Goal: Task Accomplishment & Management: Complete application form

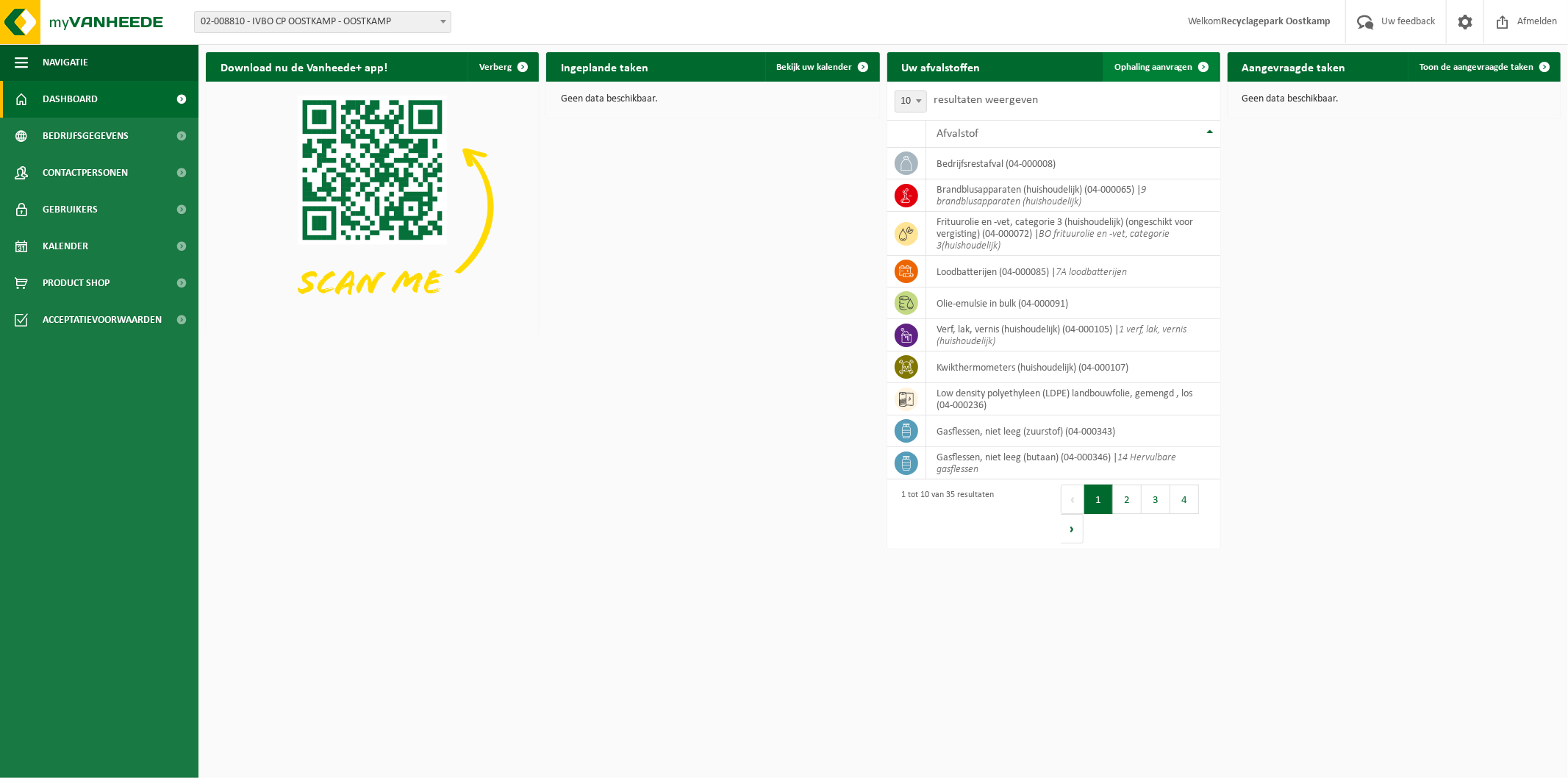
click at [1166, 68] on span "Ophaling aanvragen" at bounding box center [1154, 67] width 79 height 10
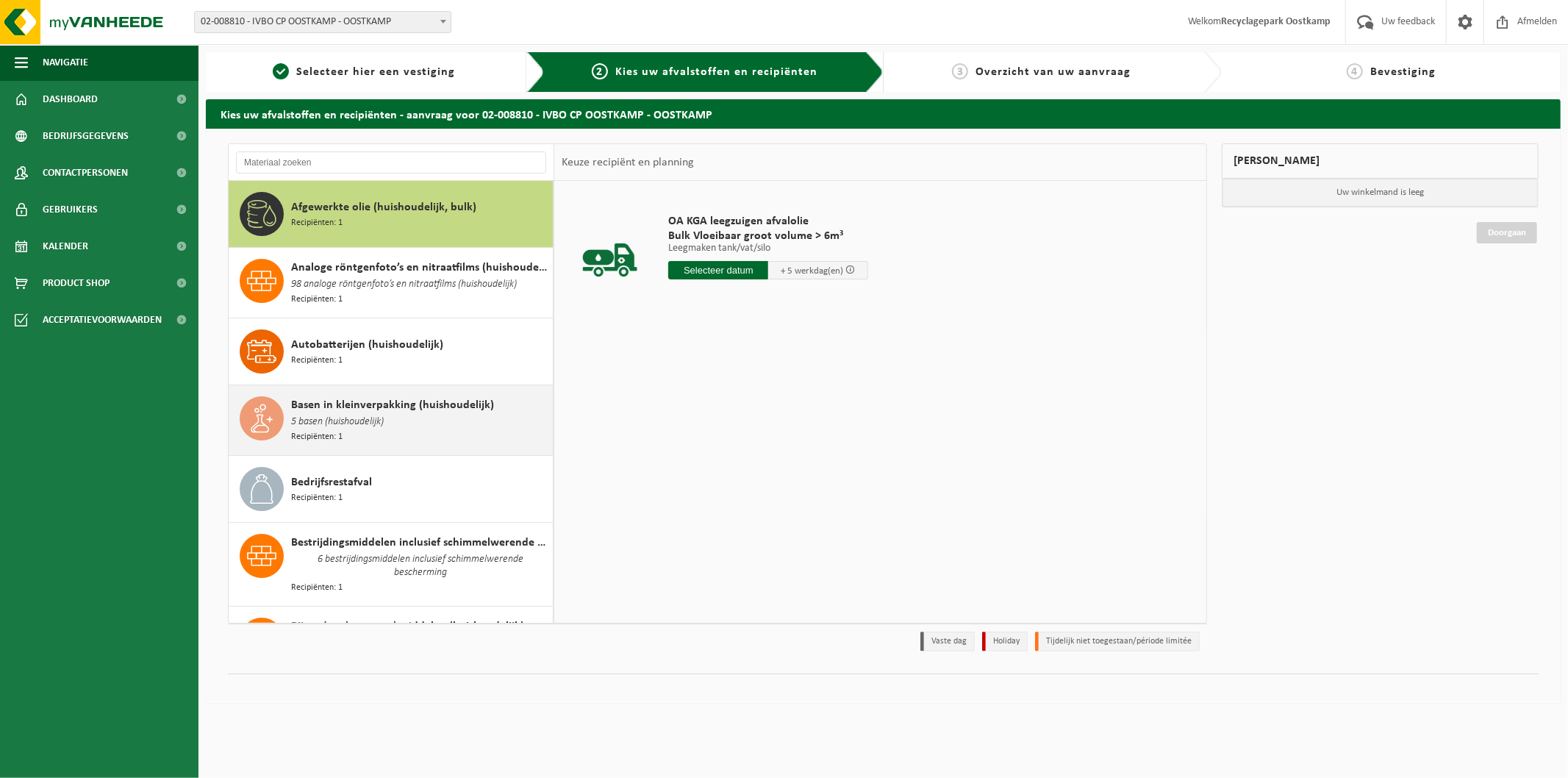
click at [457, 410] on span "Basen in kleinverpakking (huishoudelijk)" at bounding box center [393, 405] width 203 height 17
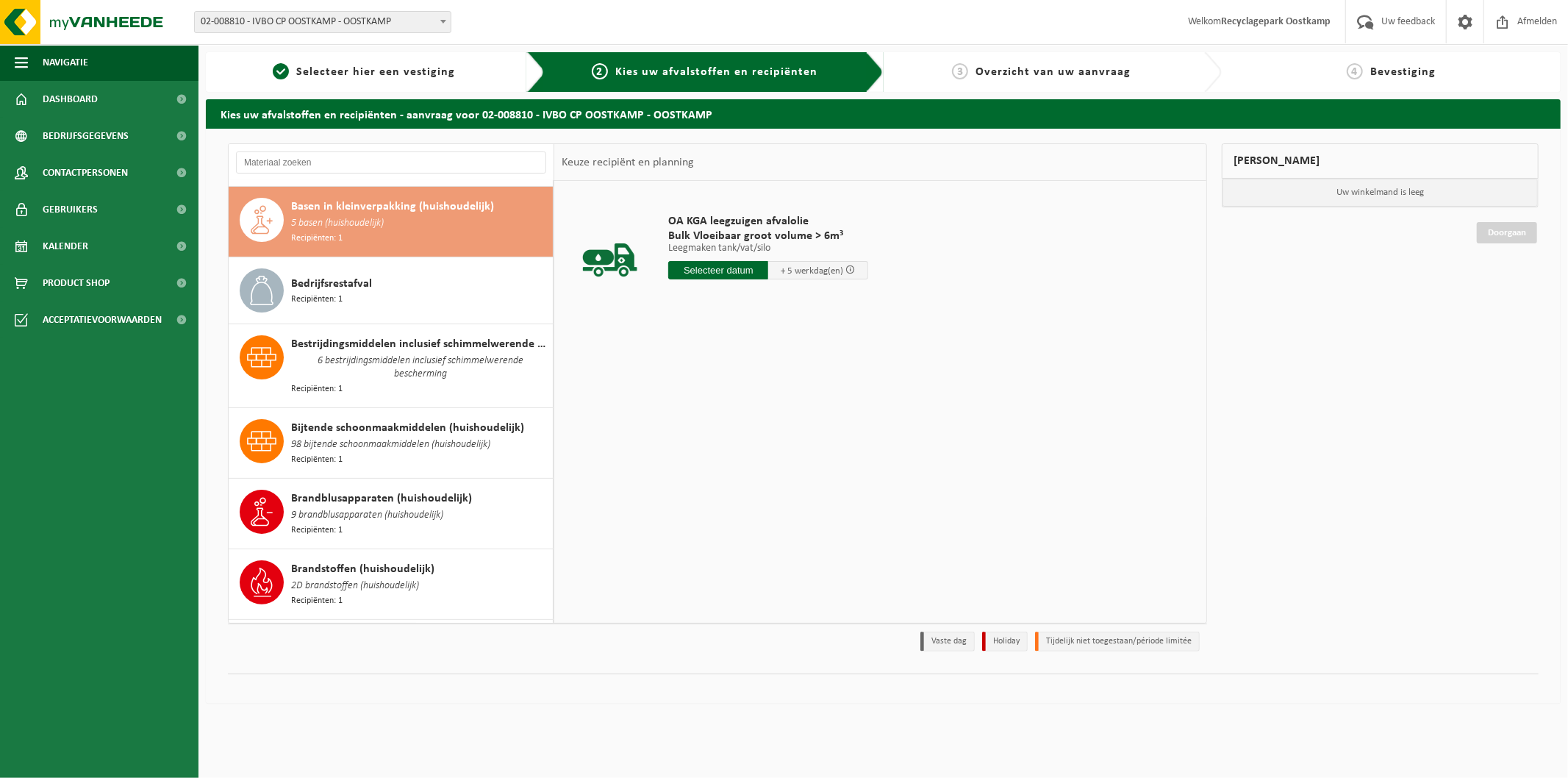
scroll to position [203, 0]
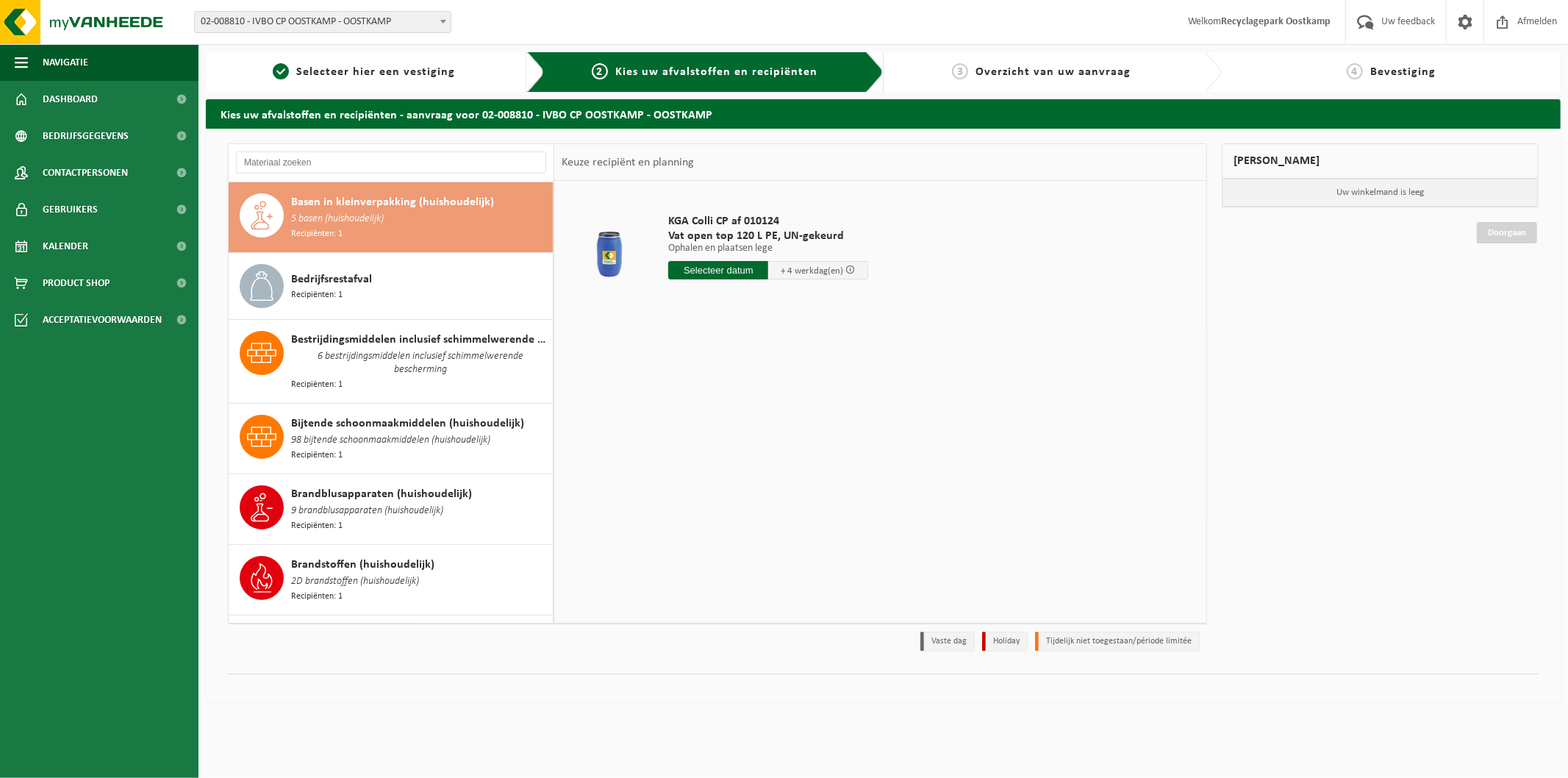
click at [684, 266] on input "text" at bounding box center [718, 270] width 100 height 18
click at [732, 398] on div "13" at bounding box center [734, 400] width 26 height 23
type input "Van 2025-08-13"
click at [739, 351] on button "In winkelmand" at bounding box center [711, 353] width 81 height 23
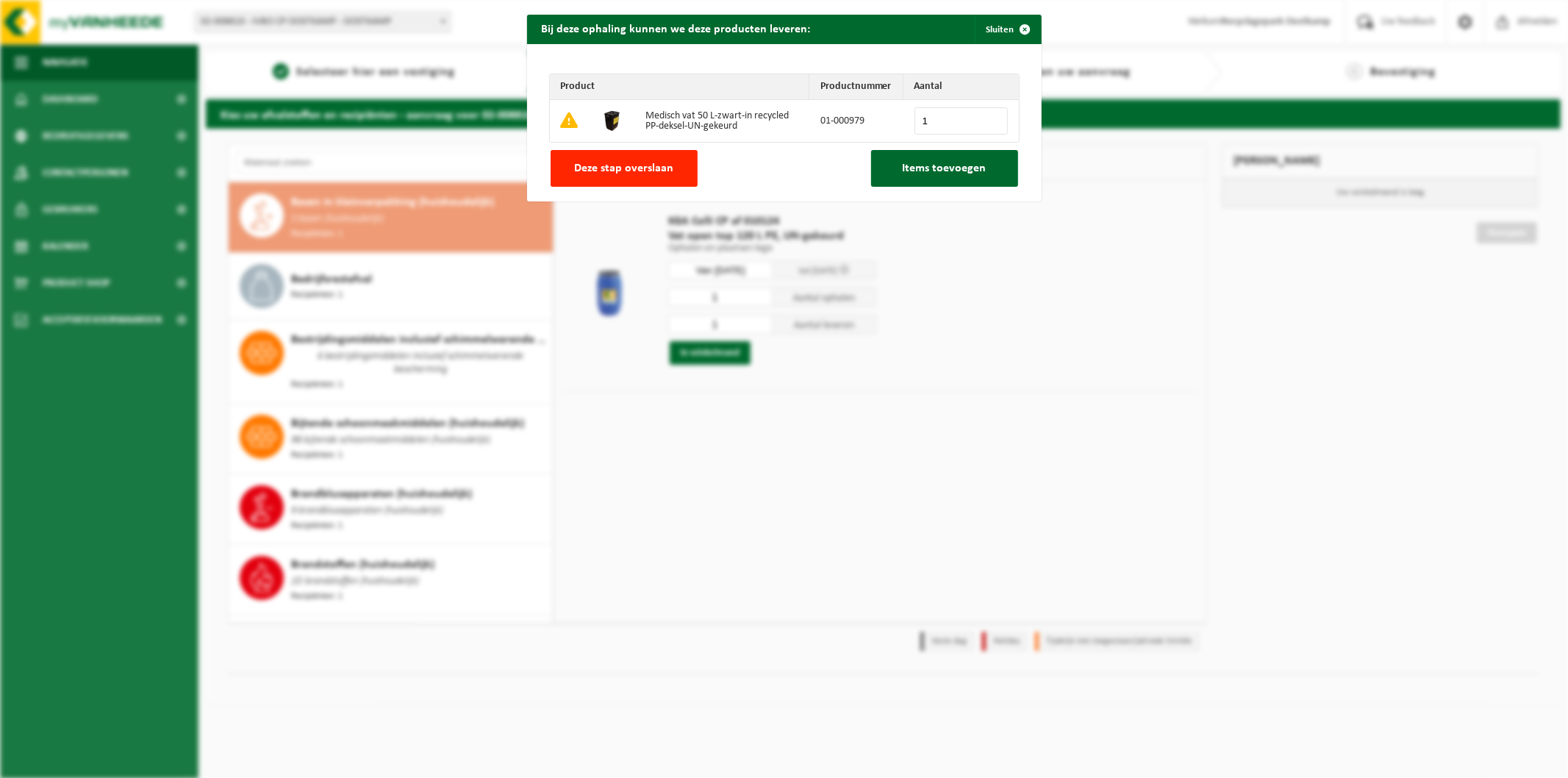
click at [987, 118] on input "1" at bounding box center [961, 121] width 93 height 27
click at [987, 118] on input "2" at bounding box center [961, 121] width 93 height 27
click at [987, 118] on input "3" at bounding box center [961, 121] width 93 height 27
click at [987, 118] on input "4" at bounding box center [961, 121] width 93 height 27
type input "5"
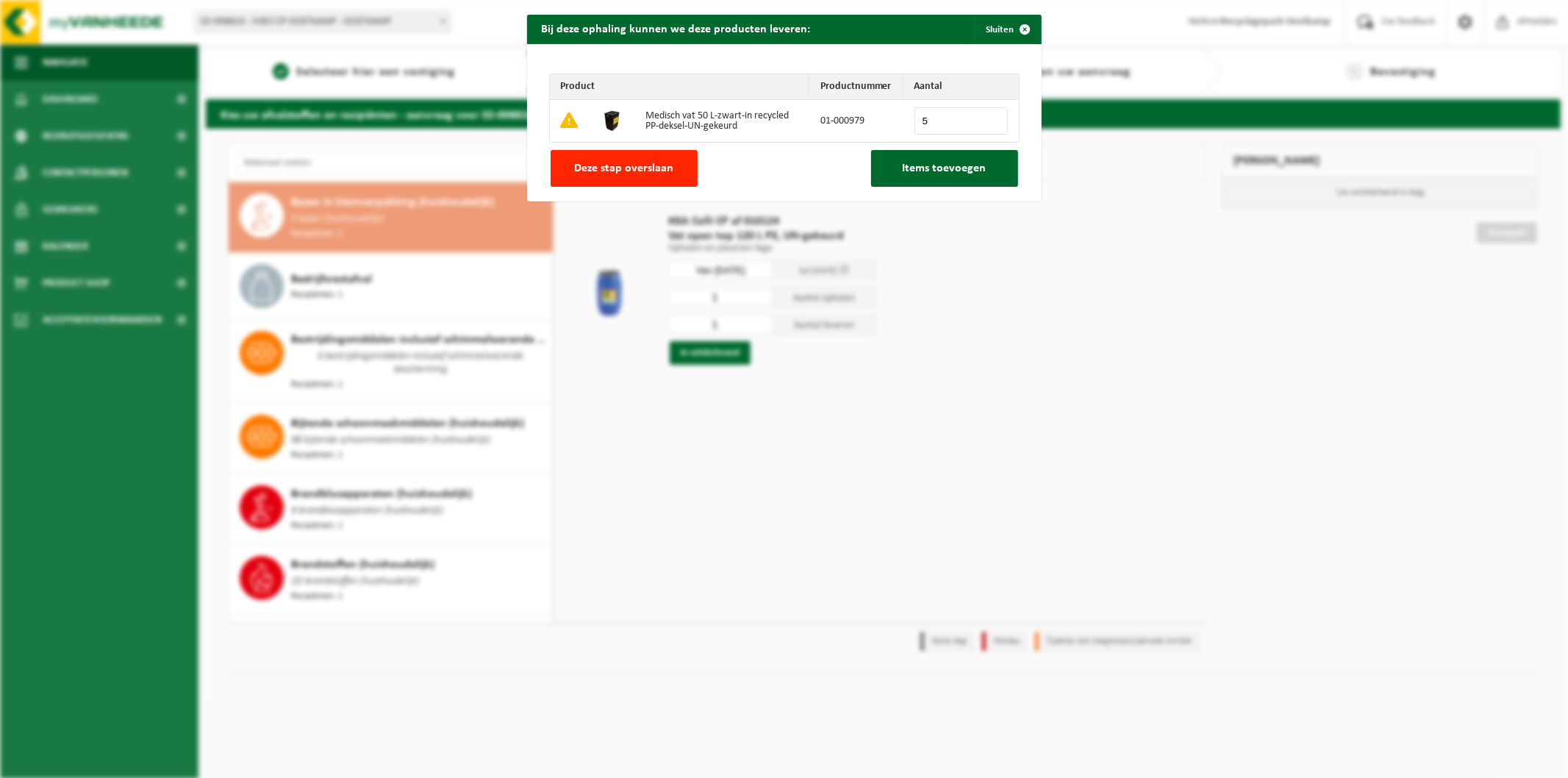
click at [987, 118] on input "5" at bounding box center [961, 121] width 93 height 27
click at [933, 179] on button "Items toevoegen" at bounding box center [945, 168] width 147 height 37
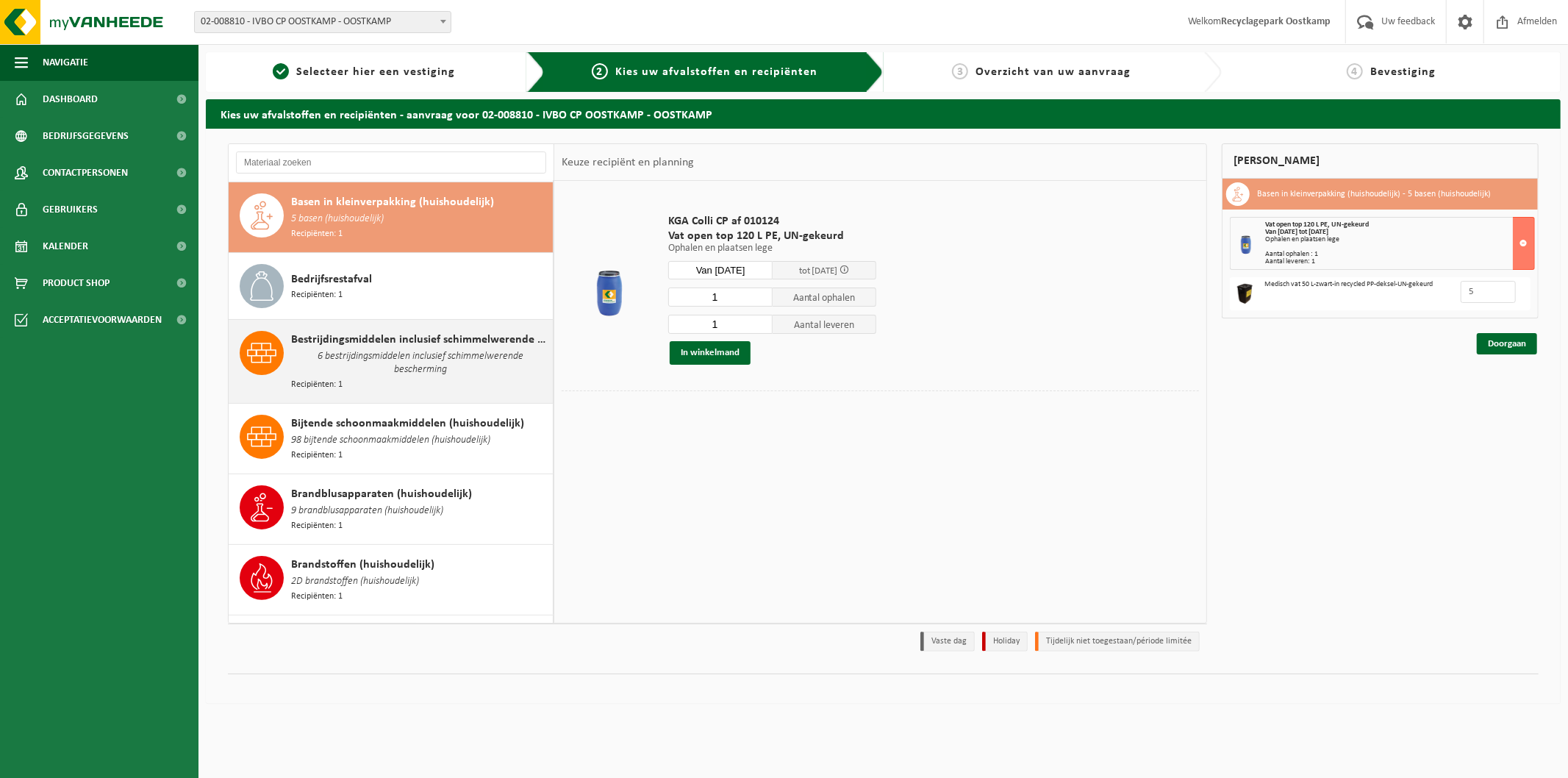
click at [403, 363] on span "6 bestrijdingsmiddelen inclusief schimmelwerende bescherming" at bounding box center [420, 363] width 258 height 29
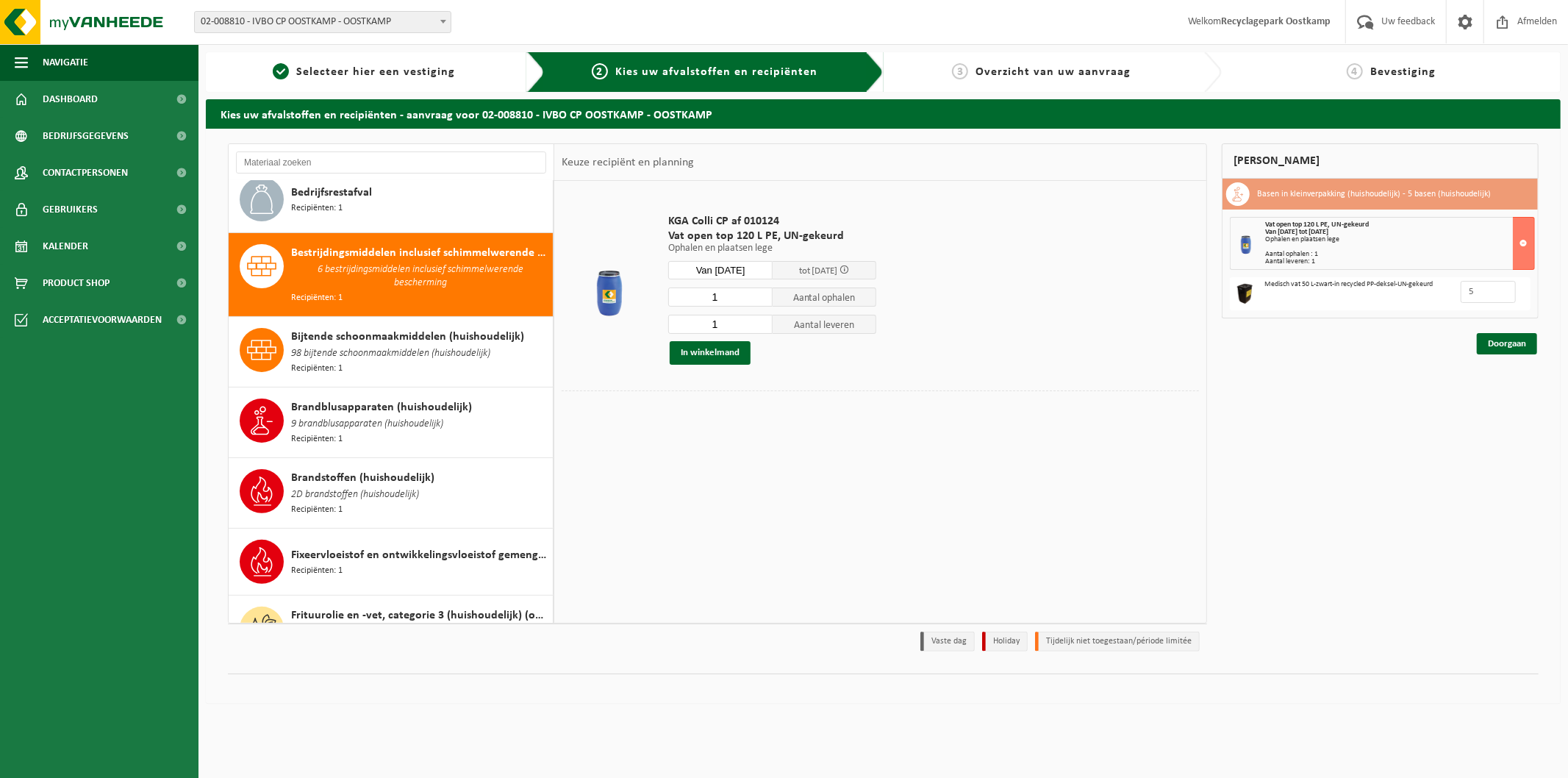
scroll to position [340, 0]
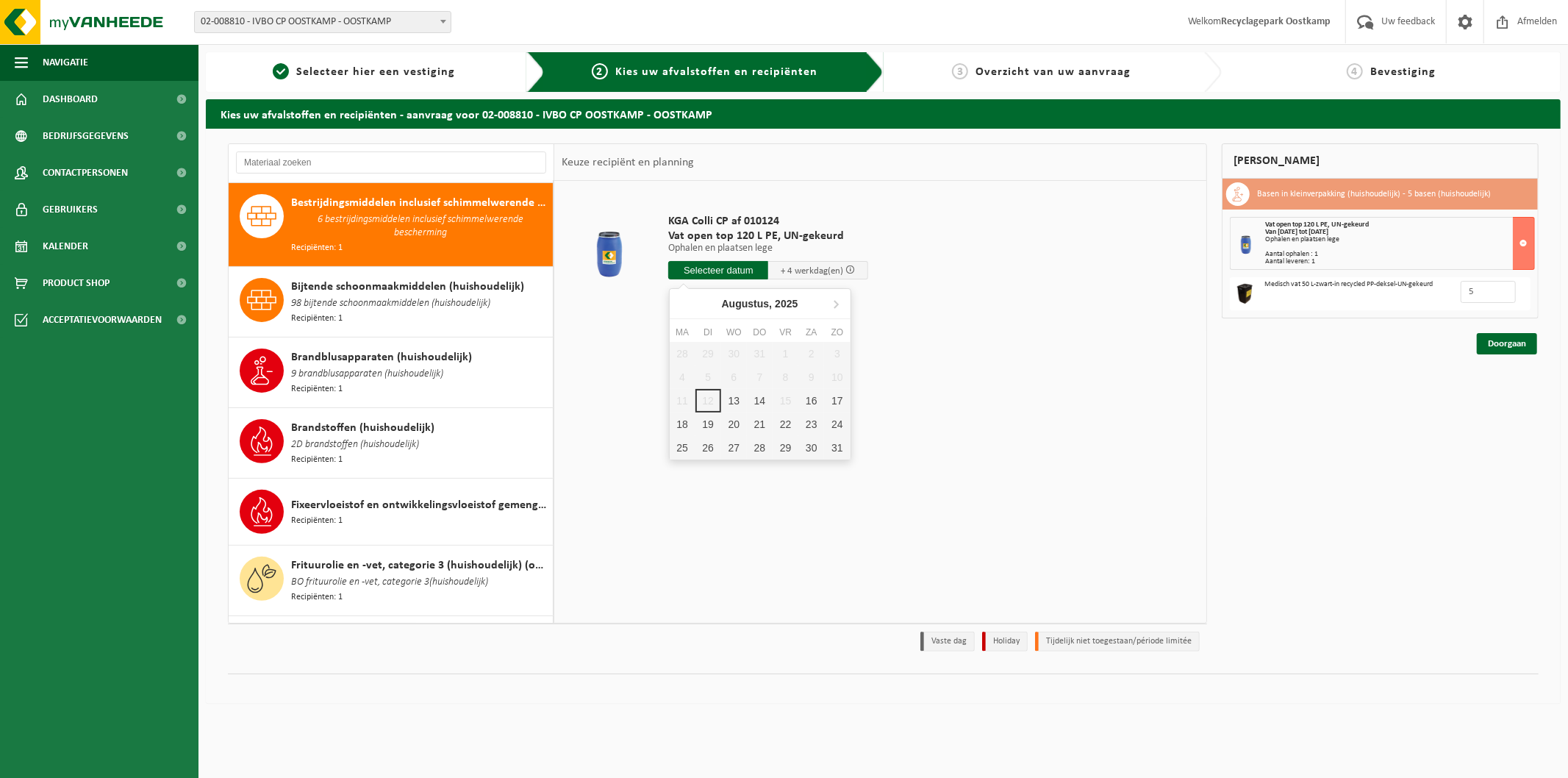
click at [704, 269] on input "text" at bounding box center [718, 270] width 100 height 18
click at [729, 396] on div "13" at bounding box center [734, 400] width 26 height 23
type input "Van 2025-08-13"
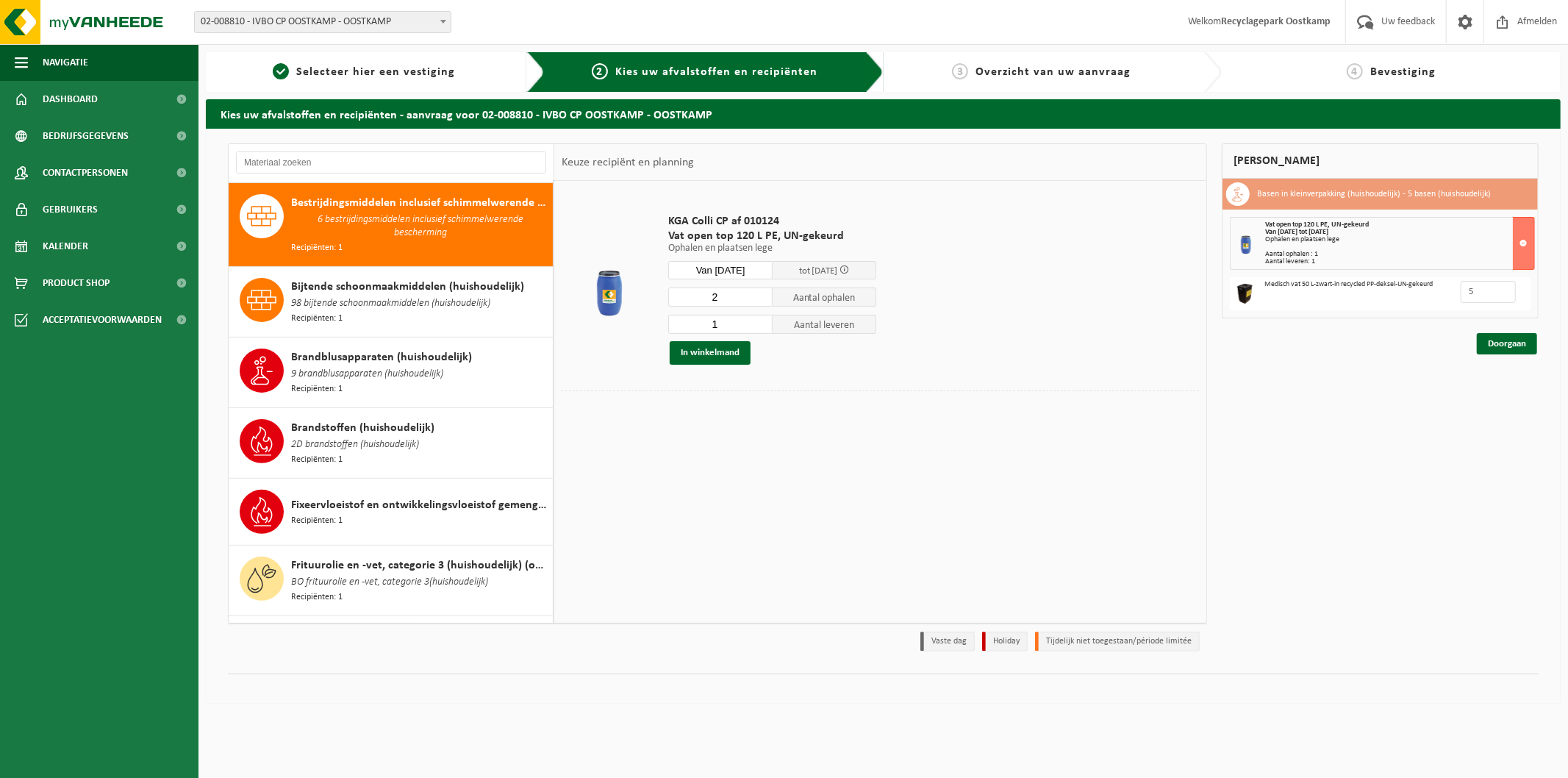
click at [759, 295] on input "2" at bounding box center [720, 296] width 105 height 19
click at [759, 295] on input "3" at bounding box center [720, 296] width 105 height 19
click at [759, 295] on input "4" at bounding box center [720, 296] width 105 height 19
click at [759, 295] on input "5" at bounding box center [720, 296] width 105 height 19
click at [759, 295] on input "6" at bounding box center [720, 296] width 105 height 19
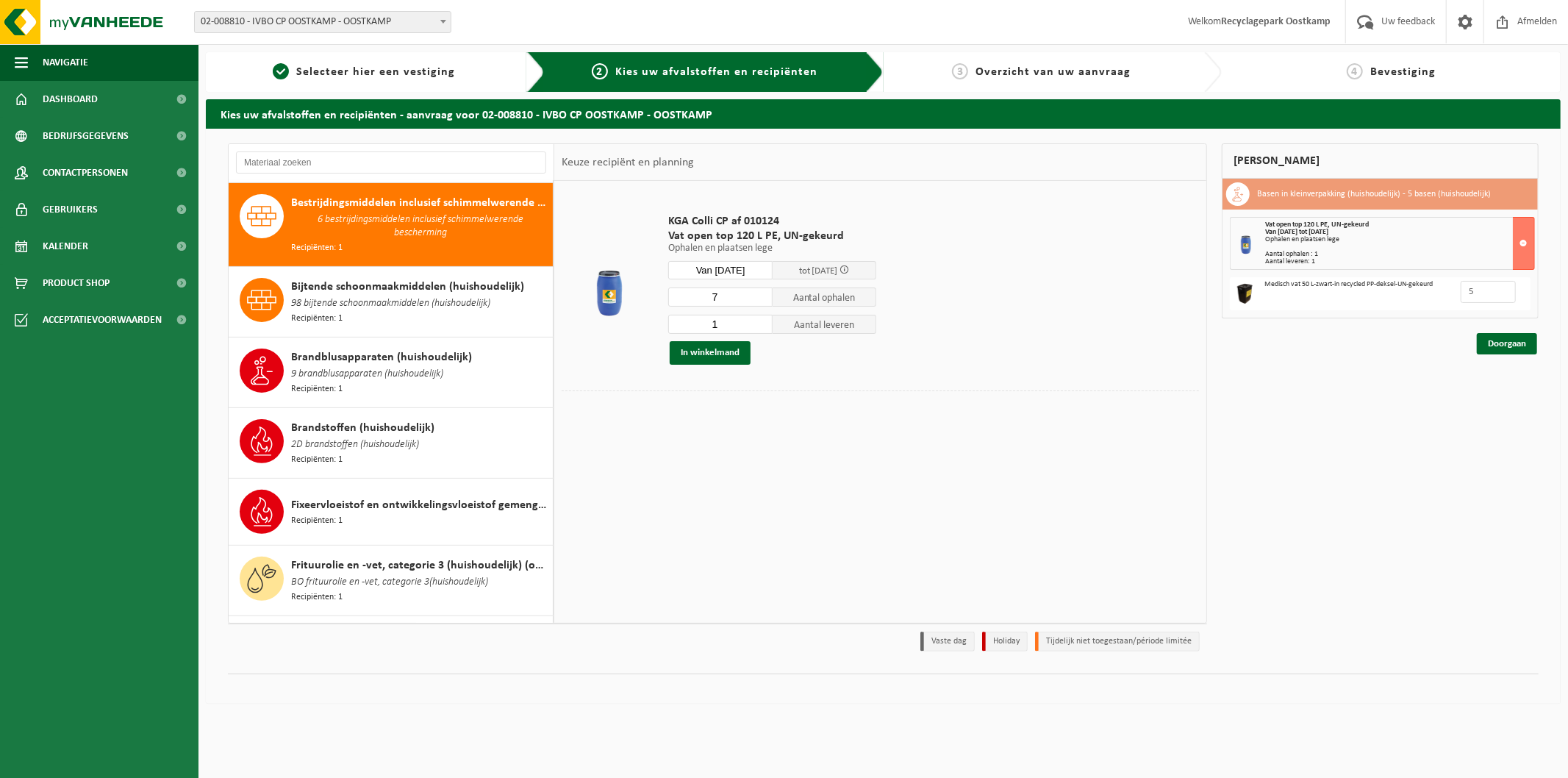
type input "7"
click at [759, 295] on input "7" at bounding box center [720, 296] width 105 height 19
click at [763, 318] on input "2" at bounding box center [720, 324] width 105 height 19
click at [763, 318] on input "3" at bounding box center [720, 324] width 105 height 19
click at [763, 318] on input "4" at bounding box center [720, 324] width 105 height 19
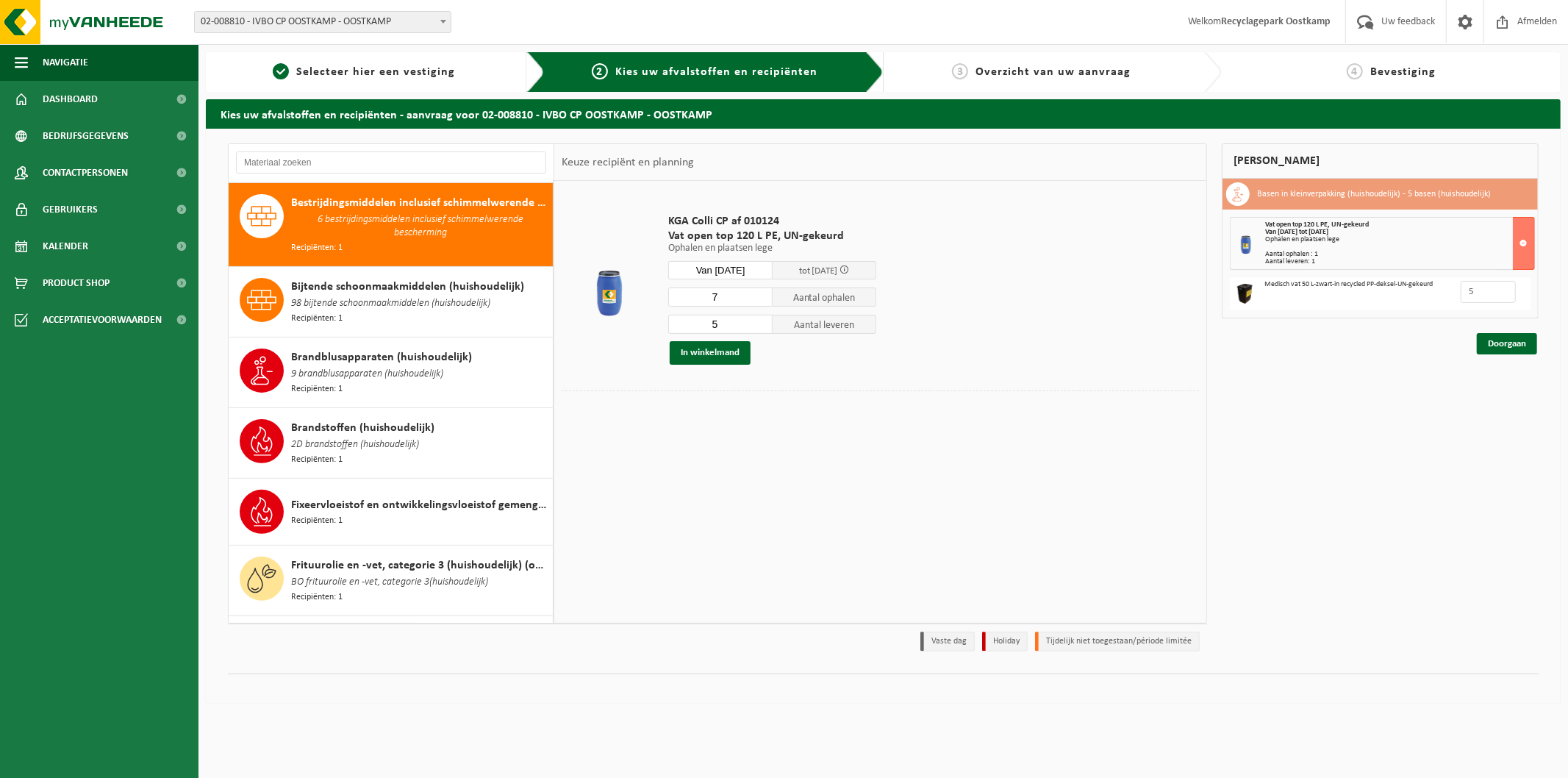
click at [763, 318] on input "5" at bounding box center [720, 324] width 105 height 19
click at [763, 318] on input "6" at bounding box center [720, 324] width 105 height 19
type input "7"
click at [763, 318] on input "7" at bounding box center [720, 324] width 105 height 19
click at [706, 356] on button "In winkelmand" at bounding box center [711, 353] width 81 height 23
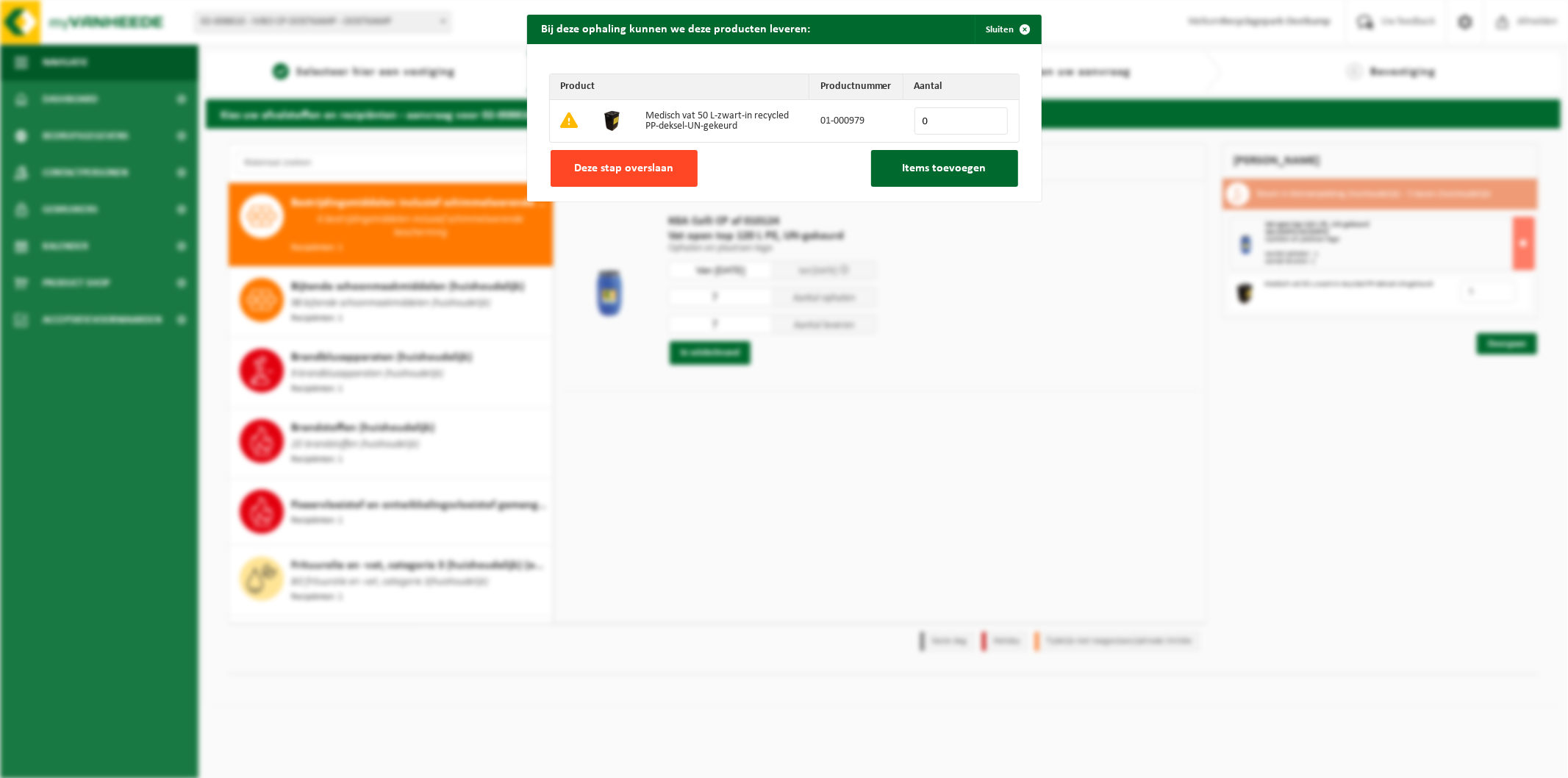
click at [639, 163] on span "Deze stap overslaan" at bounding box center [623, 169] width 99 height 12
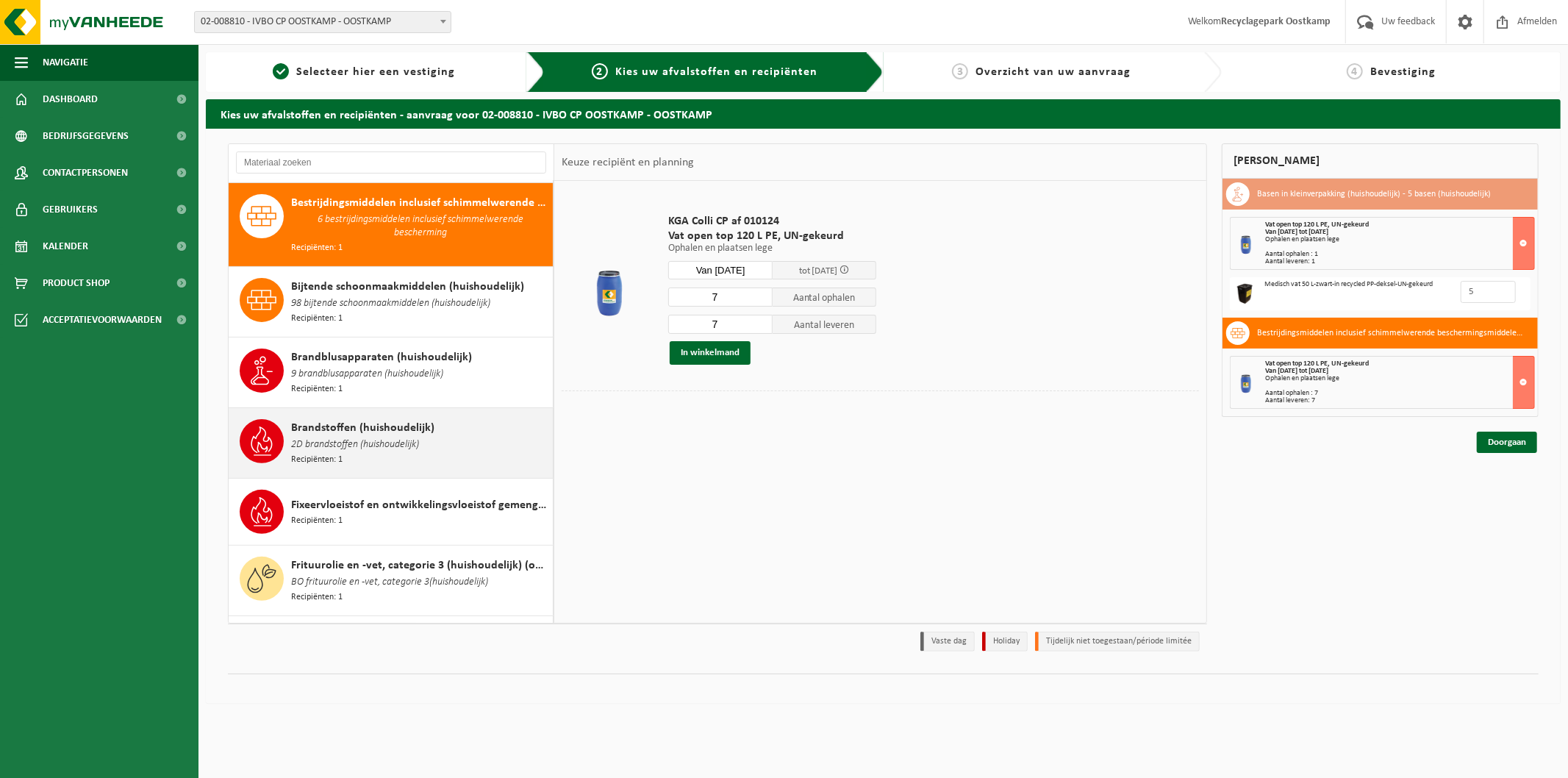
click at [406, 439] on span "2D brandstoffen (huishoudelijk)" at bounding box center [355, 445] width 128 height 17
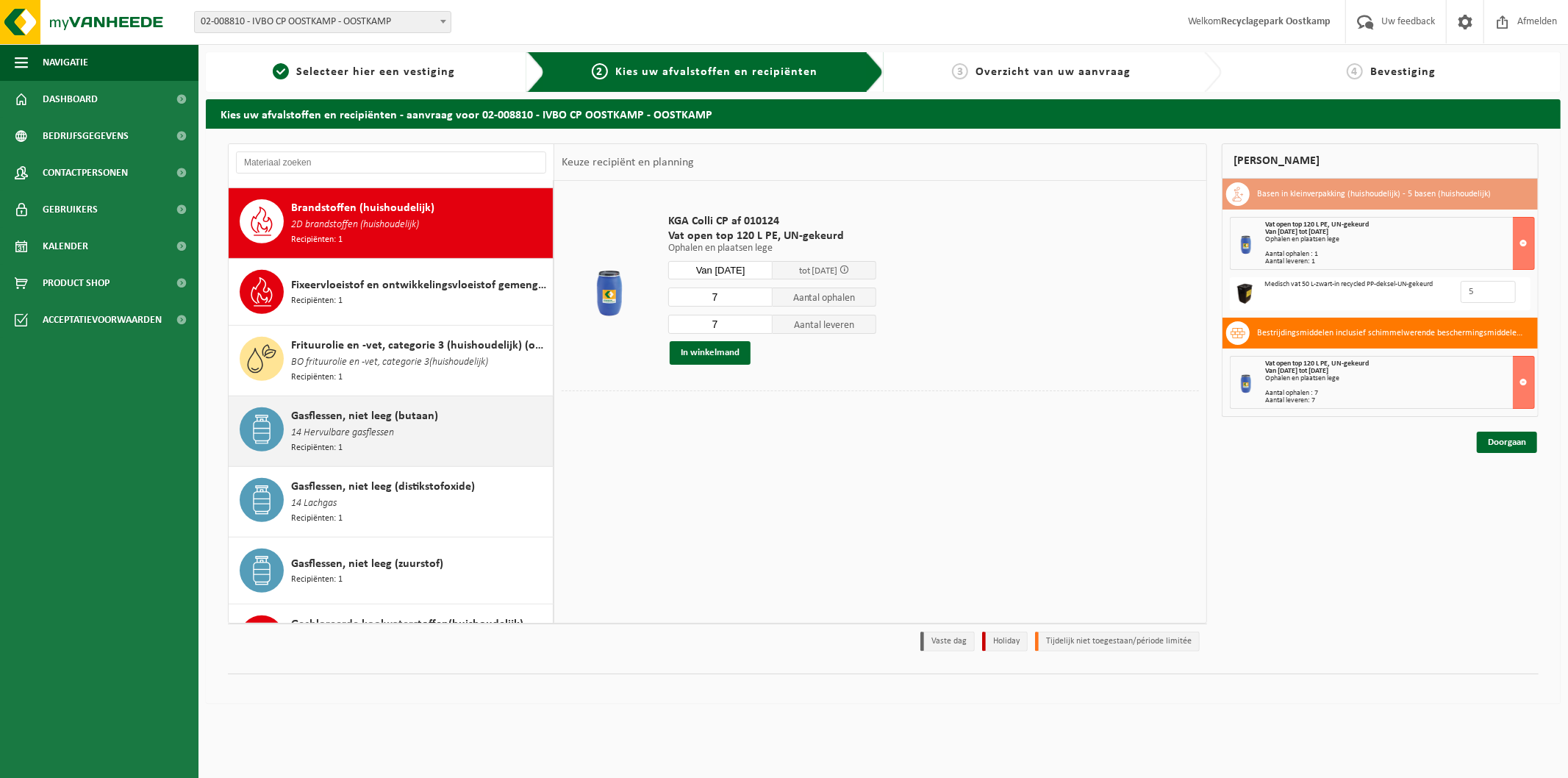
scroll to position [560, 0]
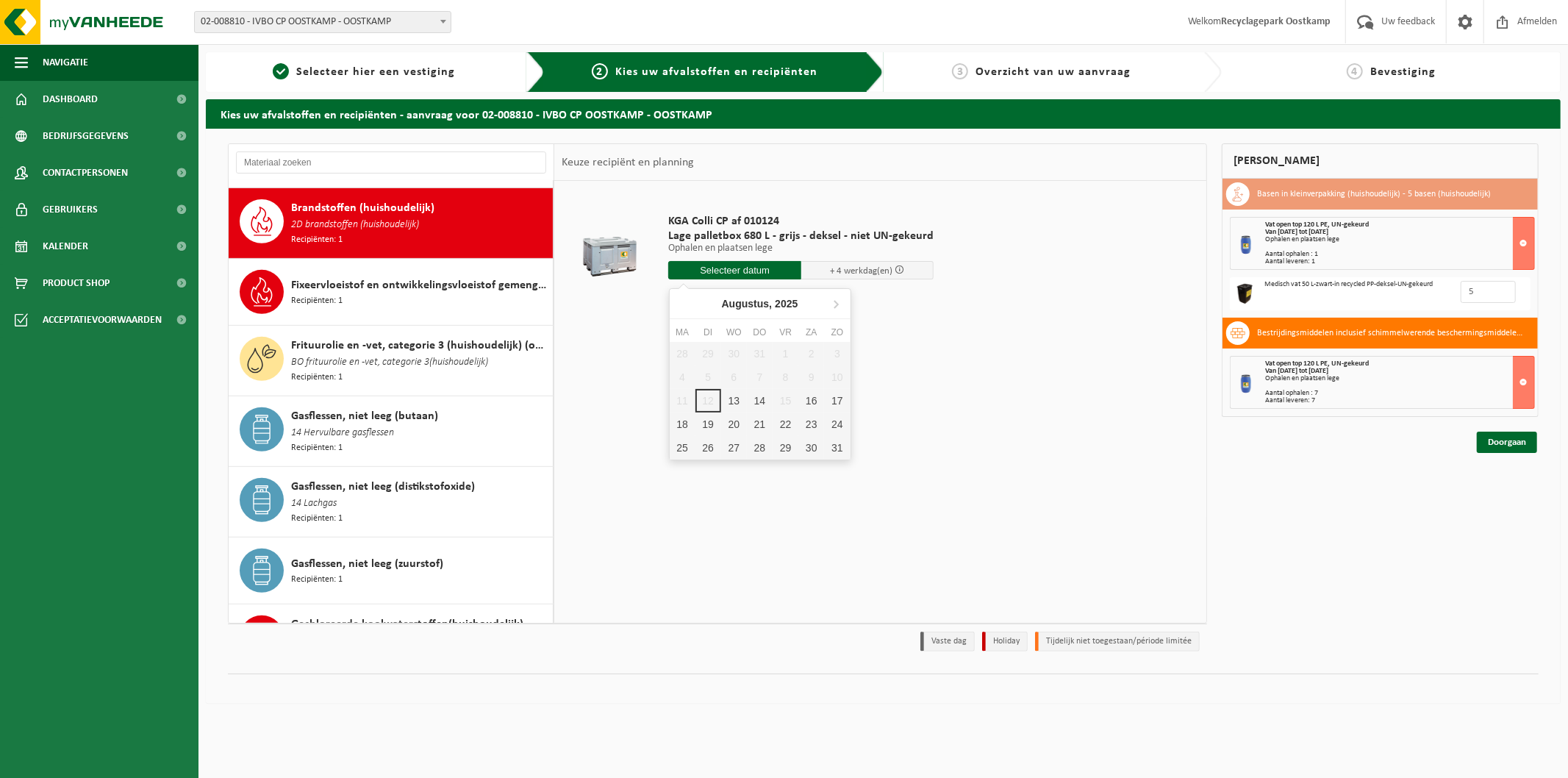
click at [736, 270] on input "text" at bounding box center [735, 270] width 133 height 18
click at [735, 394] on div "13" at bounding box center [734, 400] width 26 height 23
type input "Van 2025-08-13"
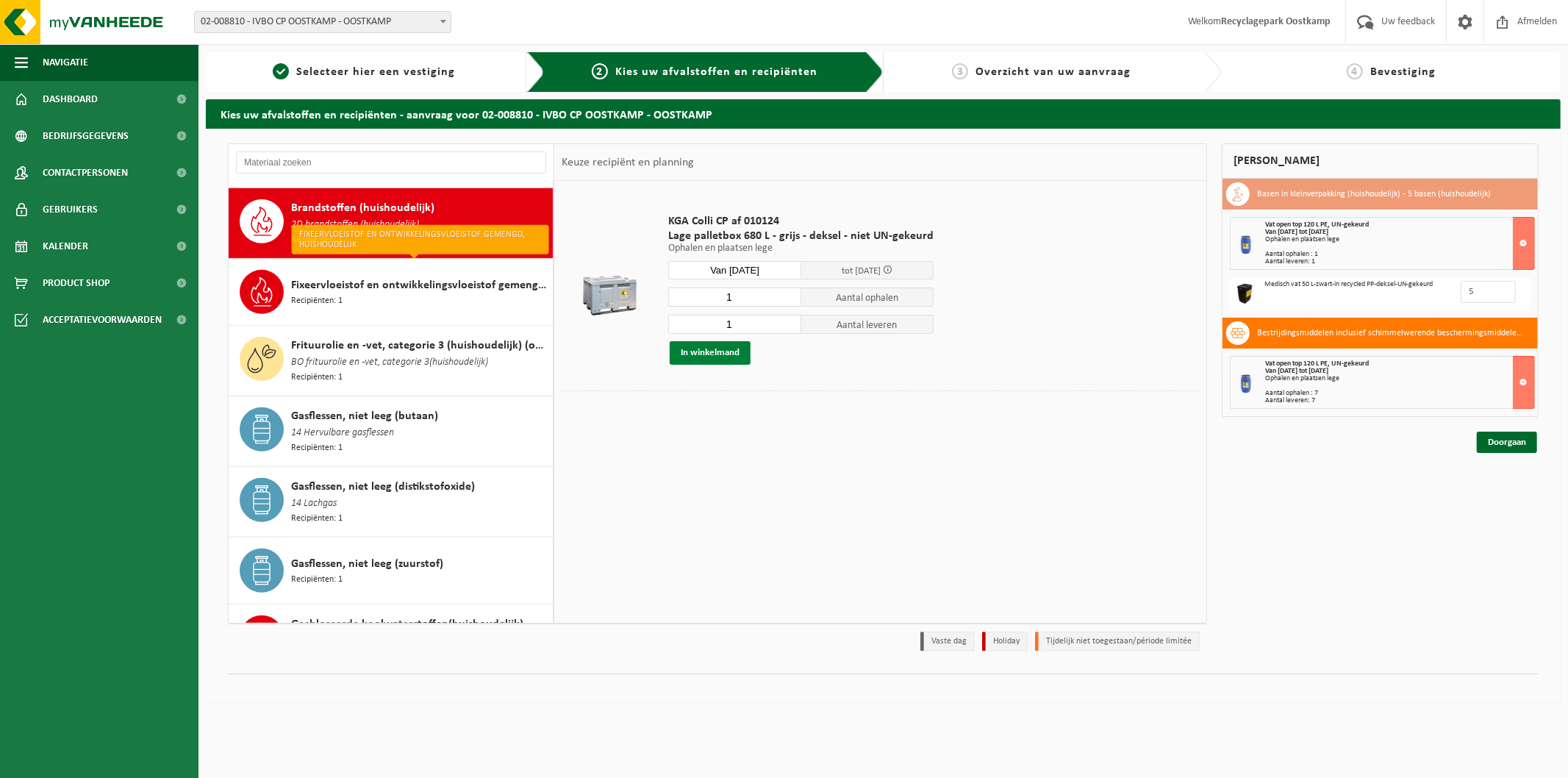
click at [704, 355] on button "In winkelmand" at bounding box center [711, 353] width 81 height 23
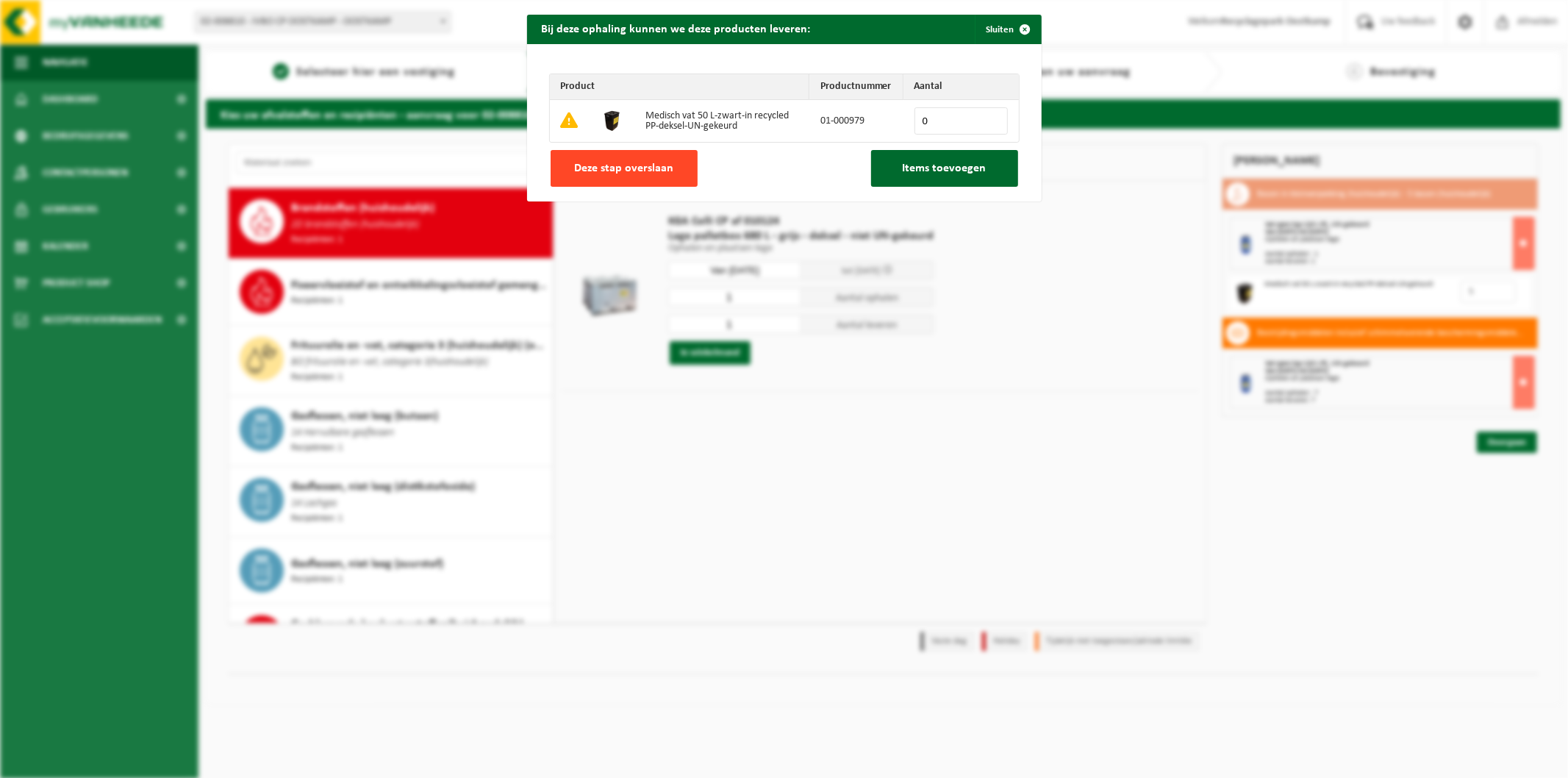
click at [651, 160] on button "Deze stap overslaan" at bounding box center [624, 168] width 147 height 37
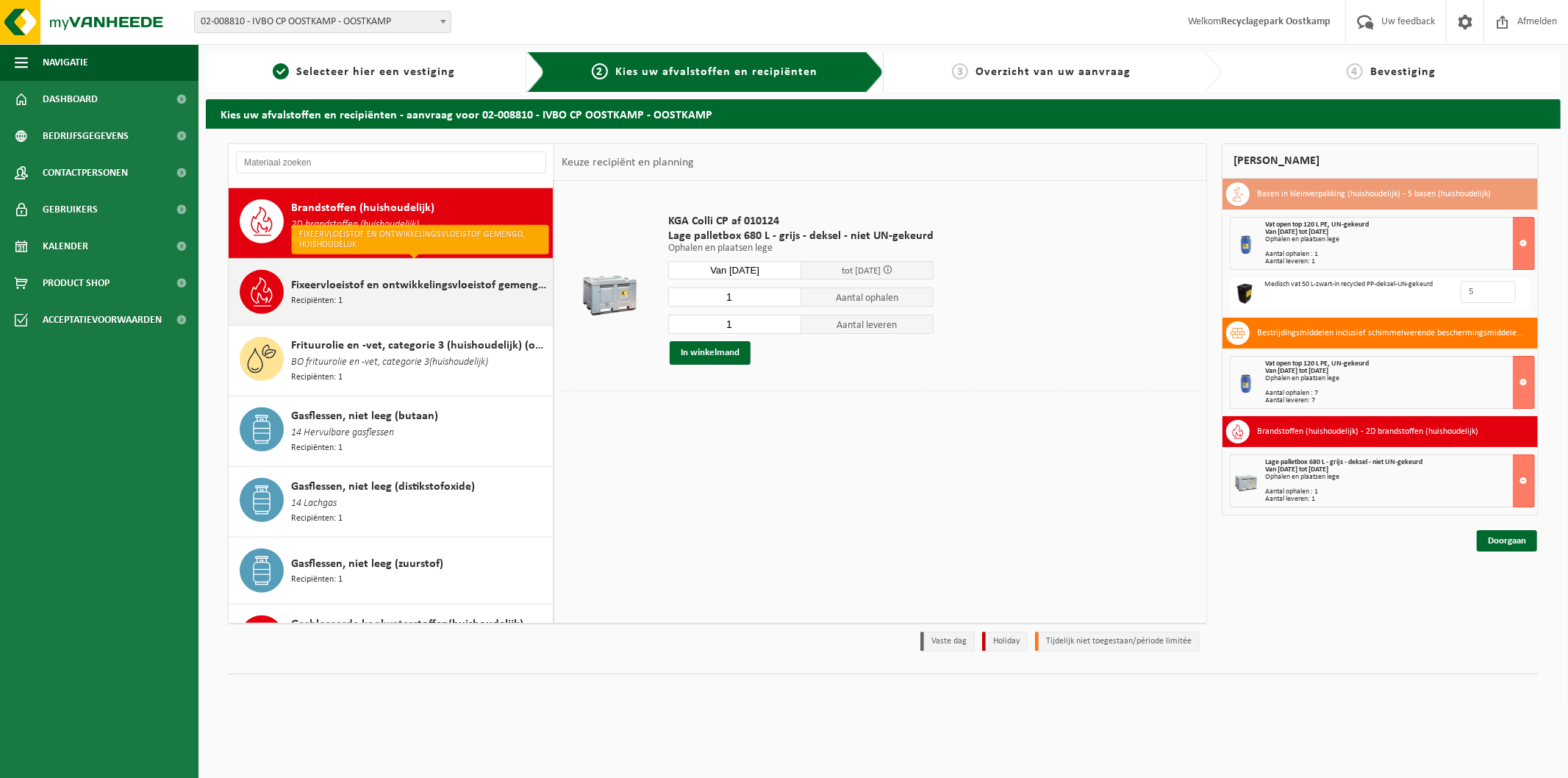
click at [411, 277] on span "Fixeervloeistof en ontwikkelingsvloeistof gemengd, huishoudelijk" at bounding box center [420, 285] width 258 height 17
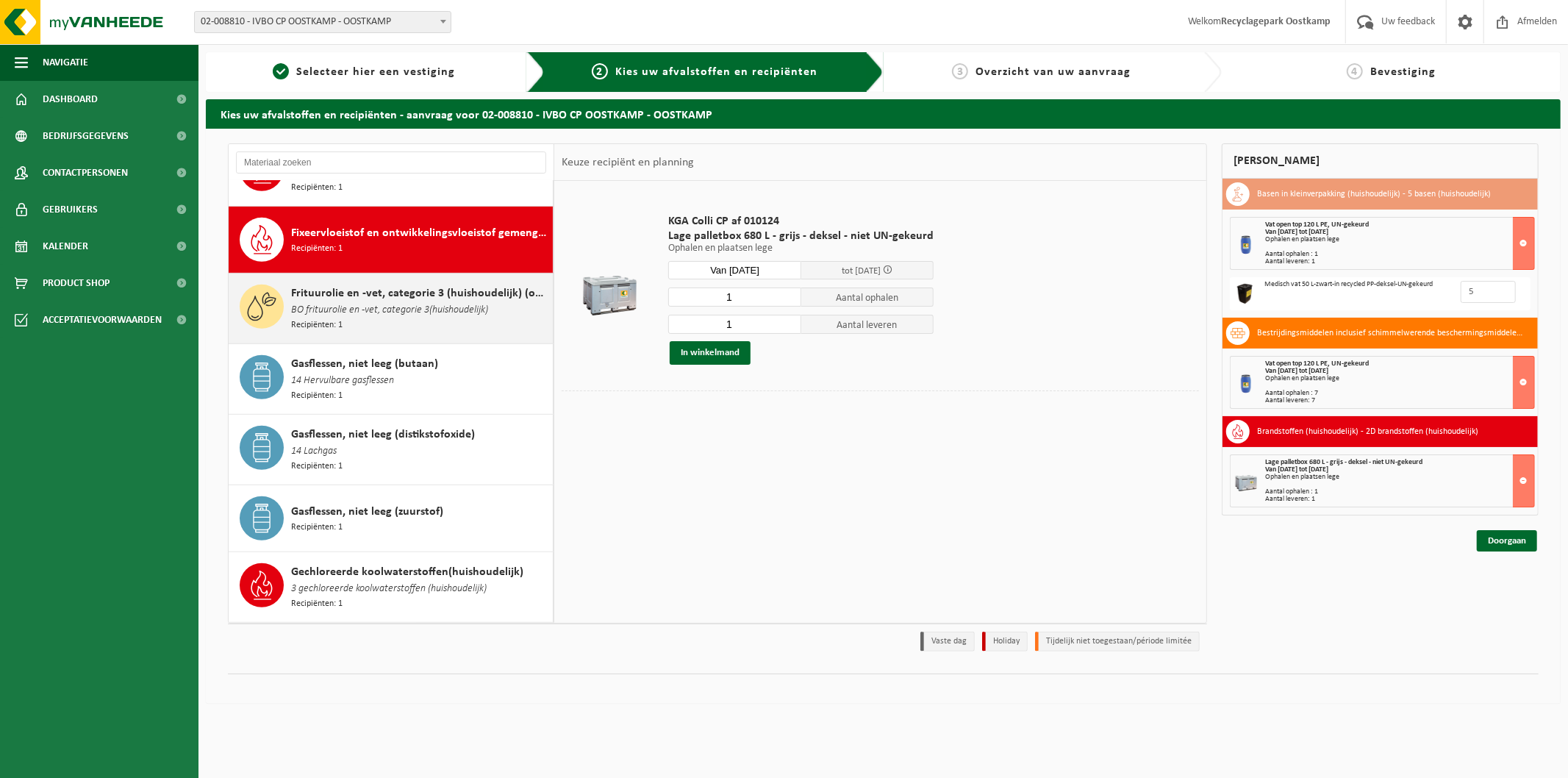
scroll to position [629, 0]
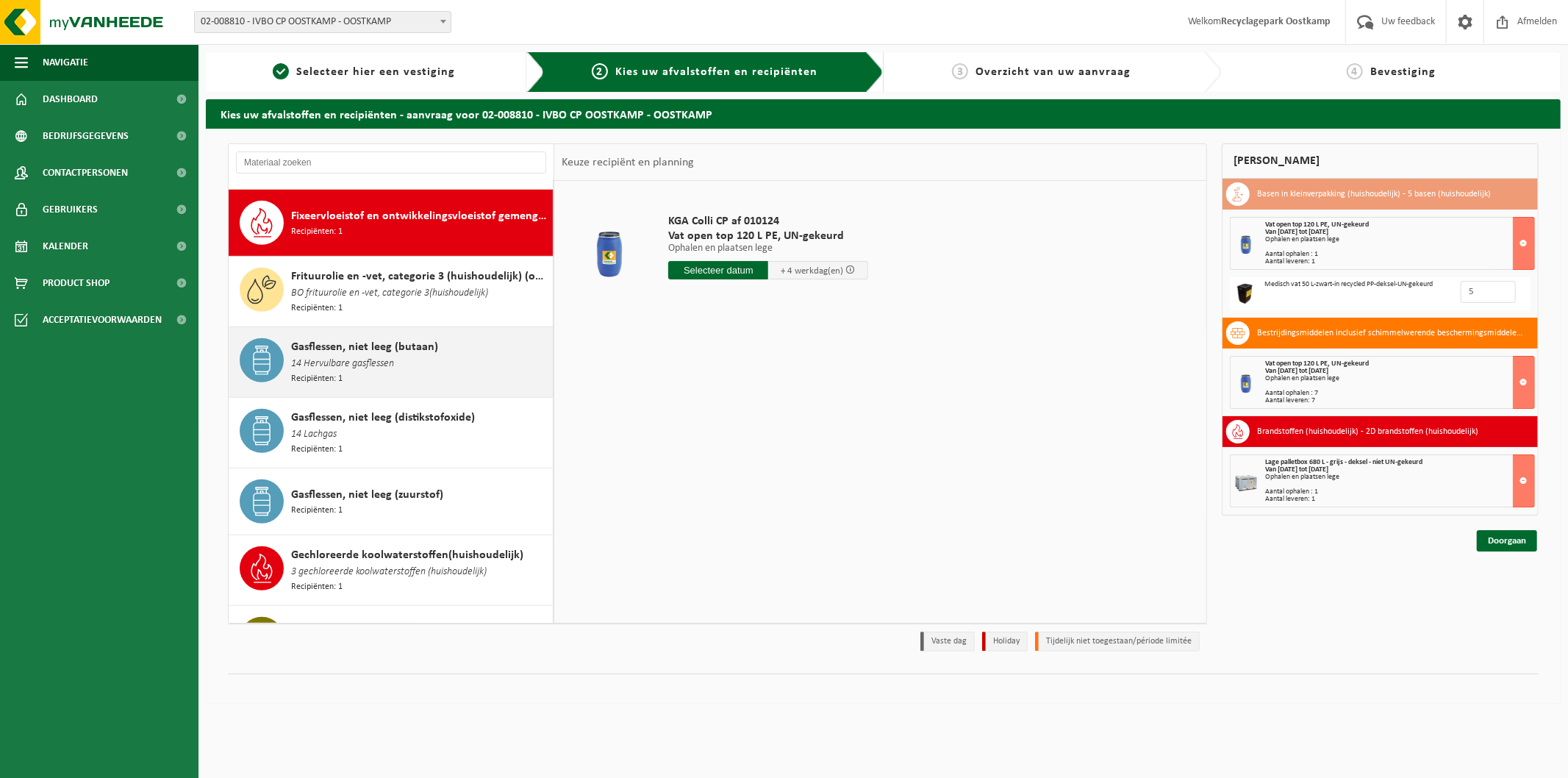
click at [416, 357] on div "Gasflessen, niet leeg (butaan) 14 Hervulbare gasflessen Recipiënten: 1" at bounding box center [420, 363] width 258 height 48
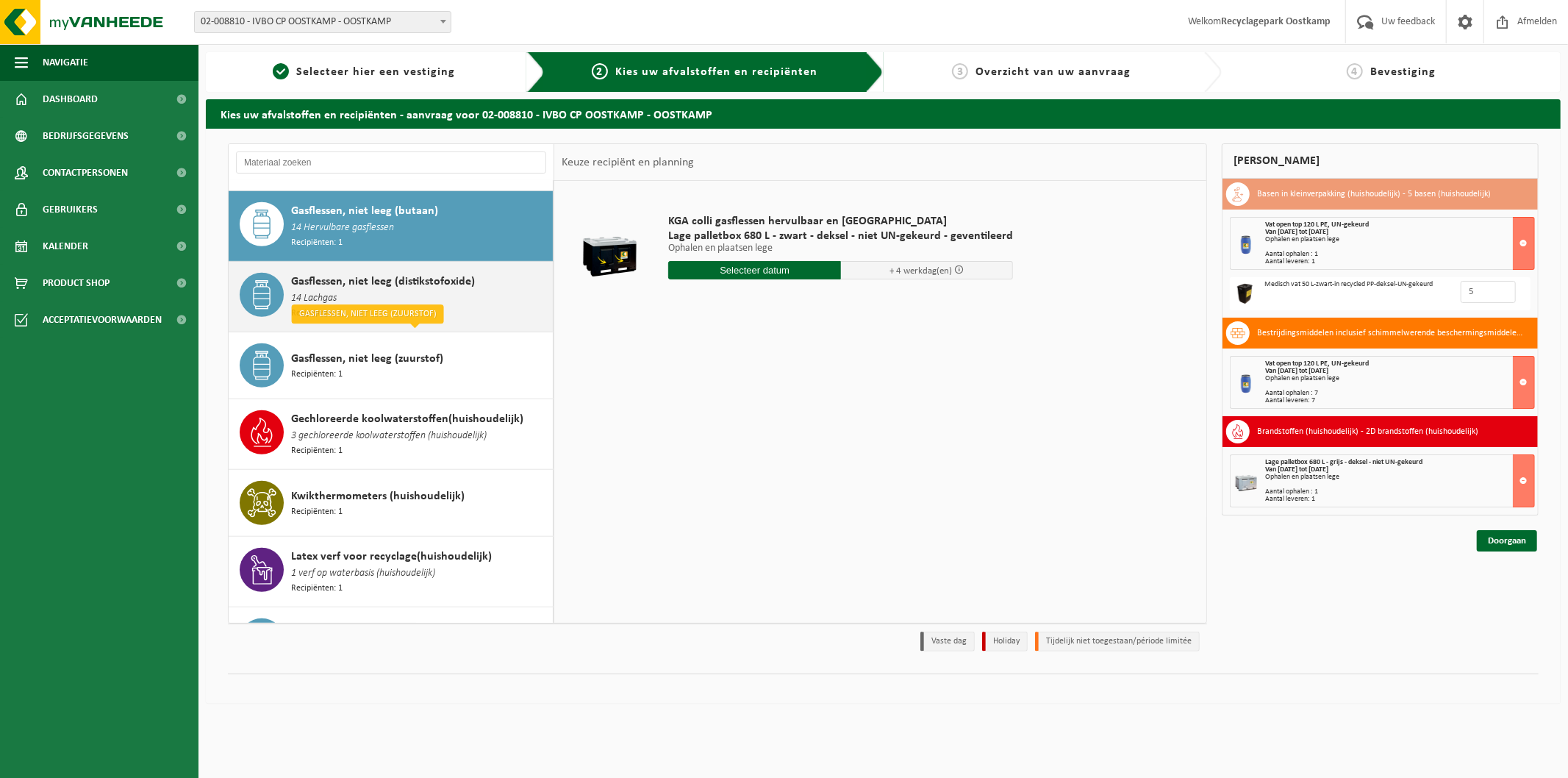
scroll to position [846, 0]
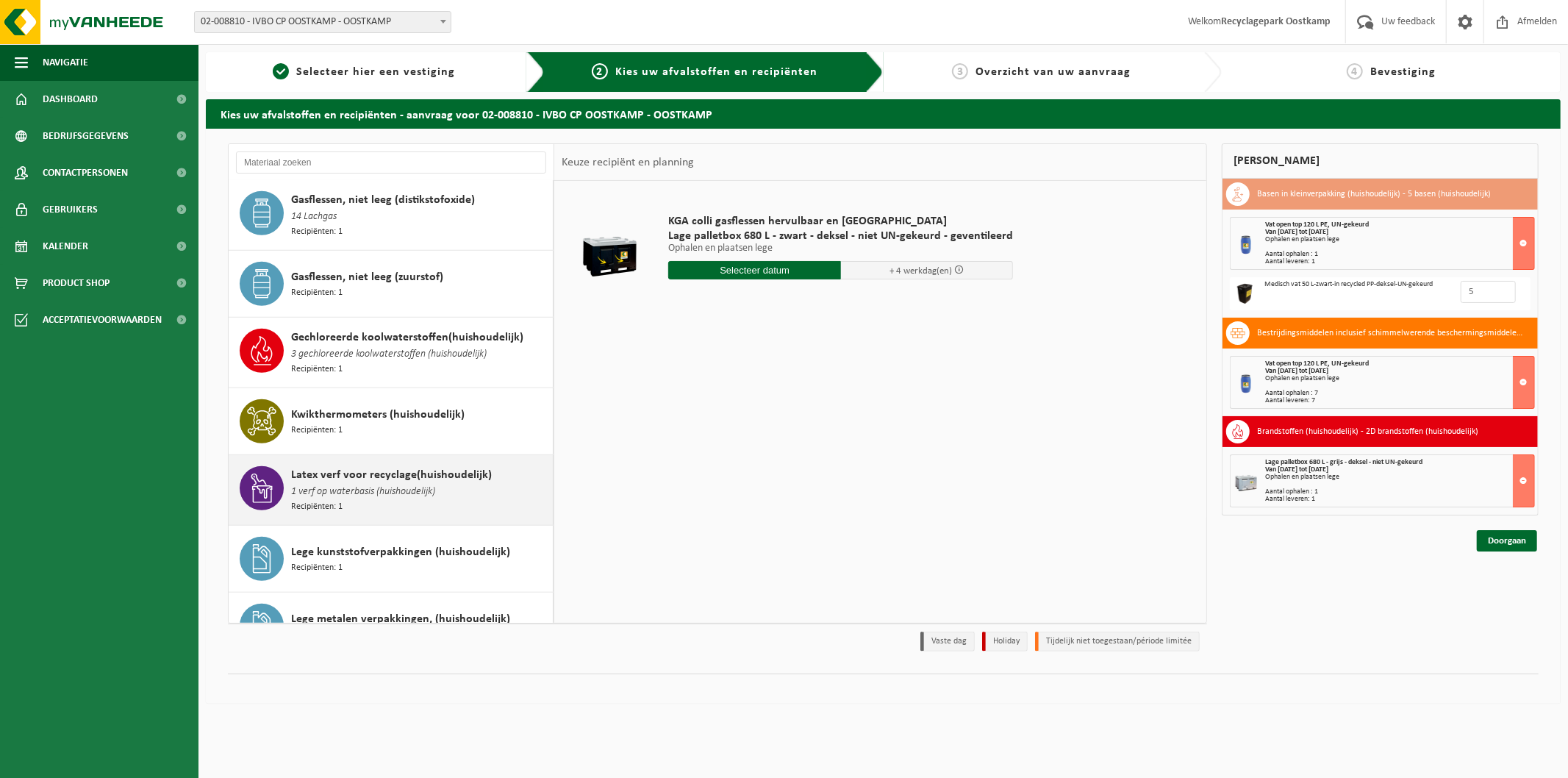
click at [456, 466] on span "Latex verf voor recyclage(huishoudelijk)" at bounding box center [391, 475] width 201 height 17
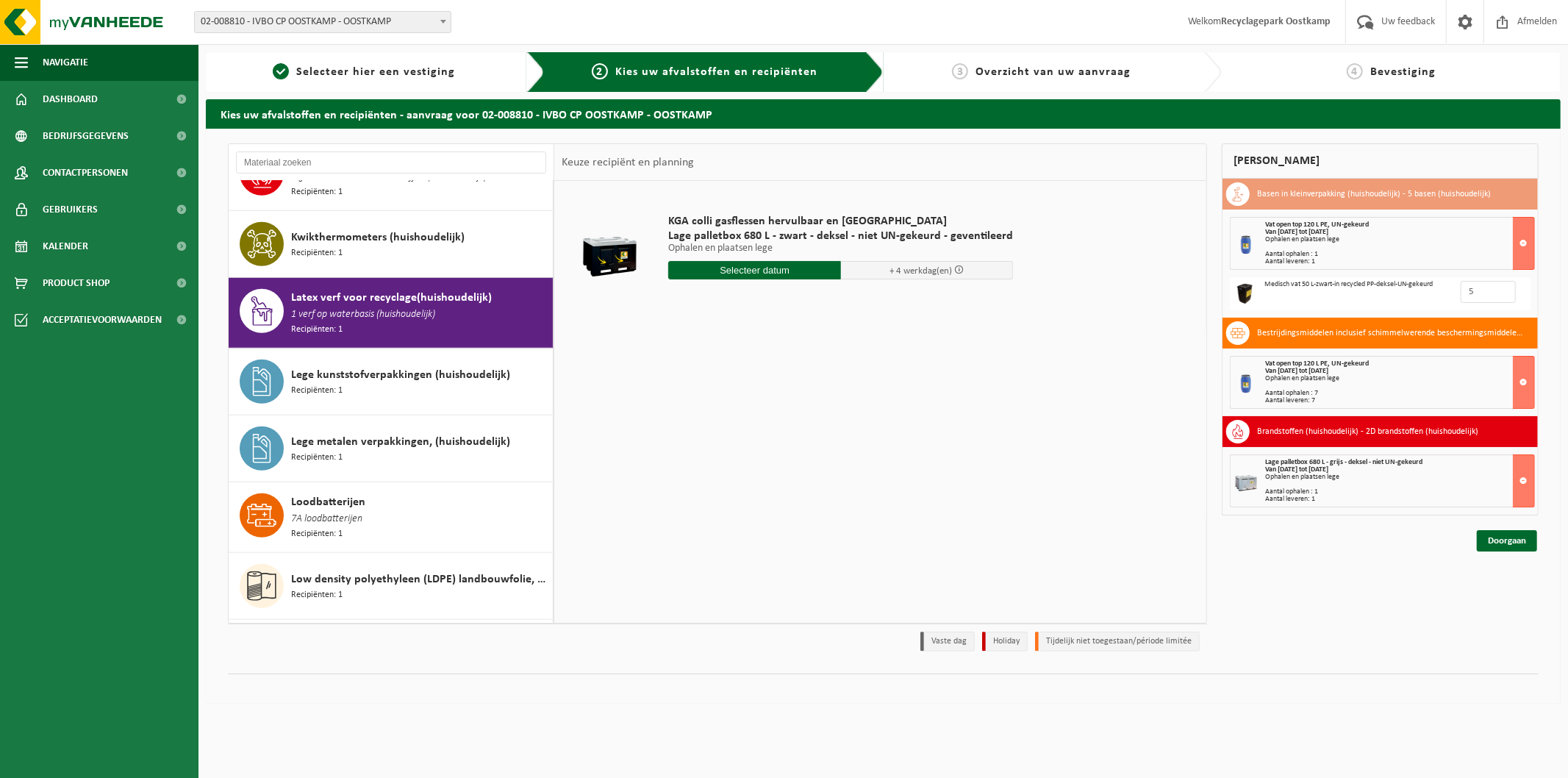
scroll to position [1107, 0]
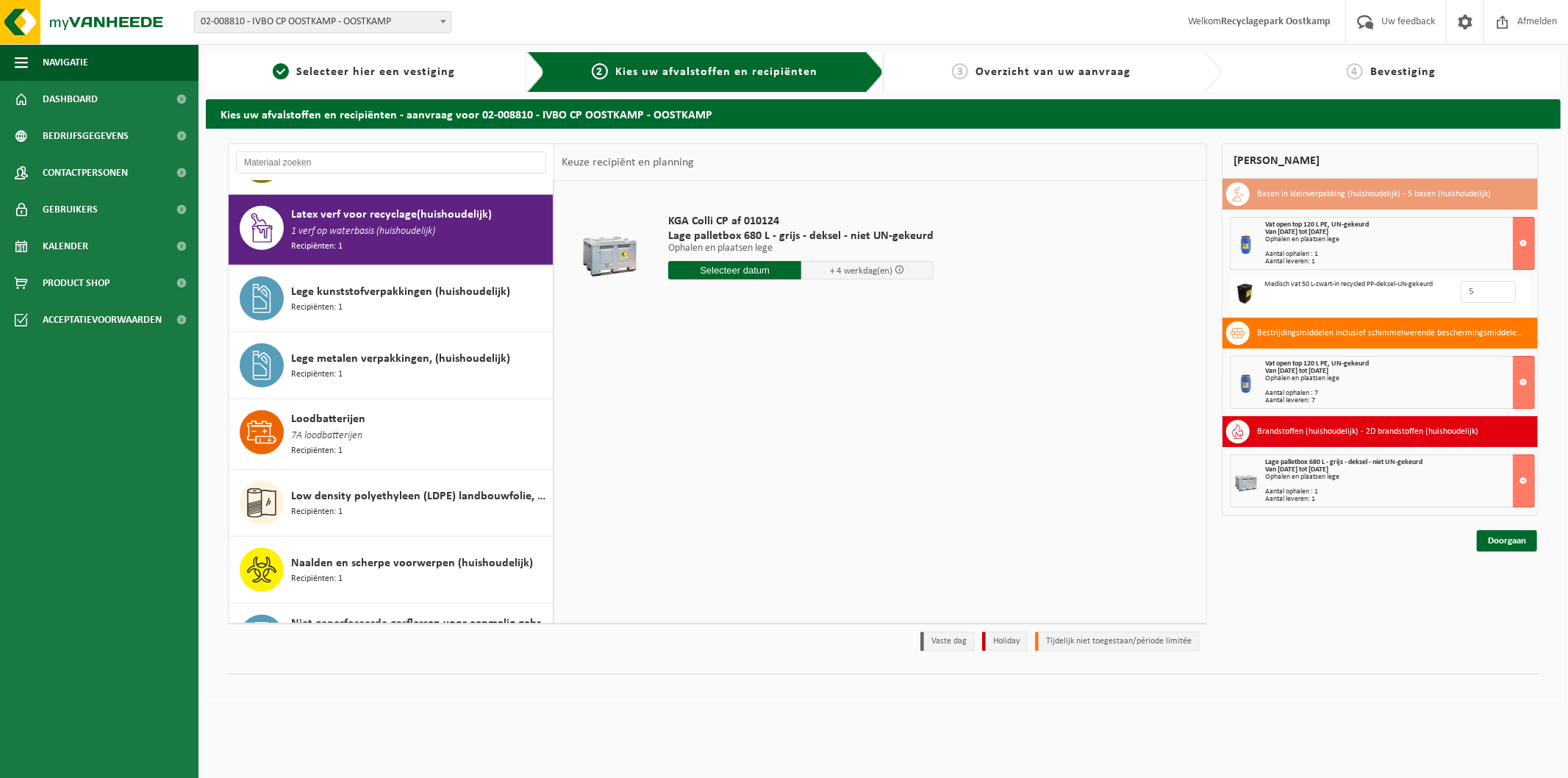
click at [729, 261] on input "text" at bounding box center [735, 270] width 133 height 18
click at [730, 402] on div "13" at bounding box center [734, 400] width 26 height 23
type input "Van 2025-08-13"
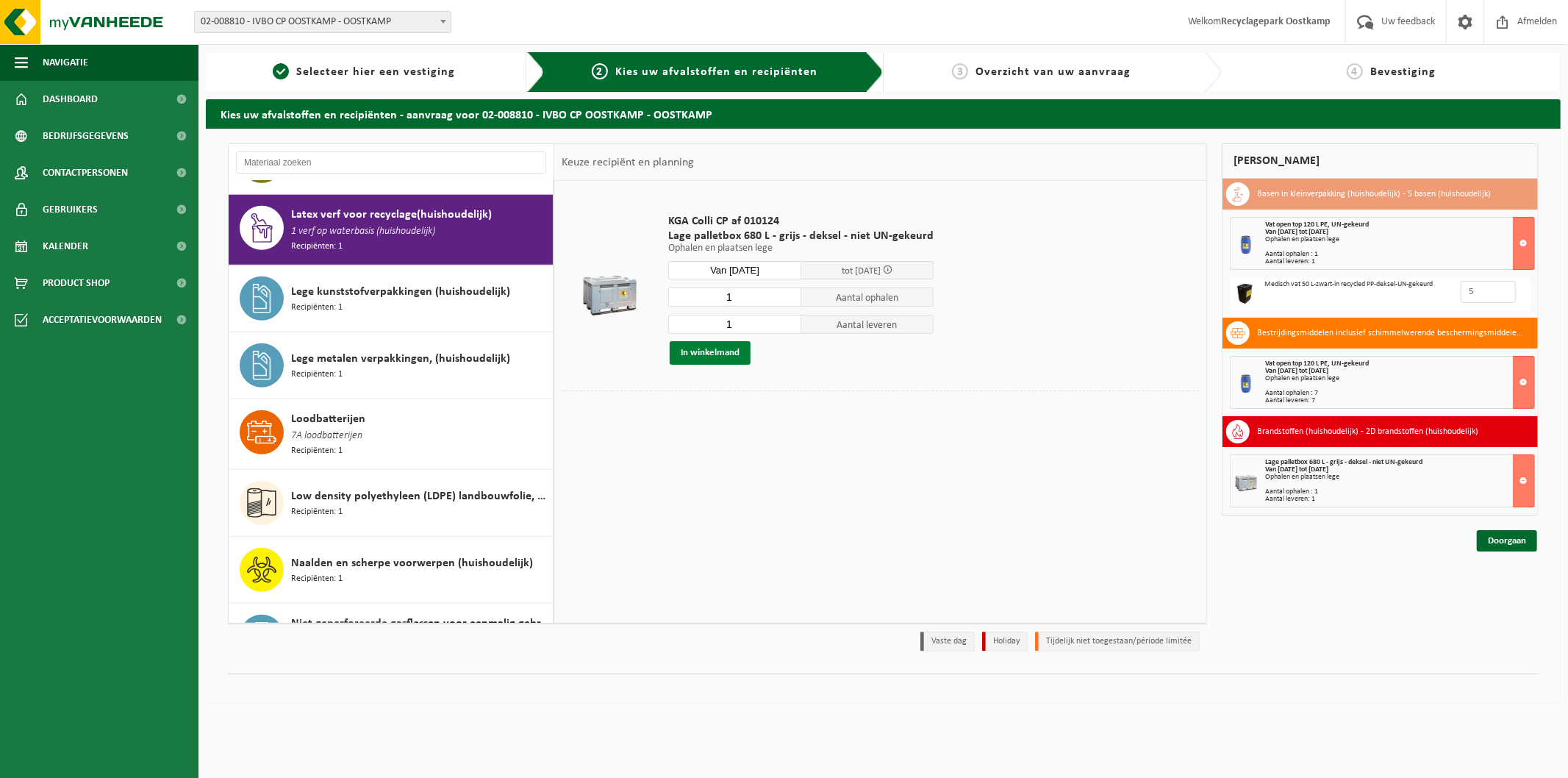
click at [736, 354] on button "In winkelmand" at bounding box center [711, 353] width 81 height 23
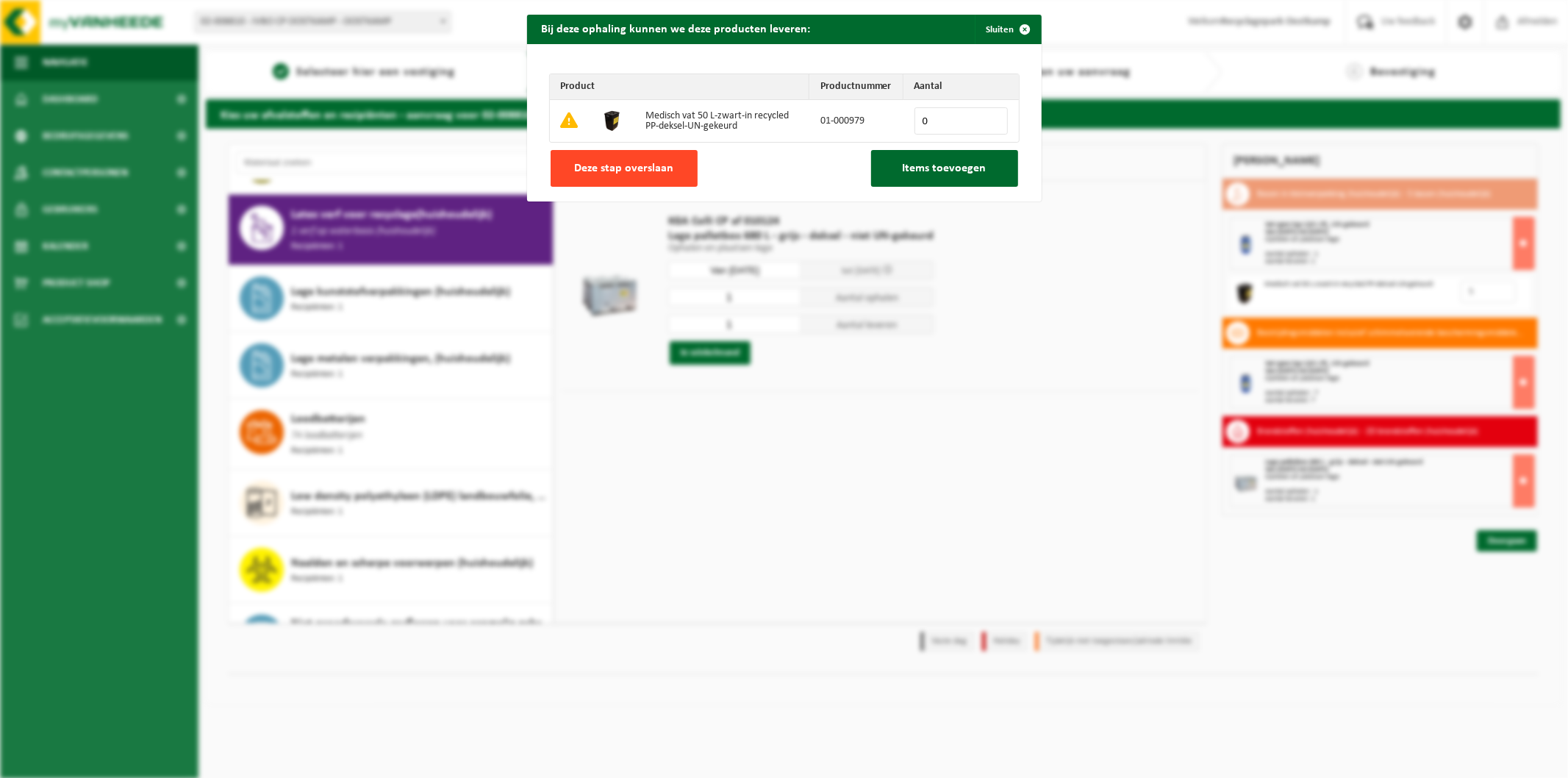
click at [594, 175] on span "Deze stap overslaan" at bounding box center [623, 169] width 99 height 12
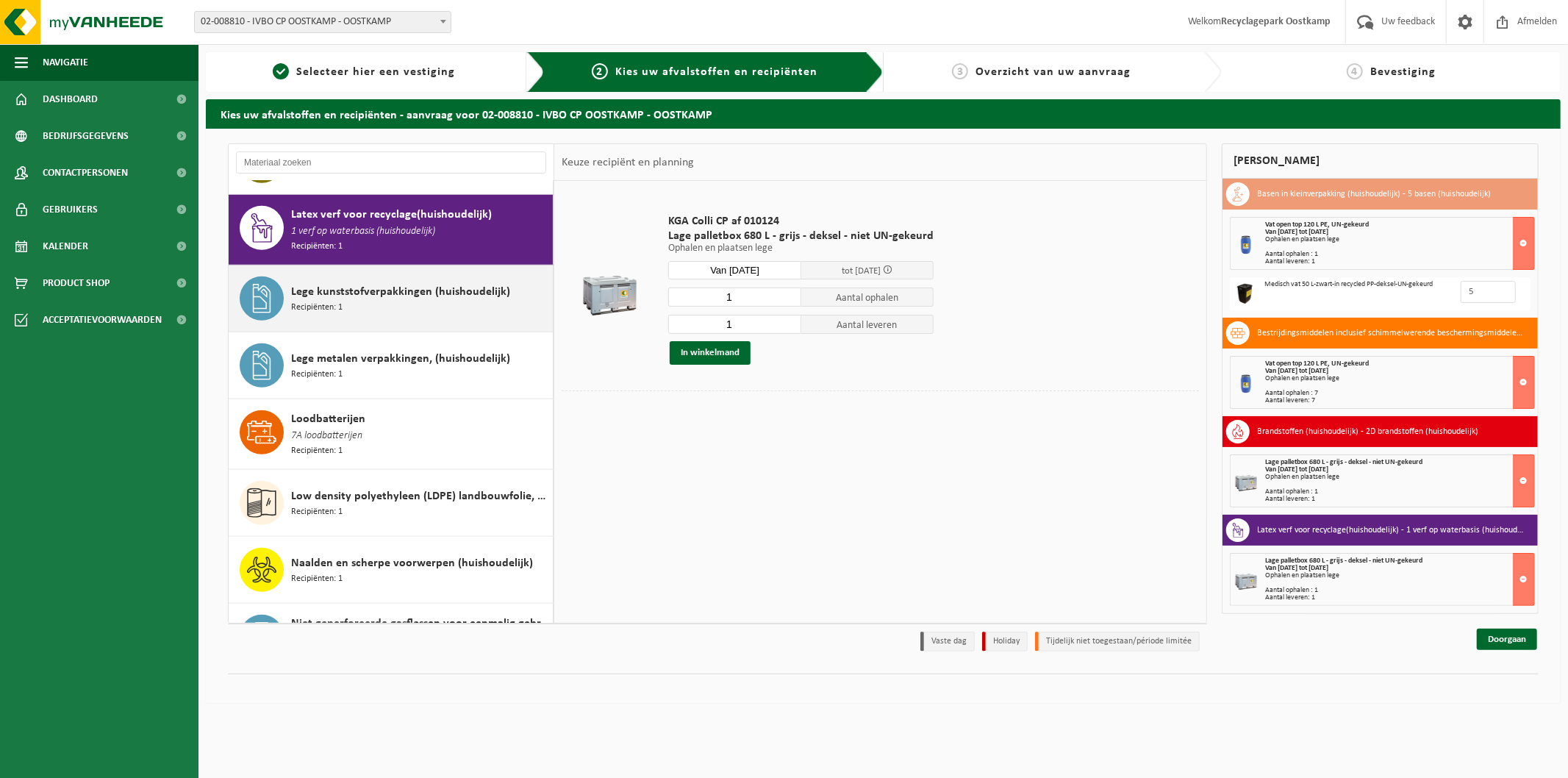
click at [376, 289] on div "Lege kunststofverpakkingen (huishoudelijk) Recipiënten: 1" at bounding box center [420, 299] width 258 height 44
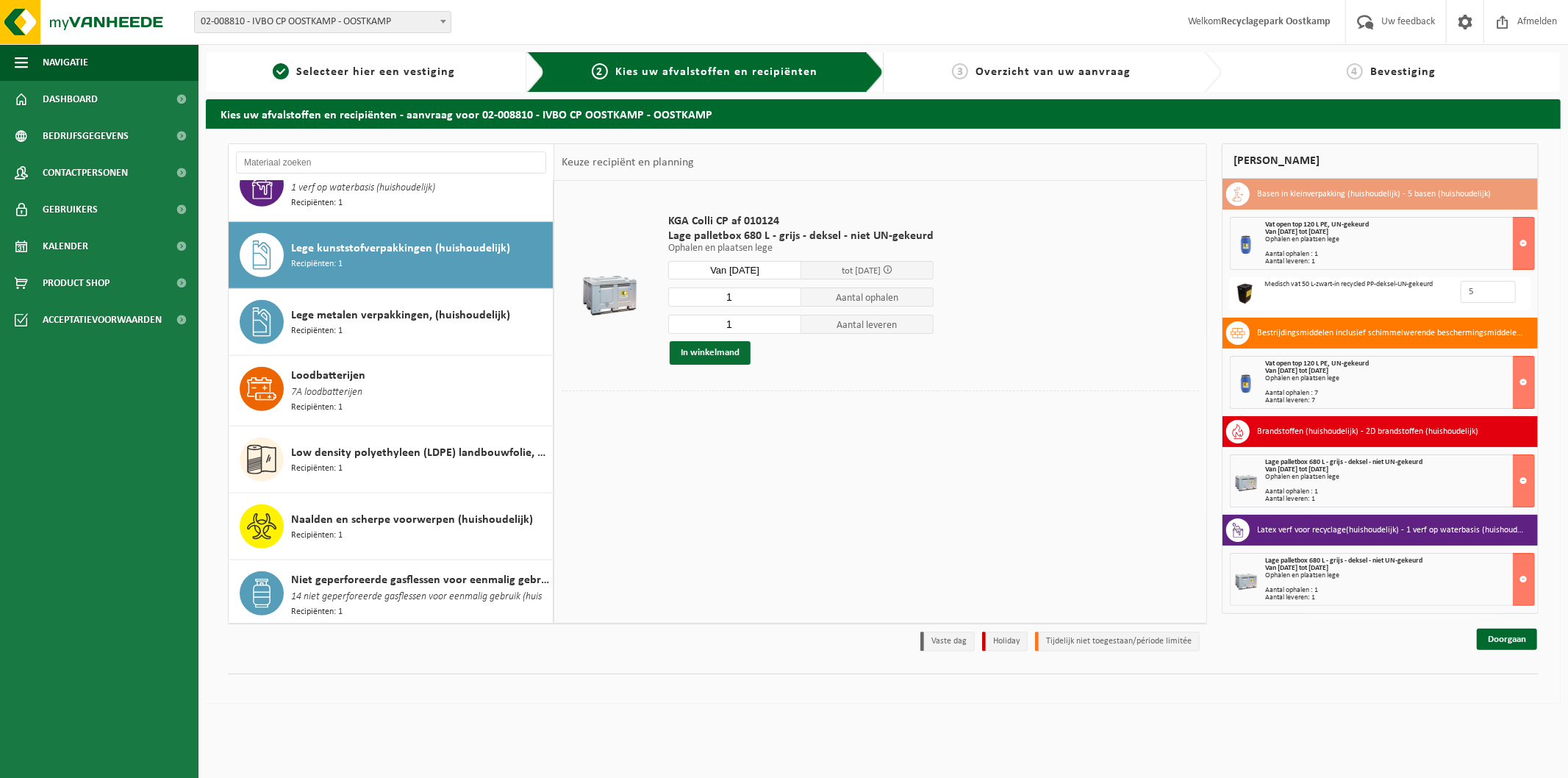
scroll to position [1177, 0]
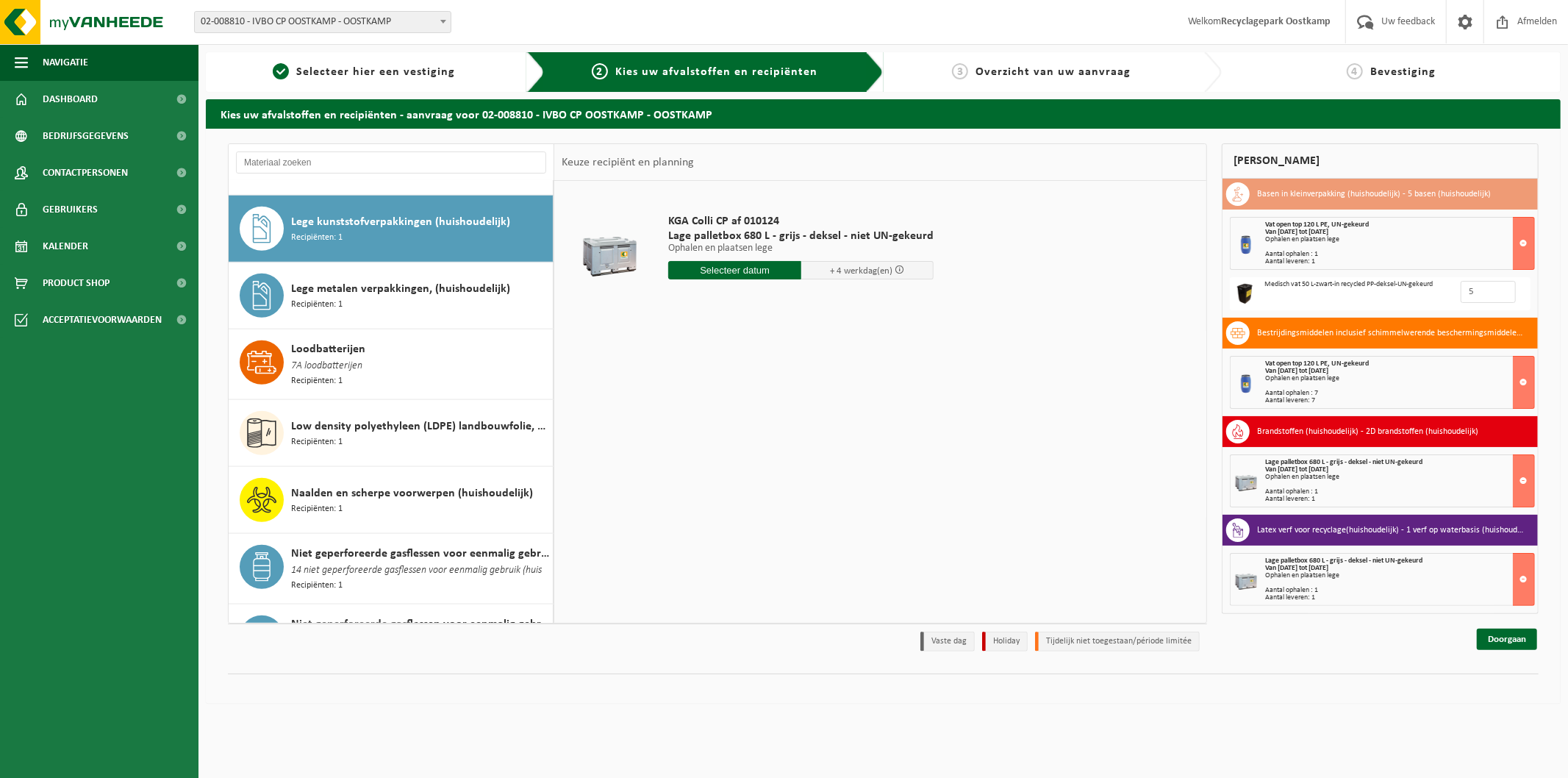
click at [732, 278] on input "text" at bounding box center [735, 270] width 133 height 18
click at [739, 399] on div "13" at bounding box center [734, 400] width 26 height 23
type input "Van 2025-08-13"
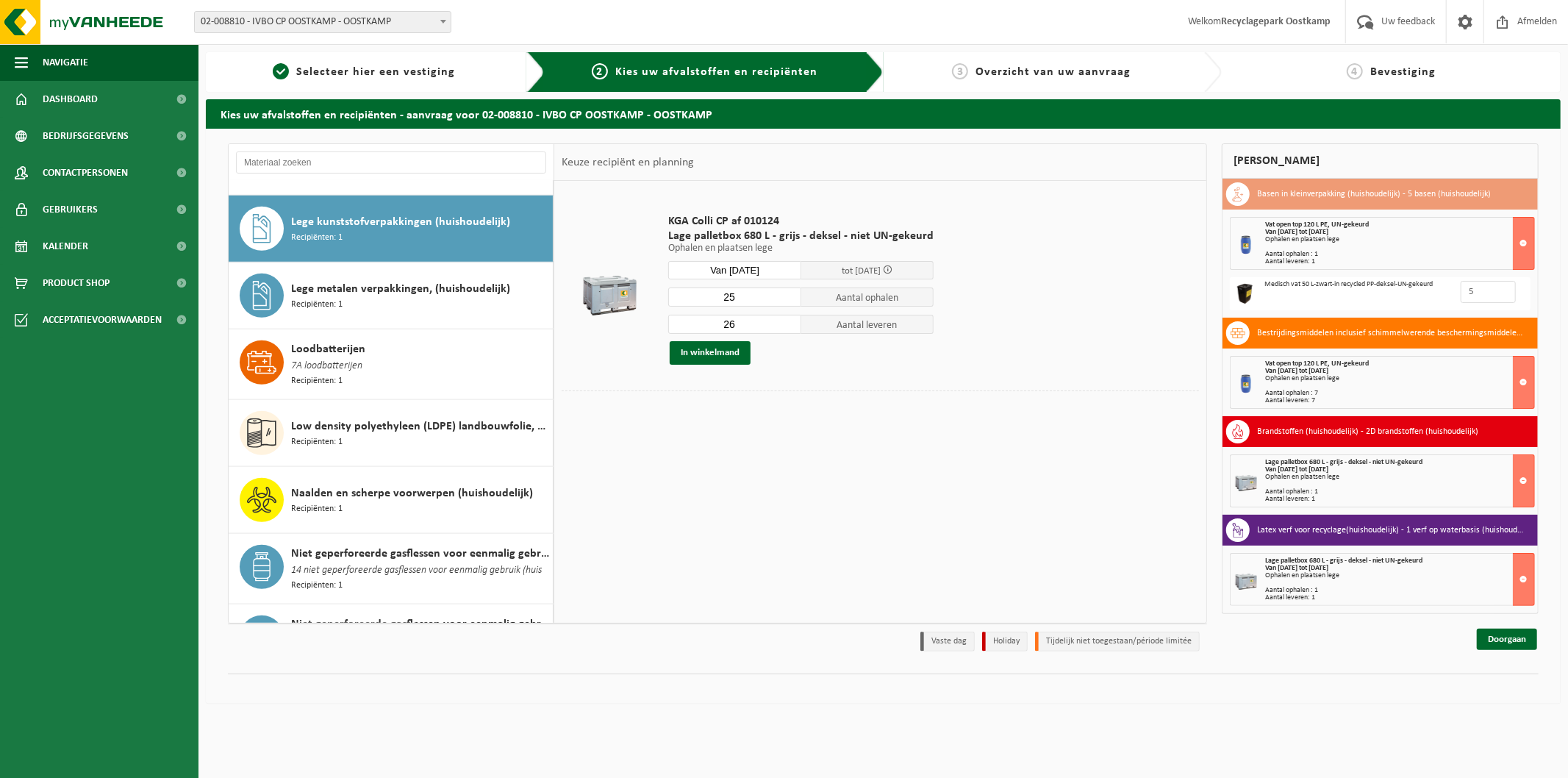
click at [785, 299] on input "25" at bounding box center [735, 296] width 133 height 19
click at [785, 299] on input "24" at bounding box center [735, 296] width 133 height 19
click at [785, 299] on input "23" at bounding box center [735, 296] width 133 height 19
click at [785, 299] on input "22" at bounding box center [735, 296] width 133 height 19
click at [785, 299] on input "21" at bounding box center [735, 296] width 133 height 19
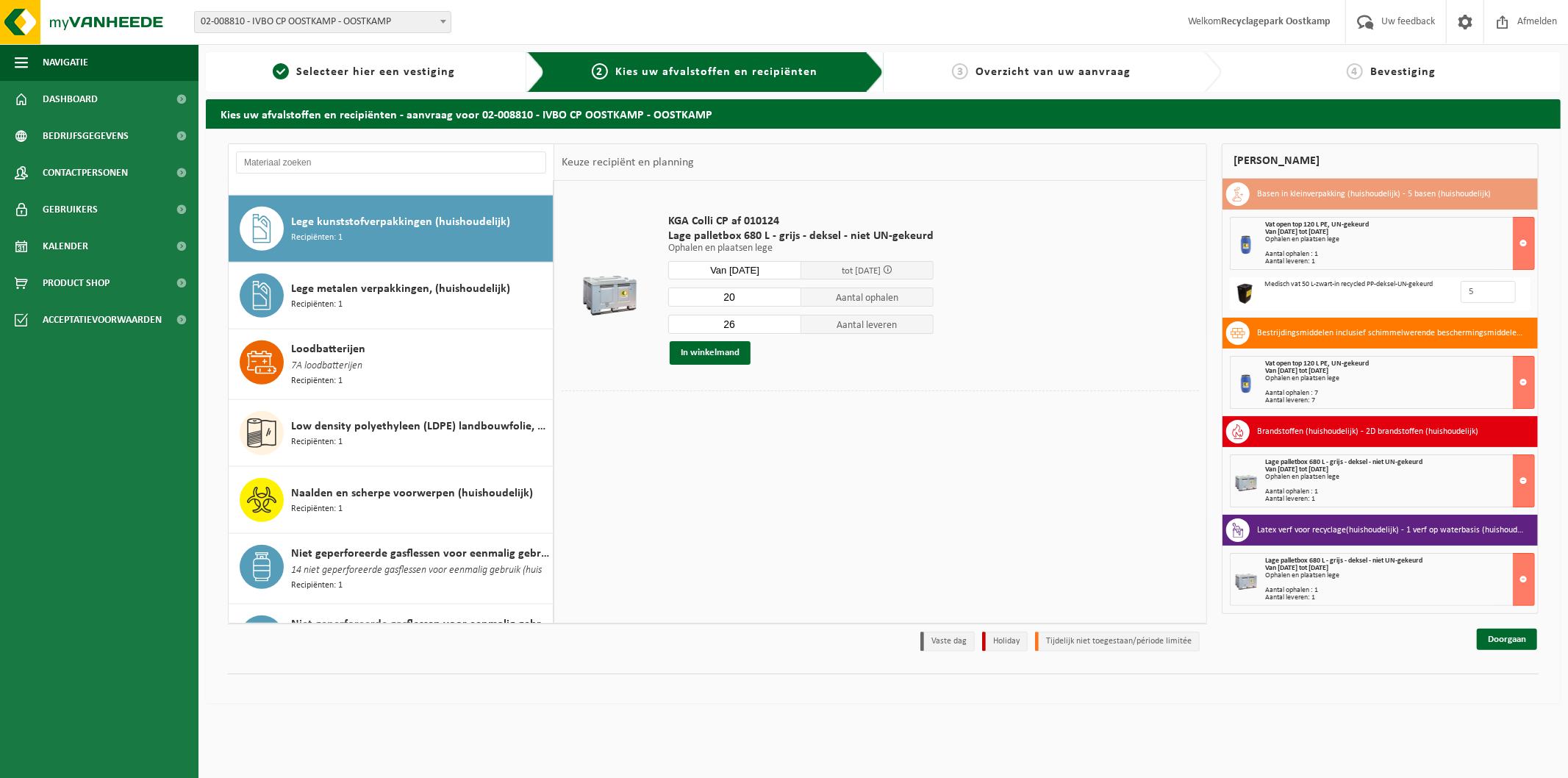
click at [785, 299] on input "20" at bounding box center [735, 296] width 133 height 19
click at [787, 292] on input "21" at bounding box center [735, 296] width 133 height 19
click at [787, 292] on input "22" at bounding box center [735, 296] width 133 height 19
type input "23"
click at [787, 292] on input "23" at bounding box center [735, 296] width 133 height 19
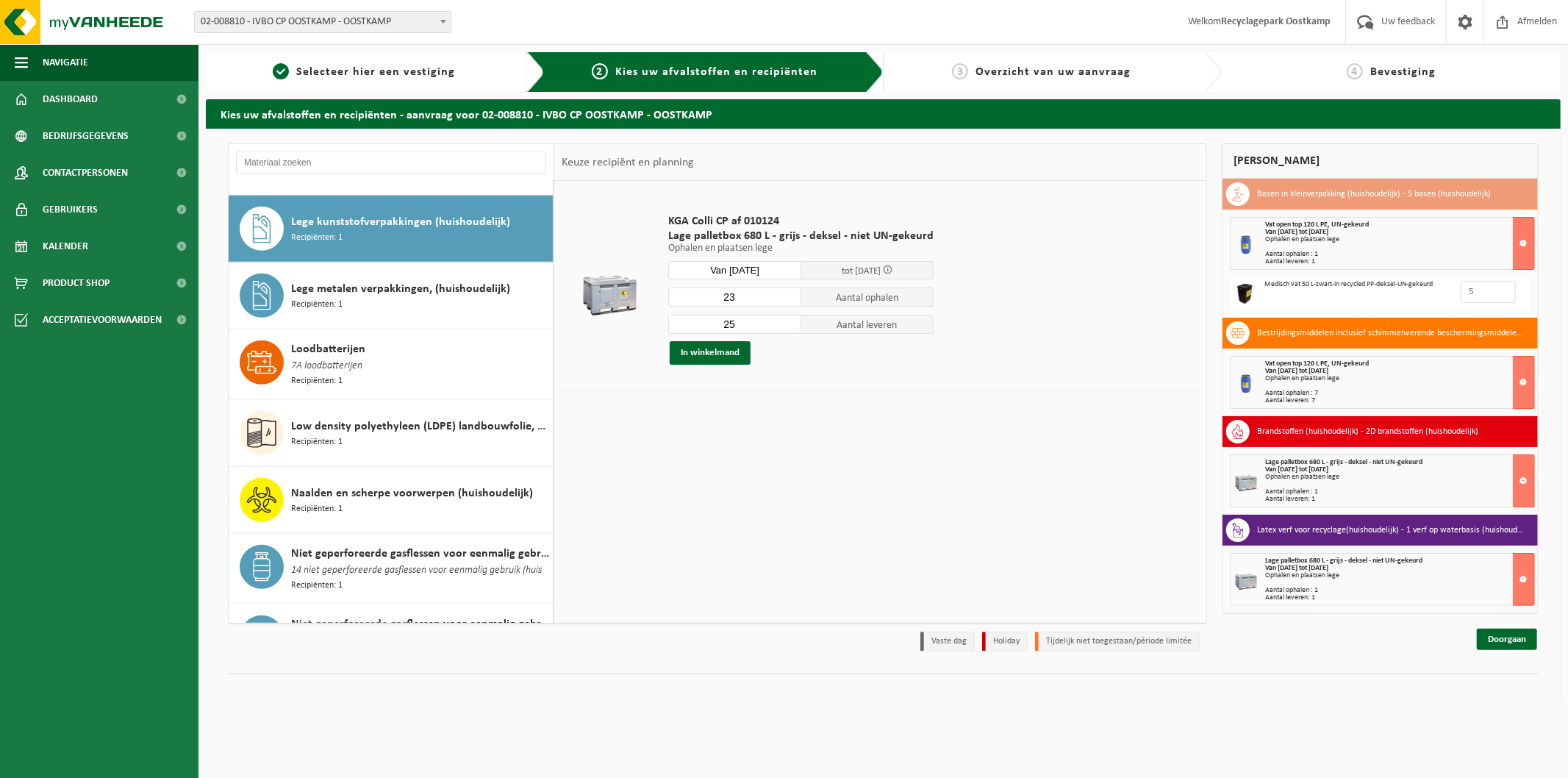
click at [784, 328] on input "25" at bounding box center [735, 324] width 133 height 19
click at [784, 328] on input "24" at bounding box center [735, 324] width 133 height 19
type input "23"
click at [784, 328] on input "23" at bounding box center [735, 324] width 133 height 19
click at [735, 350] on button "In winkelmand" at bounding box center [711, 353] width 81 height 23
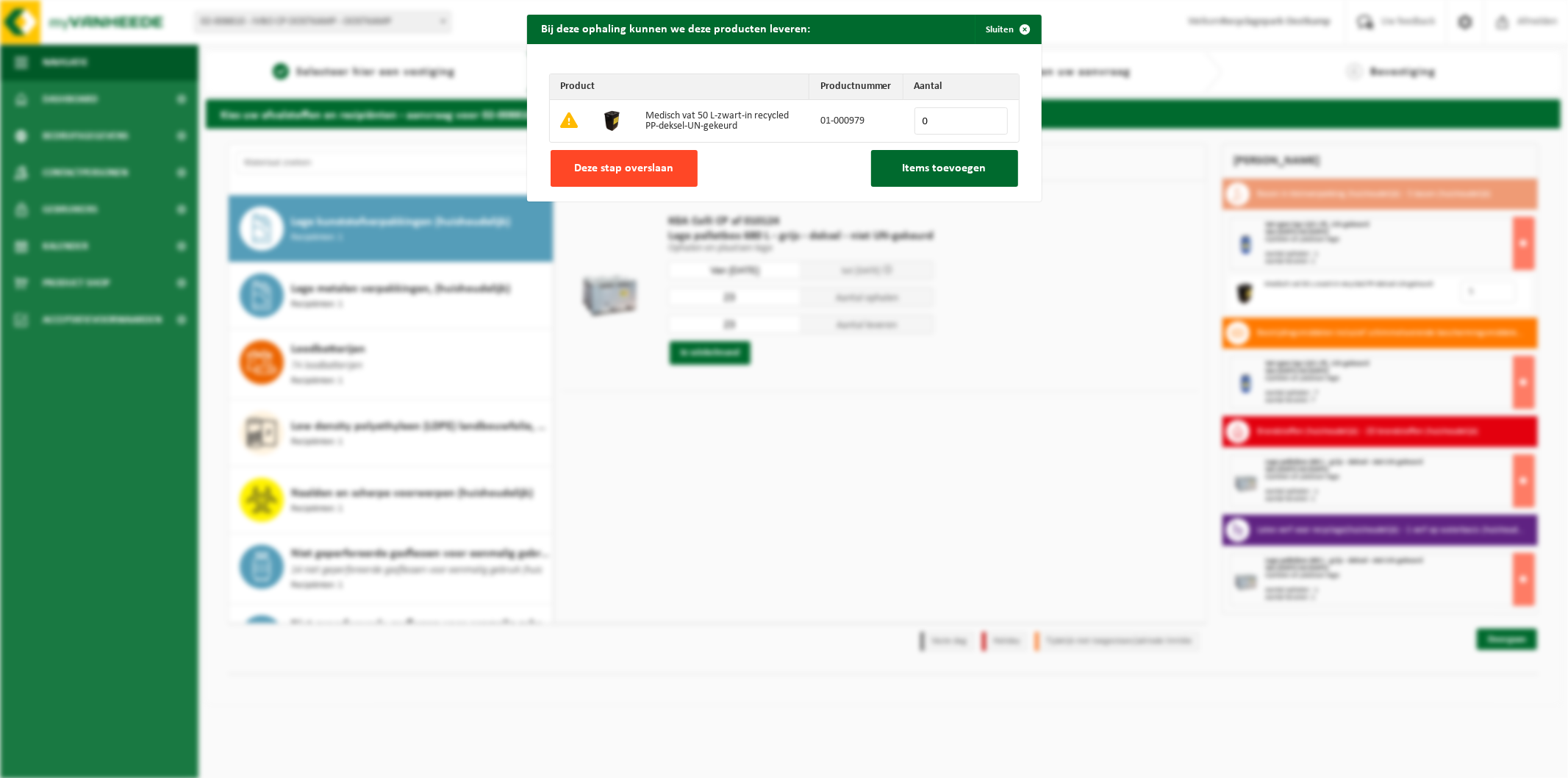
click at [678, 172] on button "Deze stap overslaan" at bounding box center [624, 168] width 147 height 37
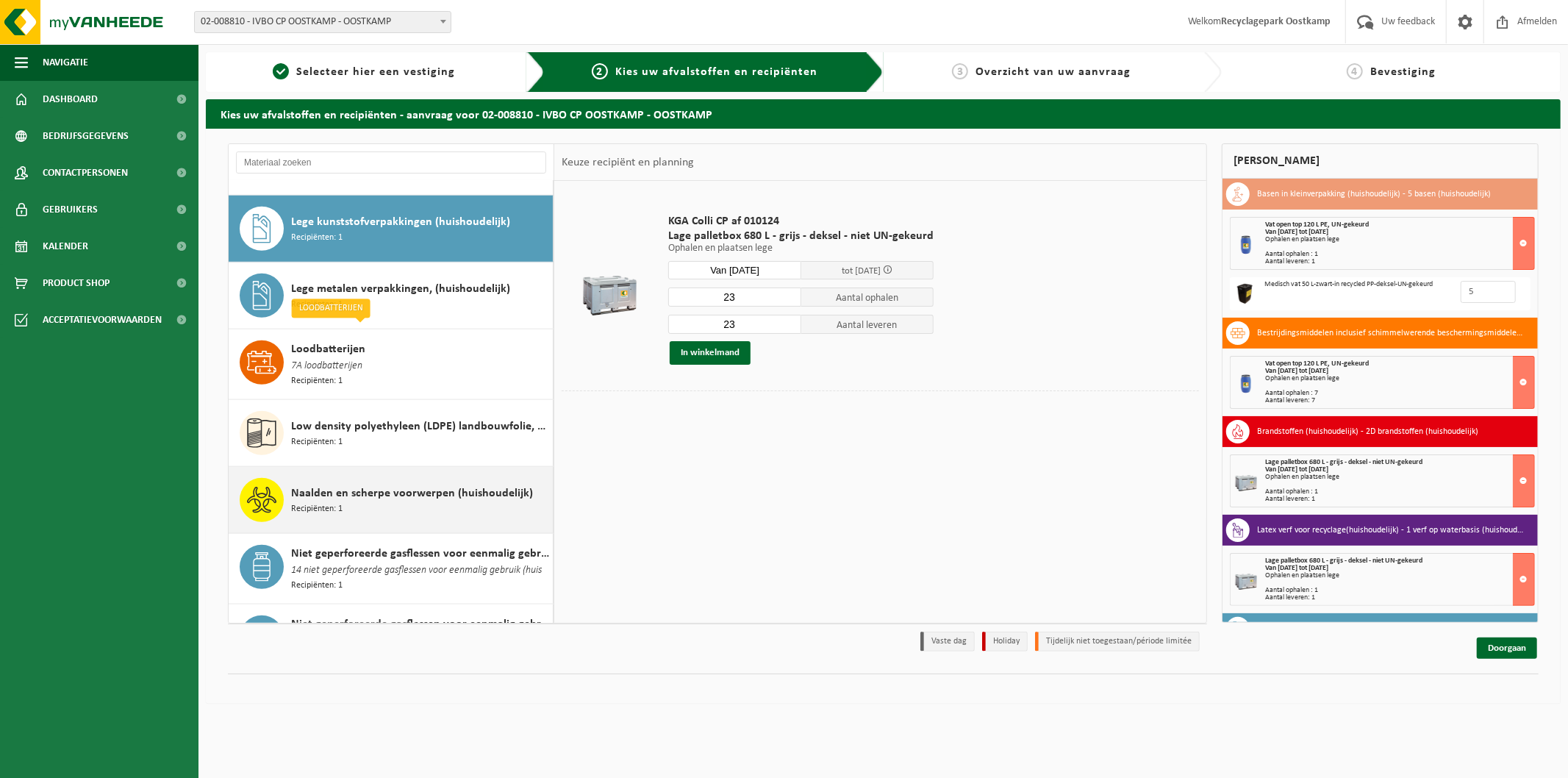
click at [402, 485] on span "Naalden en scherpe voorwerpen (huishoudelijk)" at bounding box center [412, 493] width 242 height 17
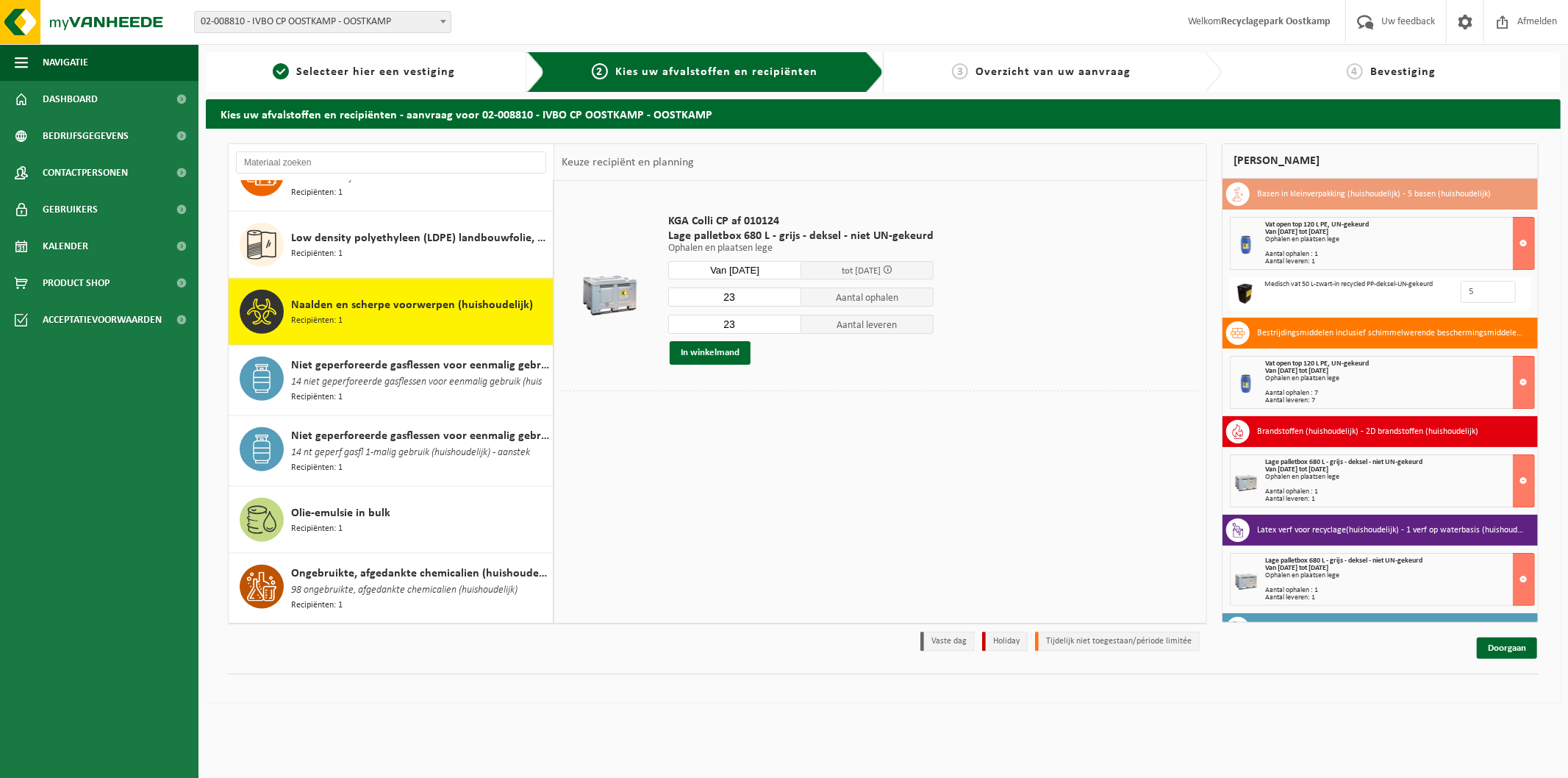
scroll to position [1446, 0]
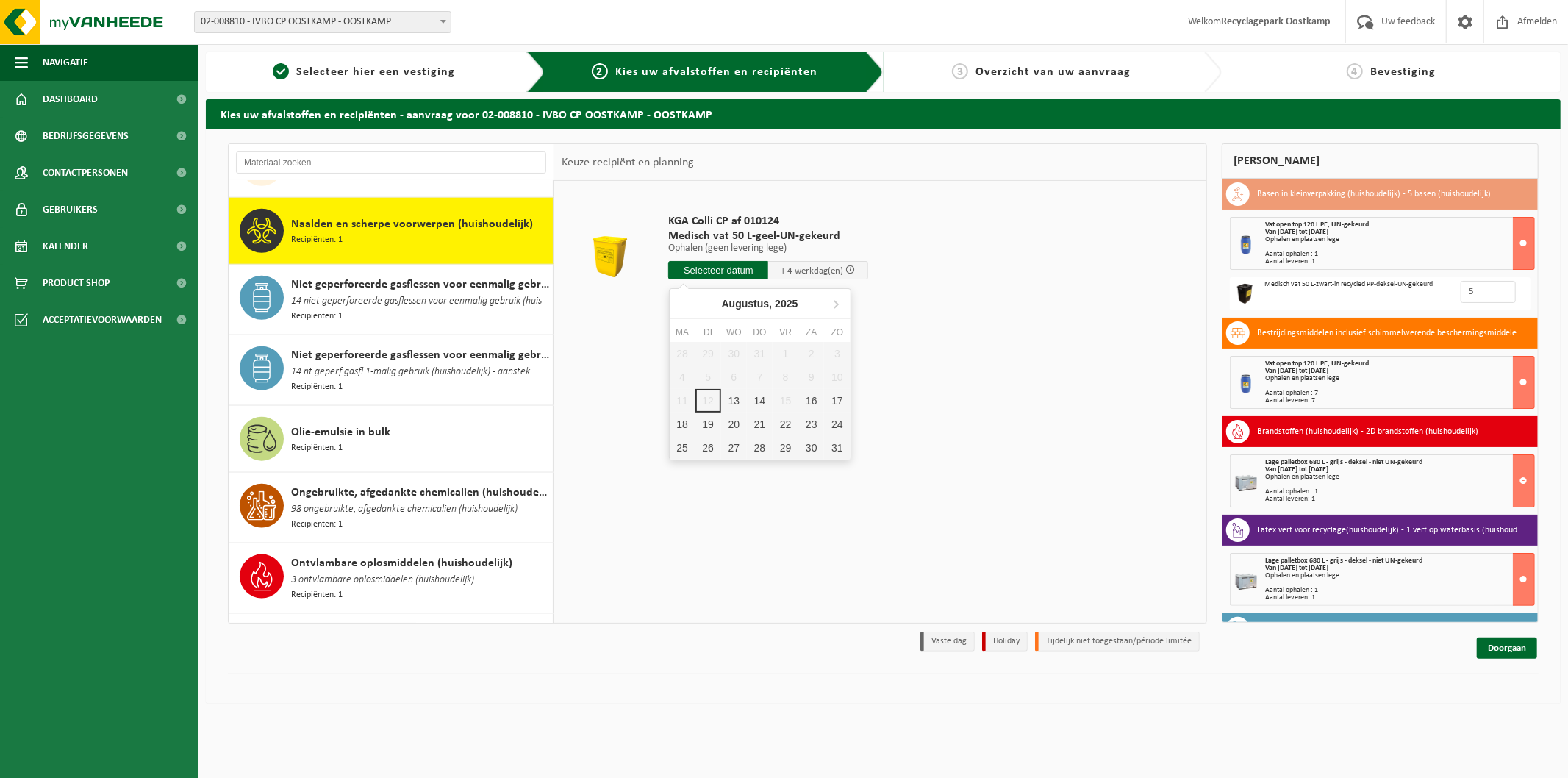
click at [708, 270] on input "text" at bounding box center [718, 270] width 100 height 18
click at [726, 399] on div "13" at bounding box center [734, 400] width 26 height 23
type input "Van 2025-08-13"
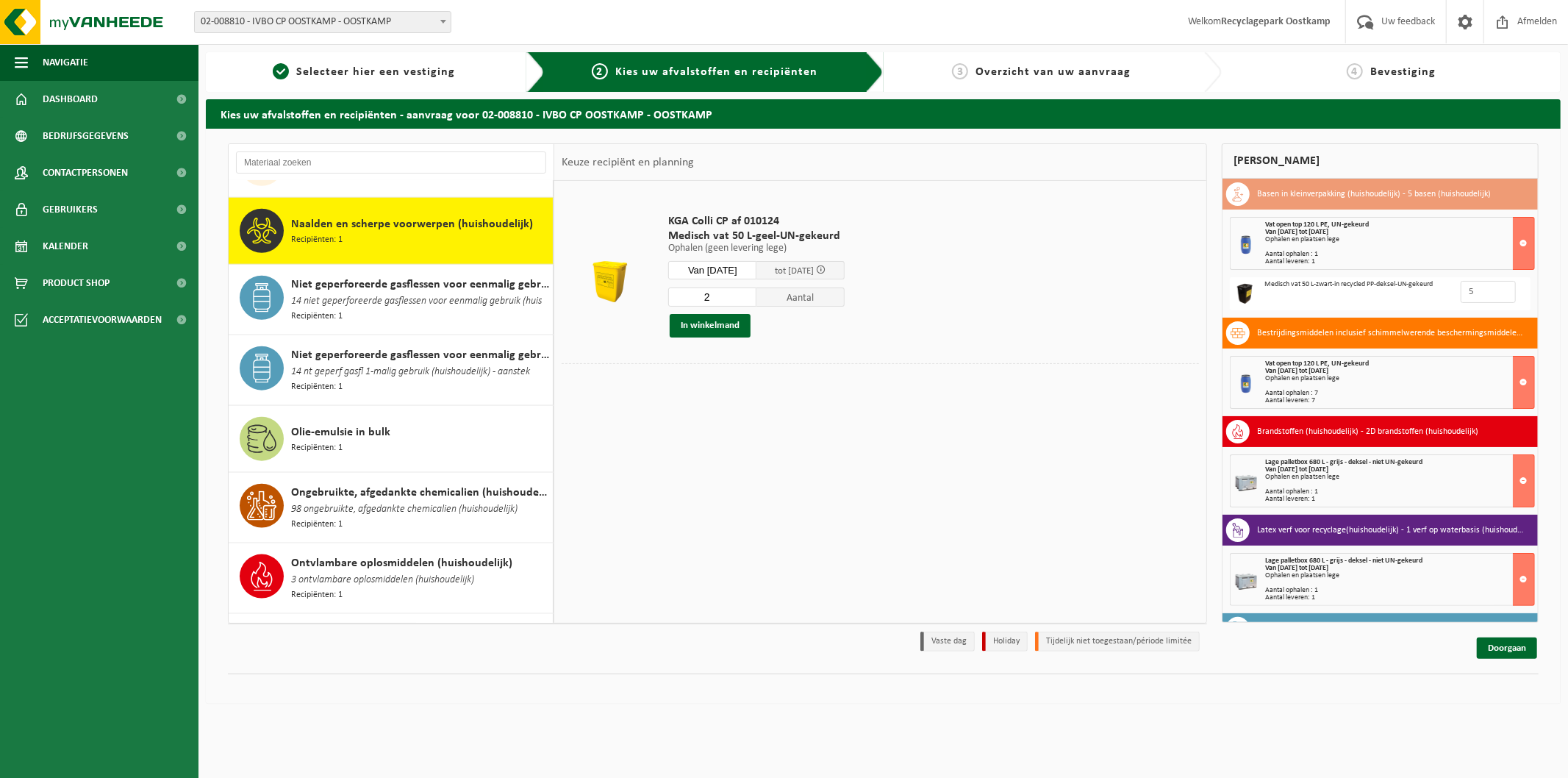
type input "2"
click at [753, 292] on input "2" at bounding box center [712, 296] width 88 height 19
click at [732, 321] on button "In winkelmand" at bounding box center [711, 325] width 81 height 23
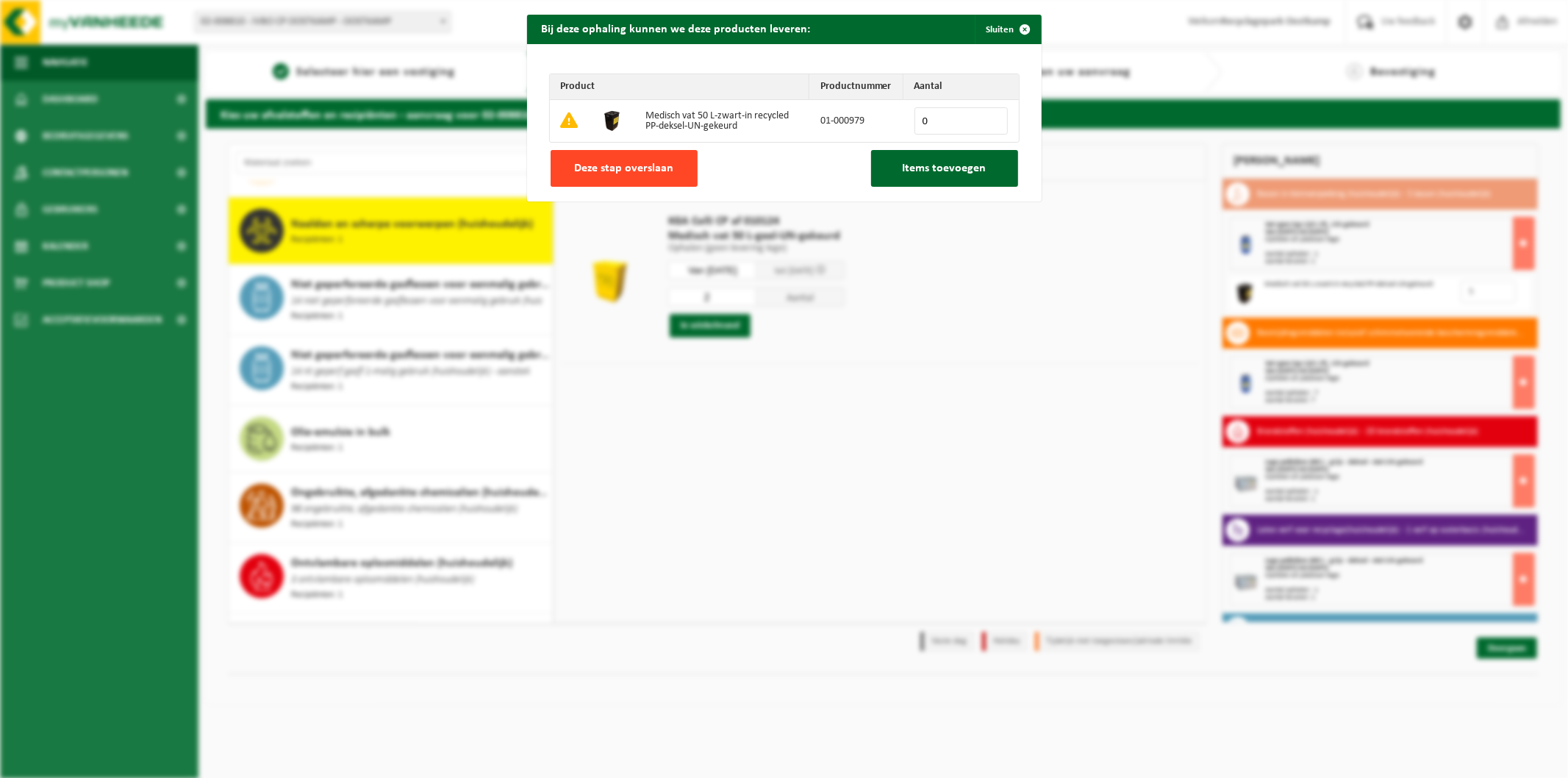
click at [610, 180] on button "Deze stap overslaan" at bounding box center [624, 168] width 147 height 37
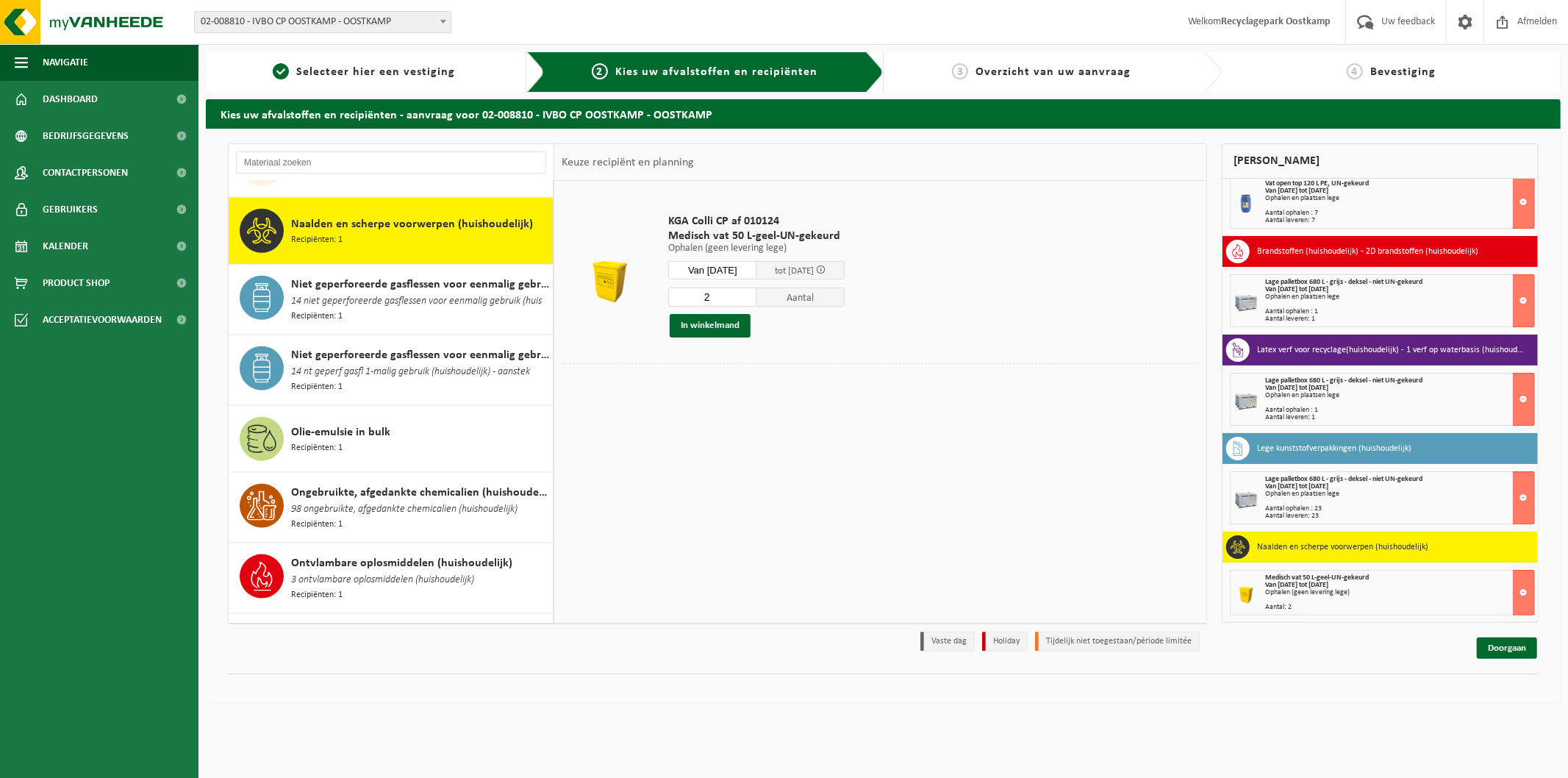
scroll to position [0, 0]
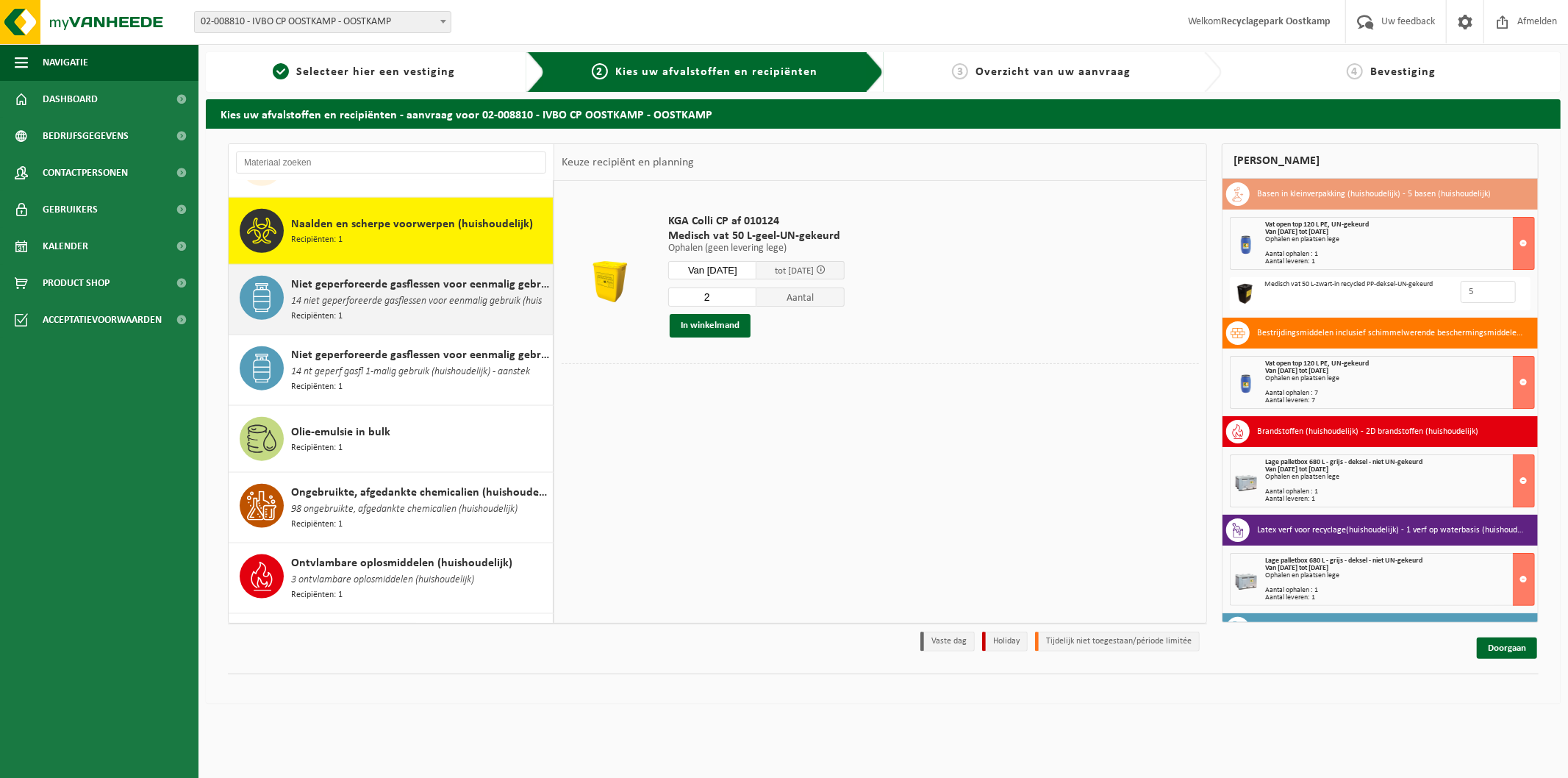
click at [361, 302] on span "14 niet geperforeerde gasflessen voor eenmalig gebruik (huis" at bounding box center [416, 302] width 250 height 17
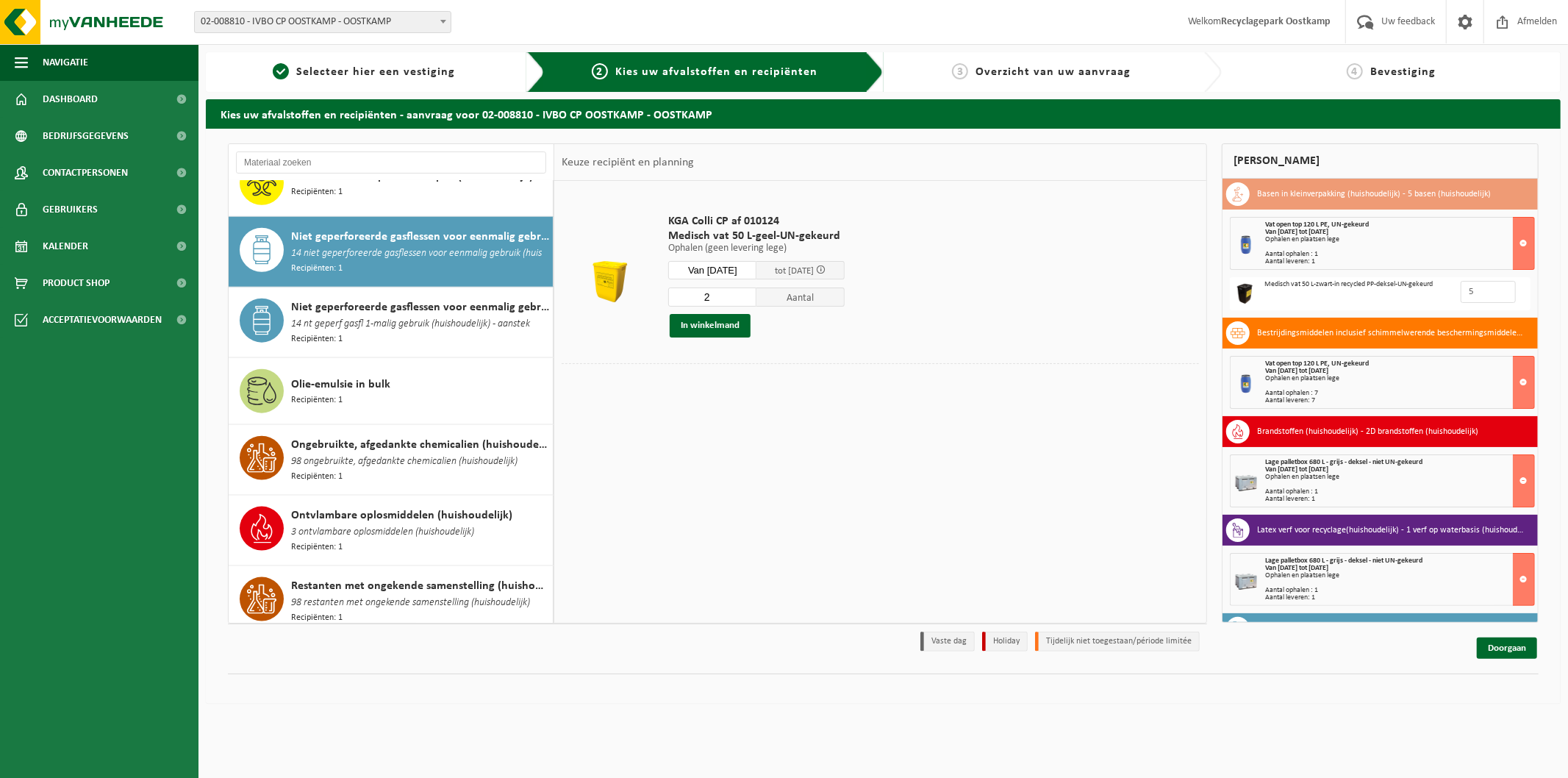
scroll to position [1513, 0]
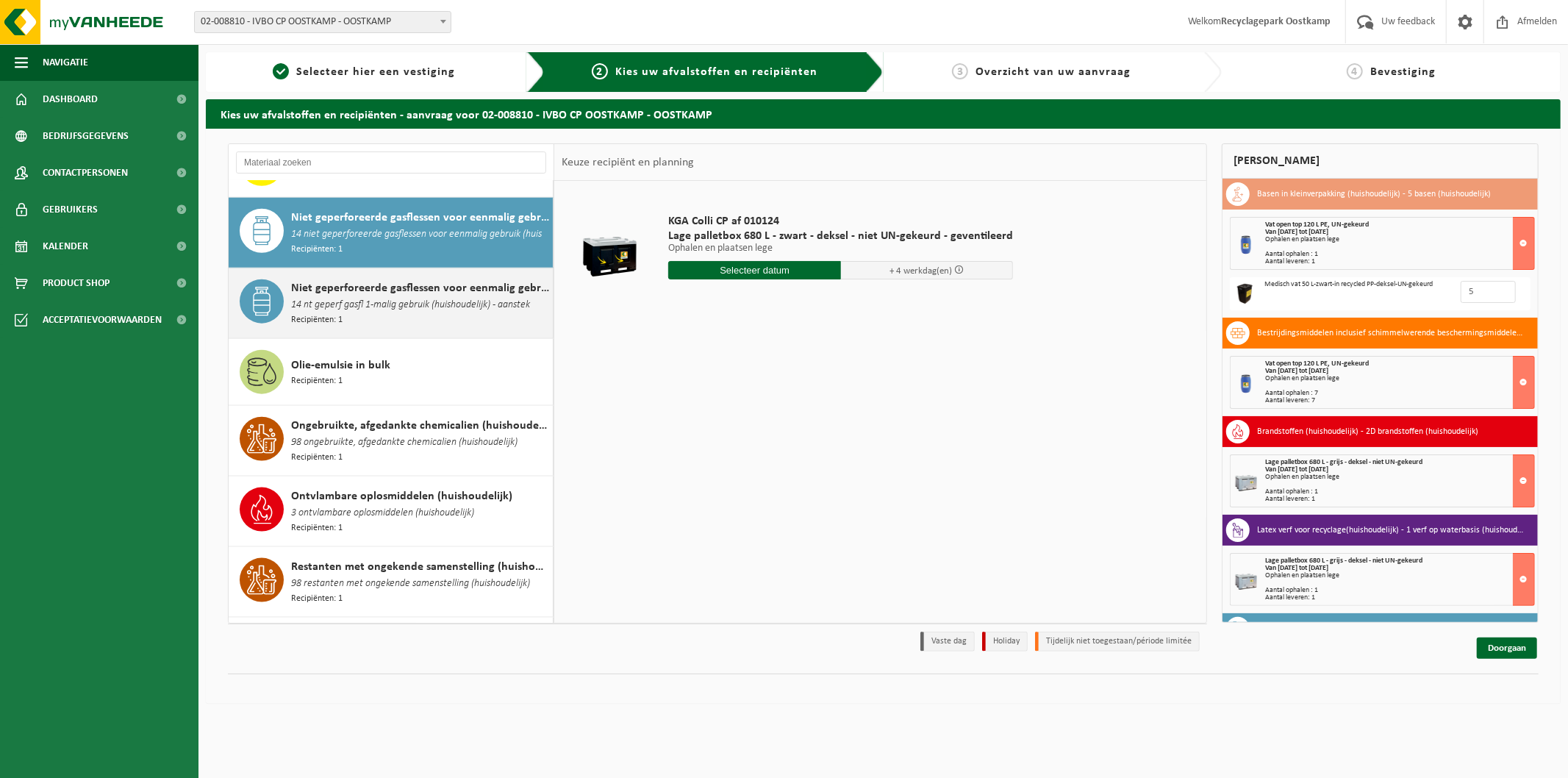
click at [435, 307] on div "Niet geperforeerde gasflessen voor eenmalig gebruik (huishoudelijk) - aansteker…" at bounding box center [420, 303] width 258 height 48
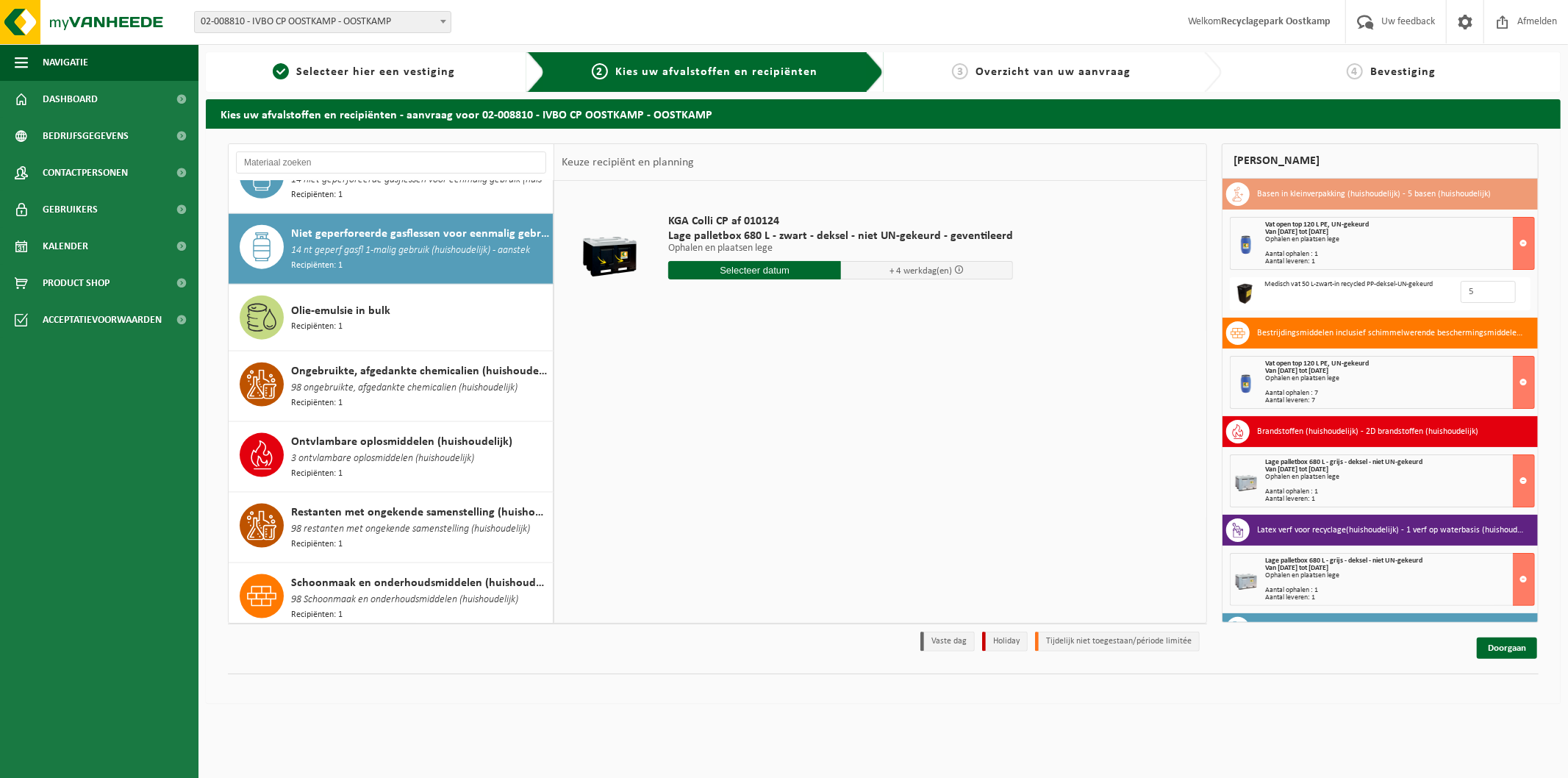
scroll to position [1594, 0]
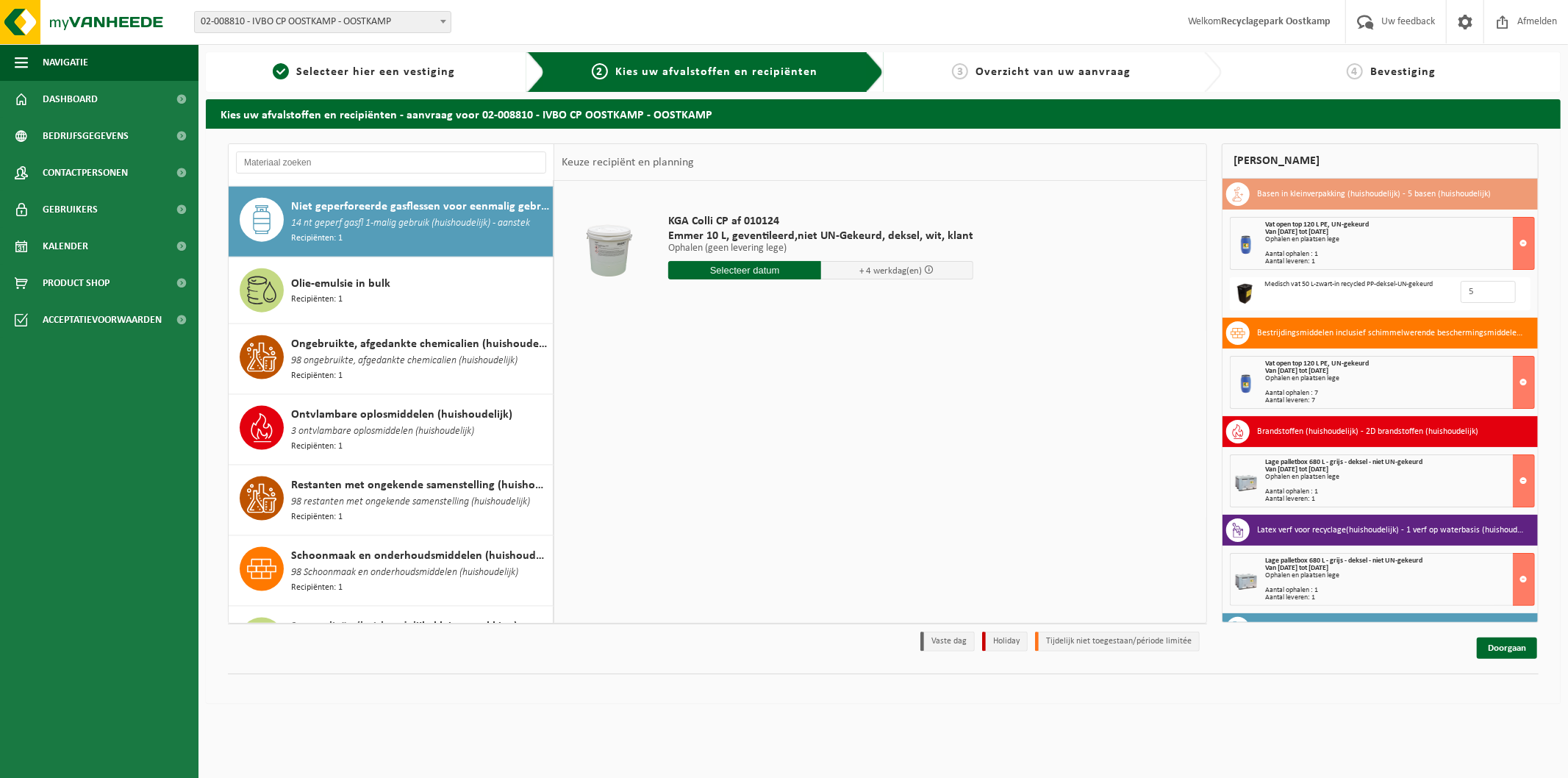
click at [730, 263] on input "text" at bounding box center [745, 270] width 153 height 18
click at [732, 406] on div "13" at bounding box center [734, 400] width 26 height 23
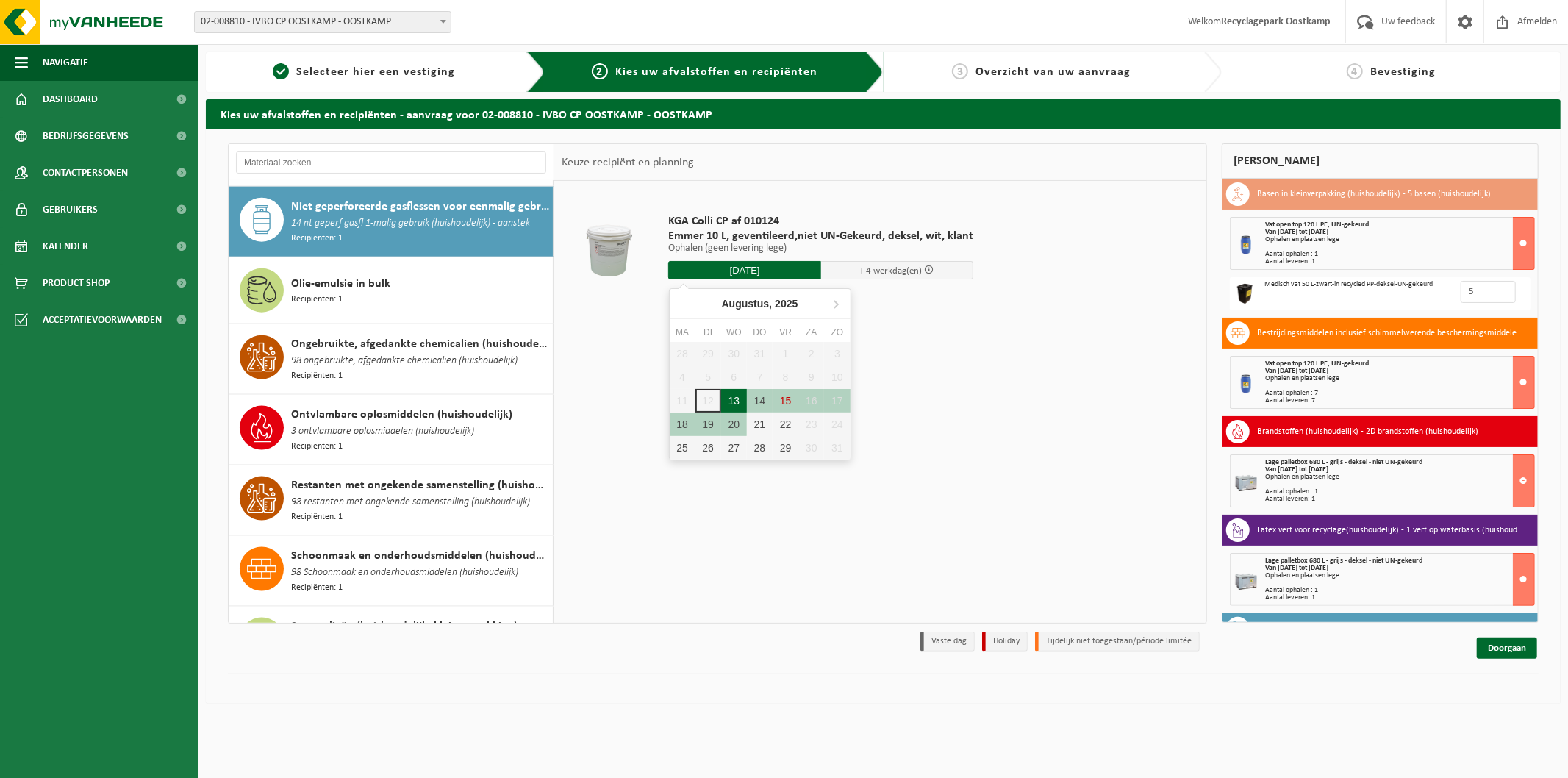
type input "Van 2025-08-13"
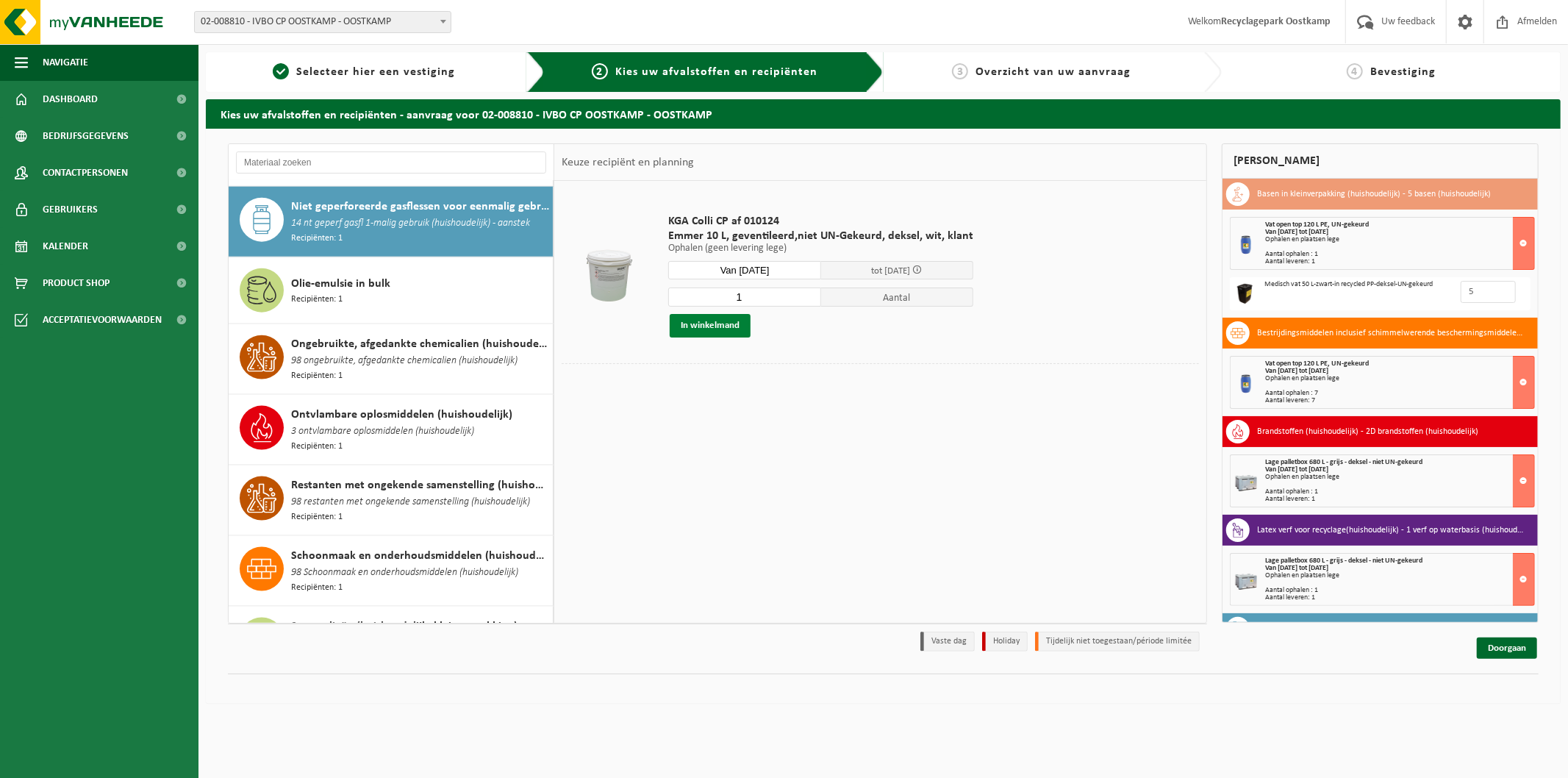
click at [738, 326] on button "In winkelmand" at bounding box center [711, 325] width 81 height 23
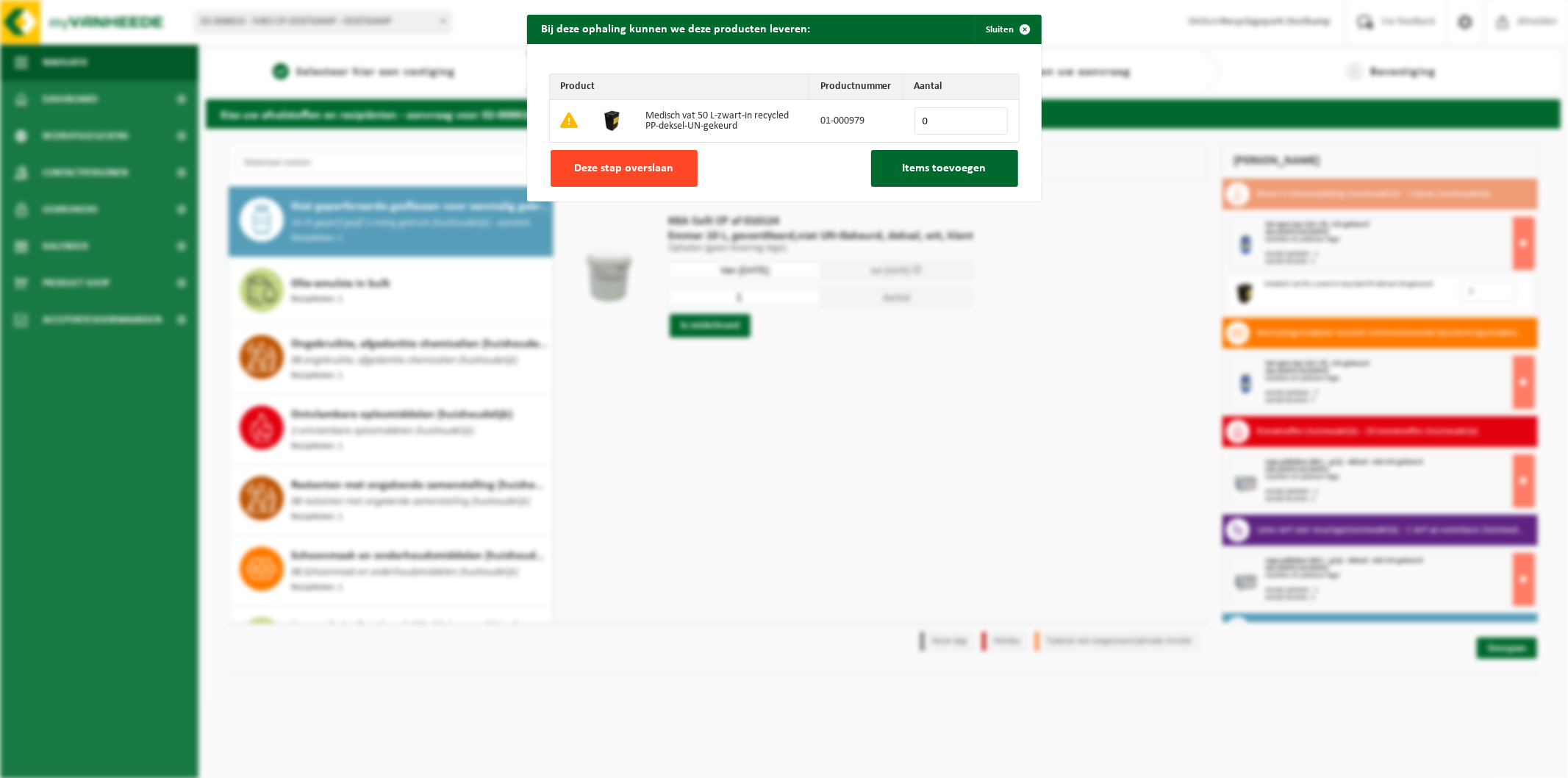
click at [611, 167] on span "Deze stap overslaan" at bounding box center [623, 169] width 99 height 12
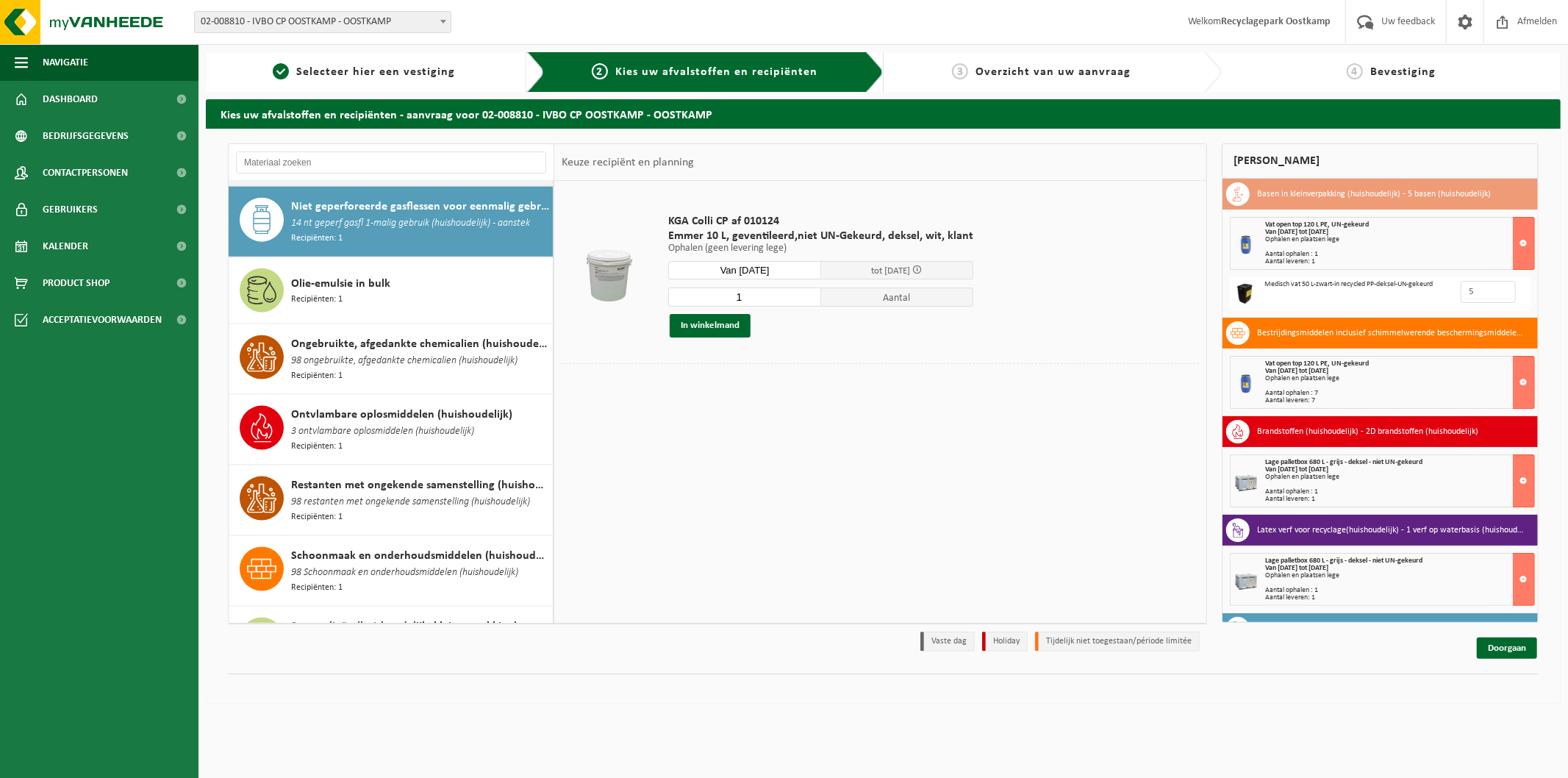
scroll to position [1513, 0]
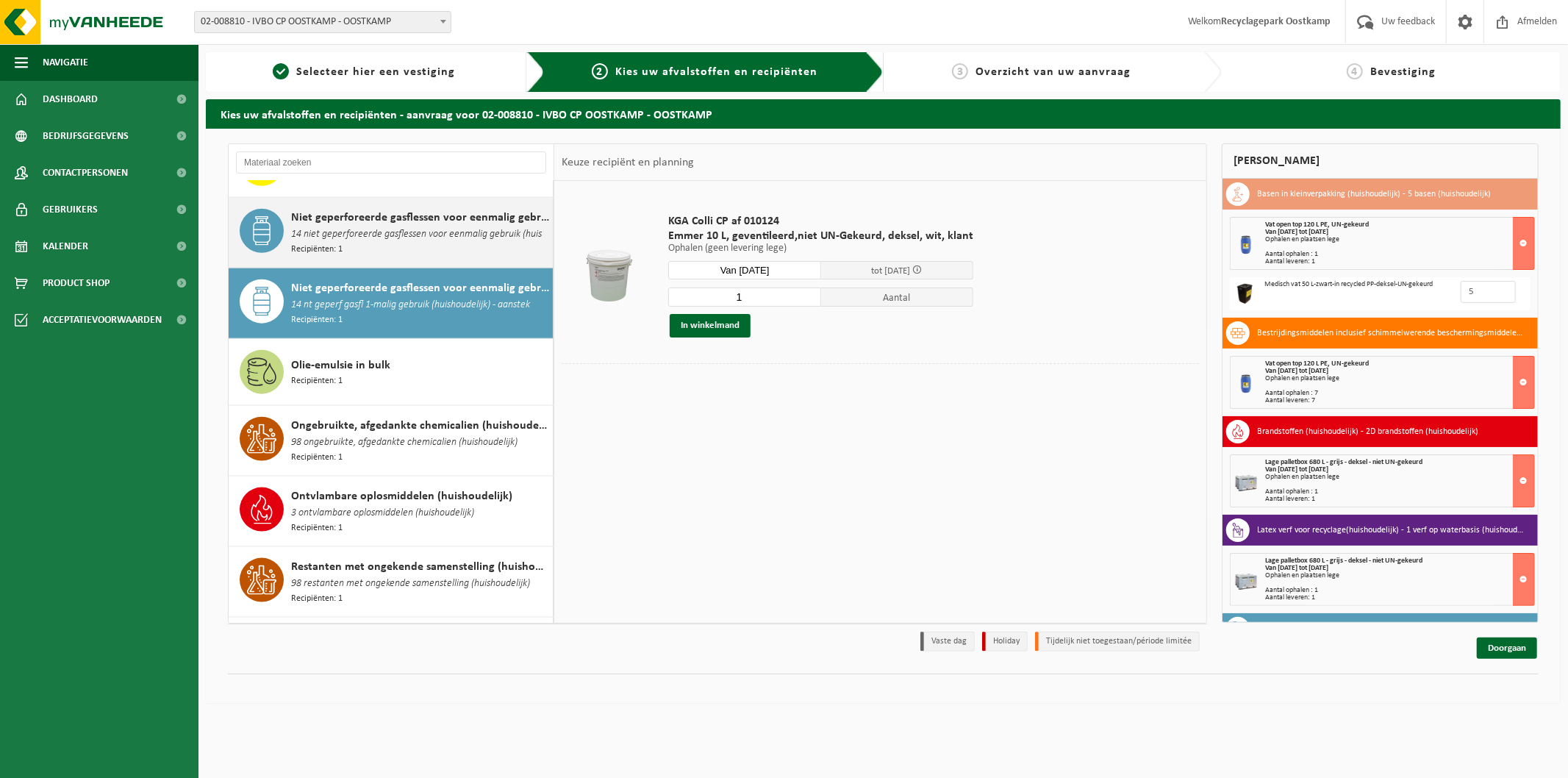
click at [445, 248] on div "Niet geperforeerde gasflessen voor eenmalig gebruik (huishoudelijk) 14 niet gep…" at bounding box center [420, 233] width 258 height 48
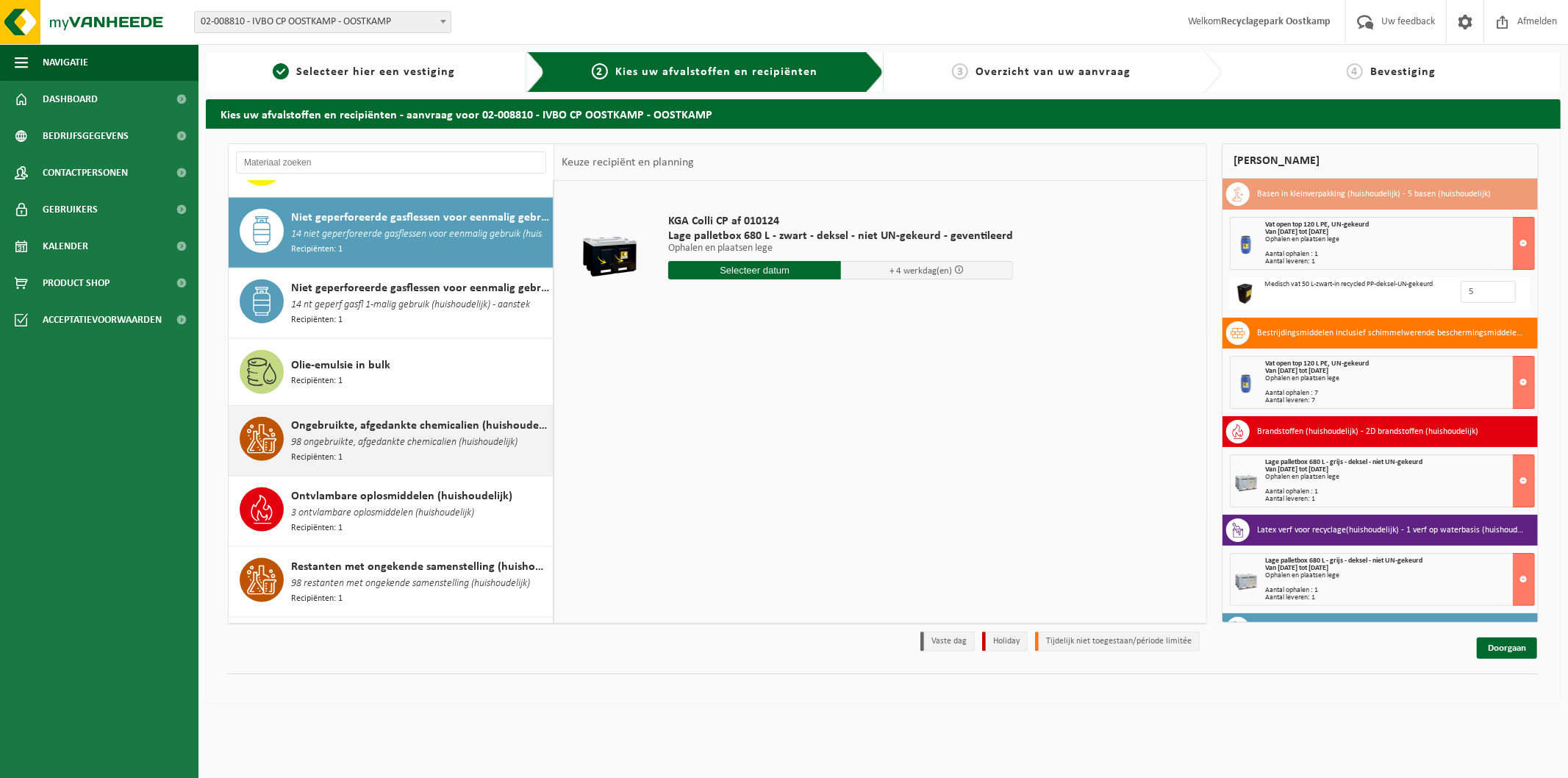
click at [453, 424] on span "Ongebruikte, afgedankte chemicalien (huishoudelijk)" at bounding box center [420, 425] width 258 height 17
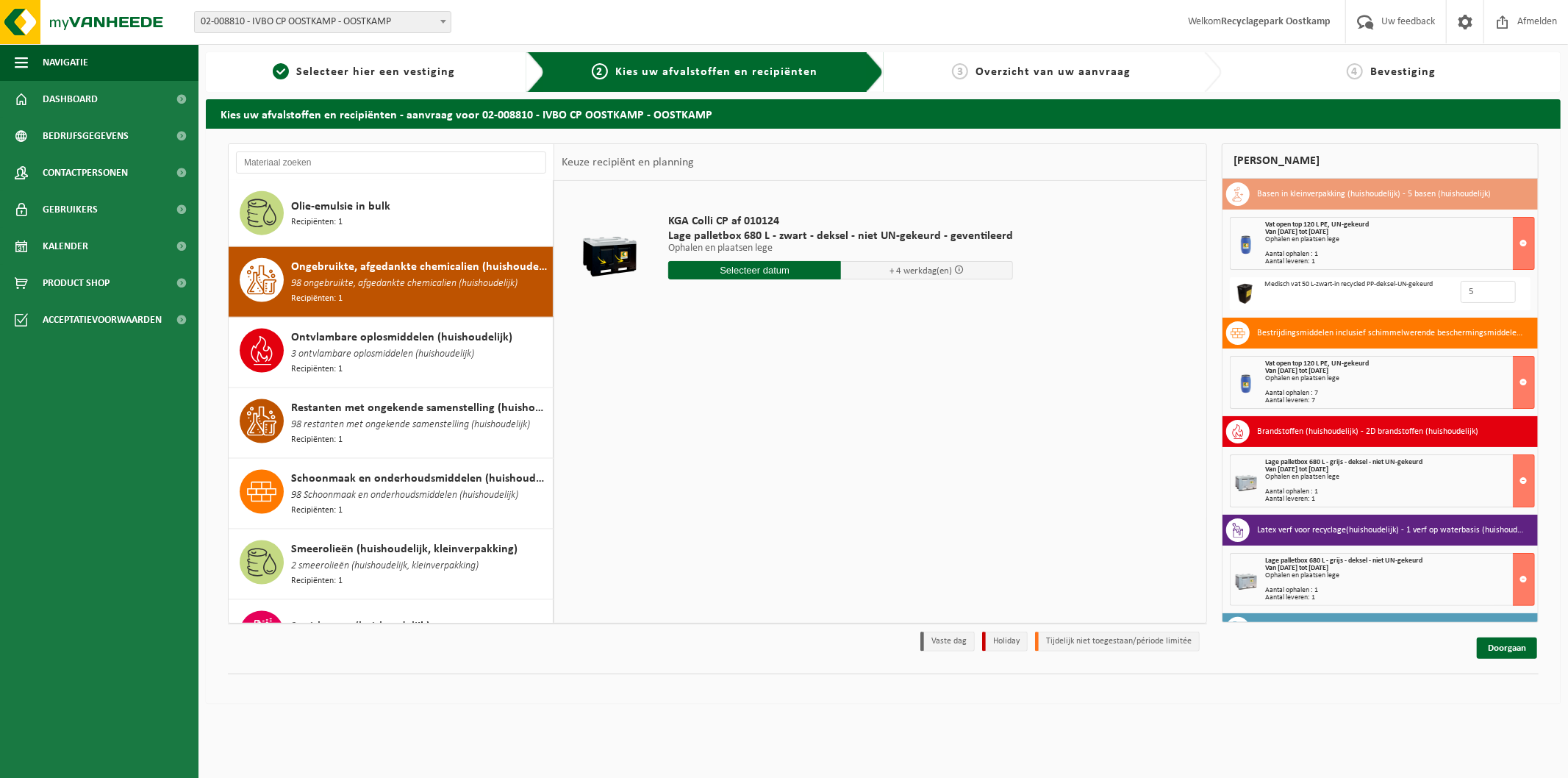
scroll to position [1731, 0]
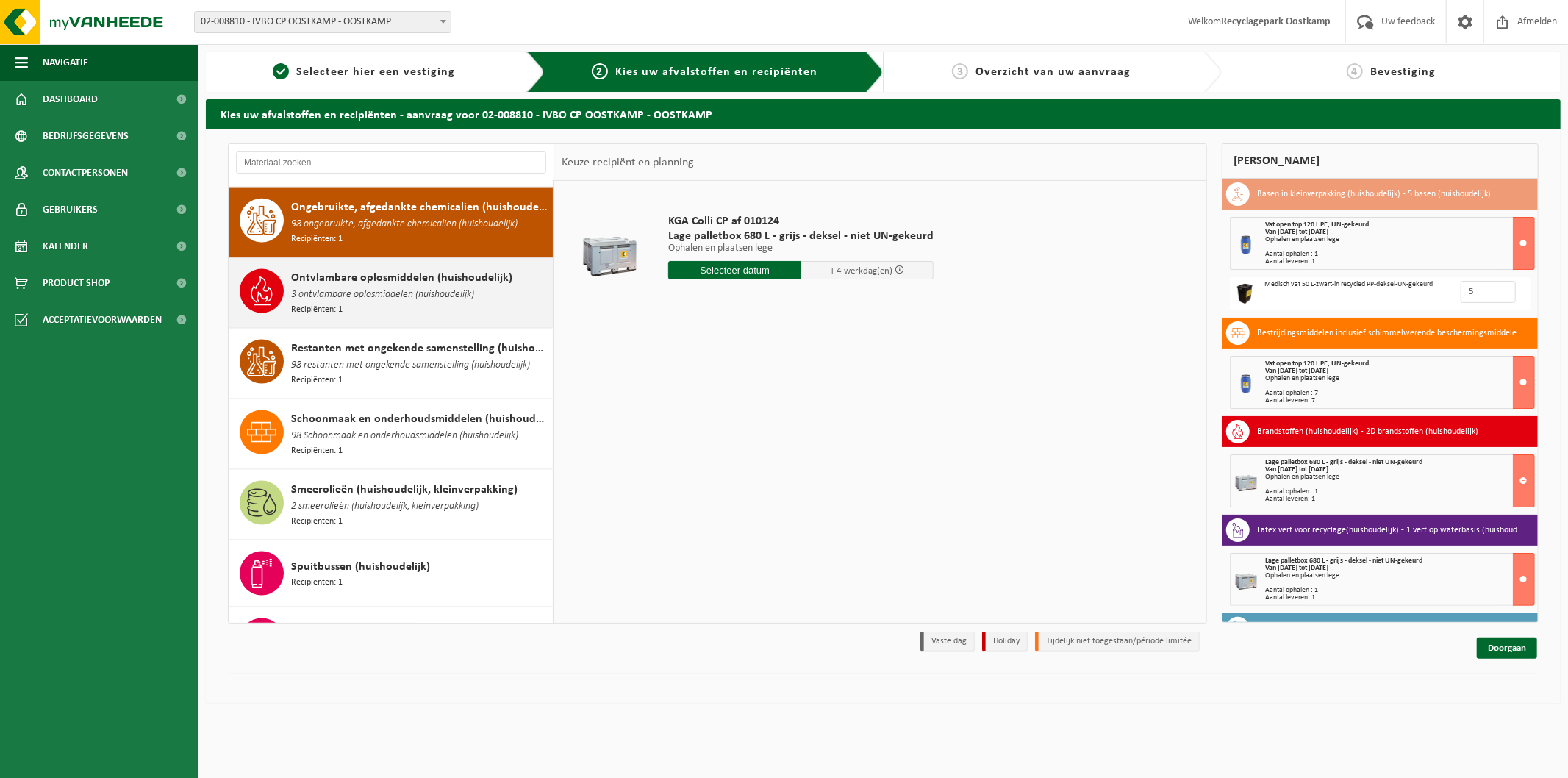
click at [347, 287] on span "3 ontvlambare oplosmiddelen (huishoudelijk)" at bounding box center [382, 295] width 183 height 17
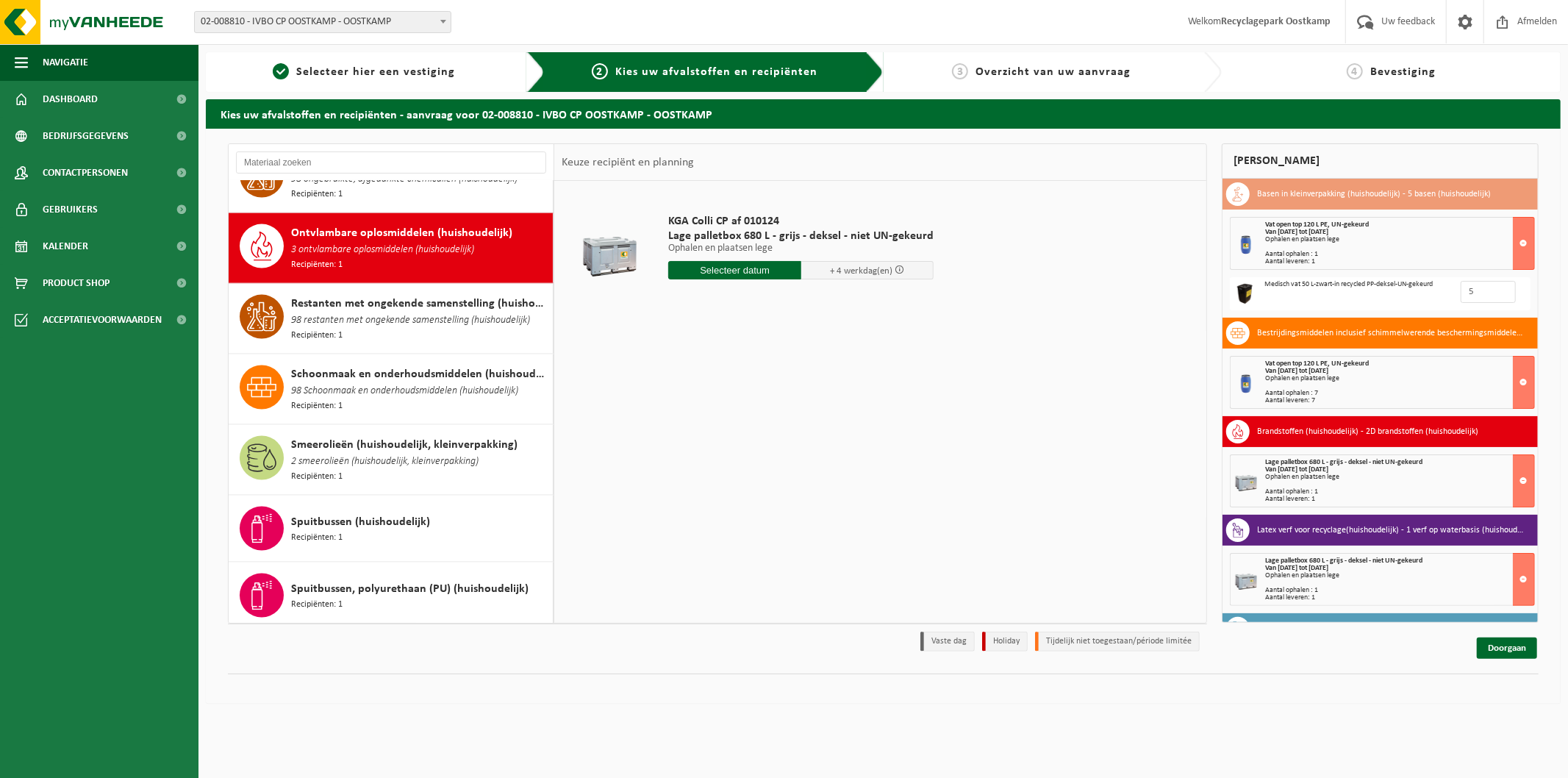
scroll to position [1801, 0]
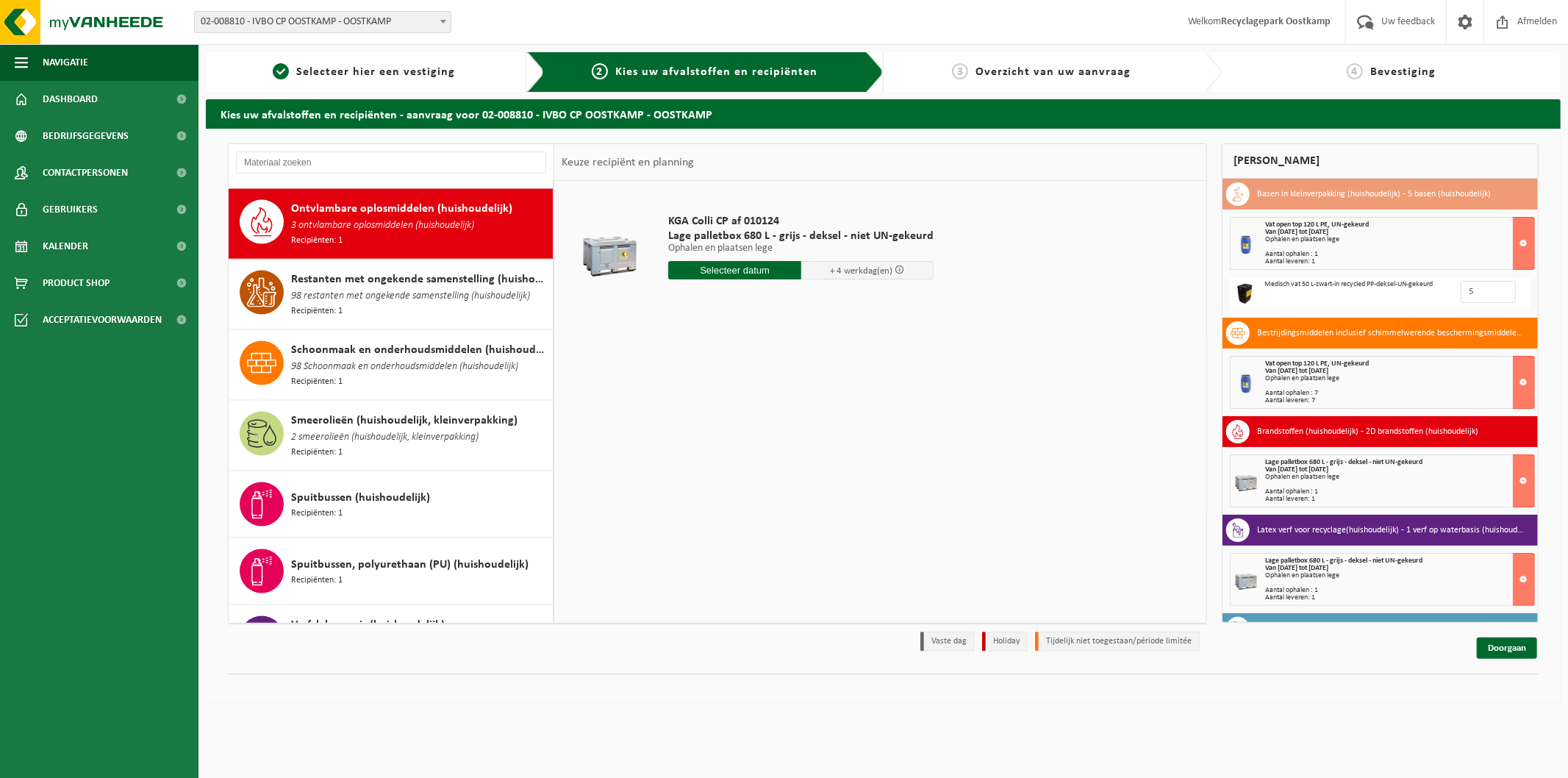
click at [697, 267] on input "text" at bounding box center [735, 270] width 133 height 18
click at [739, 395] on div "13" at bounding box center [734, 400] width 26 height 23
type input "Van 2025-08-13"
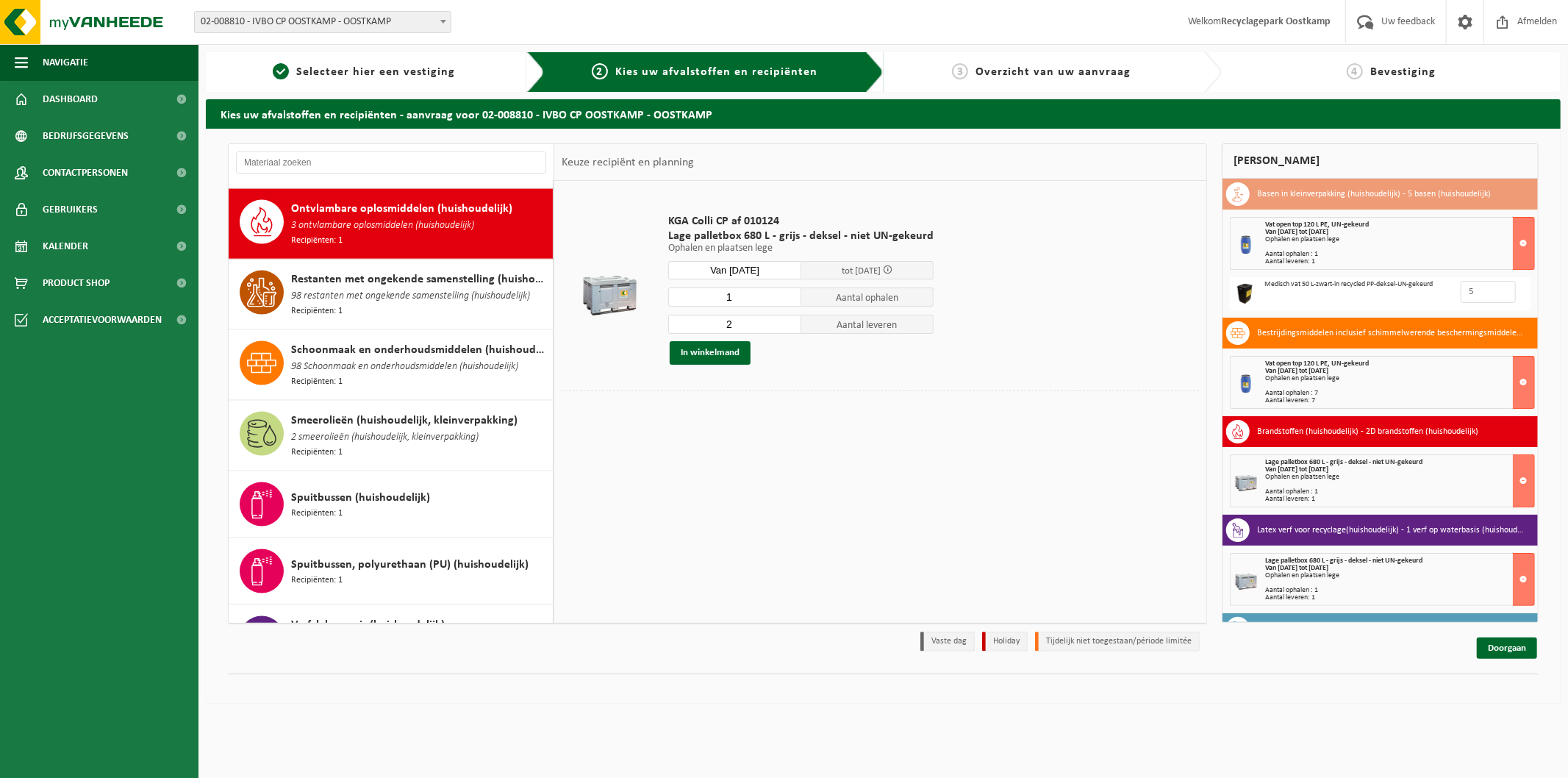
type input "1"
click at [784, 300] on input "1" at bounding box center [735, 296] width 133 height 19
type input "1"
click at [785, 328] on input "1" at bounding box center [735, 324] width 133 height 19
click at [739, 353] on button "In winkelmand" at bounding box center [711, 353] width 81 height 23
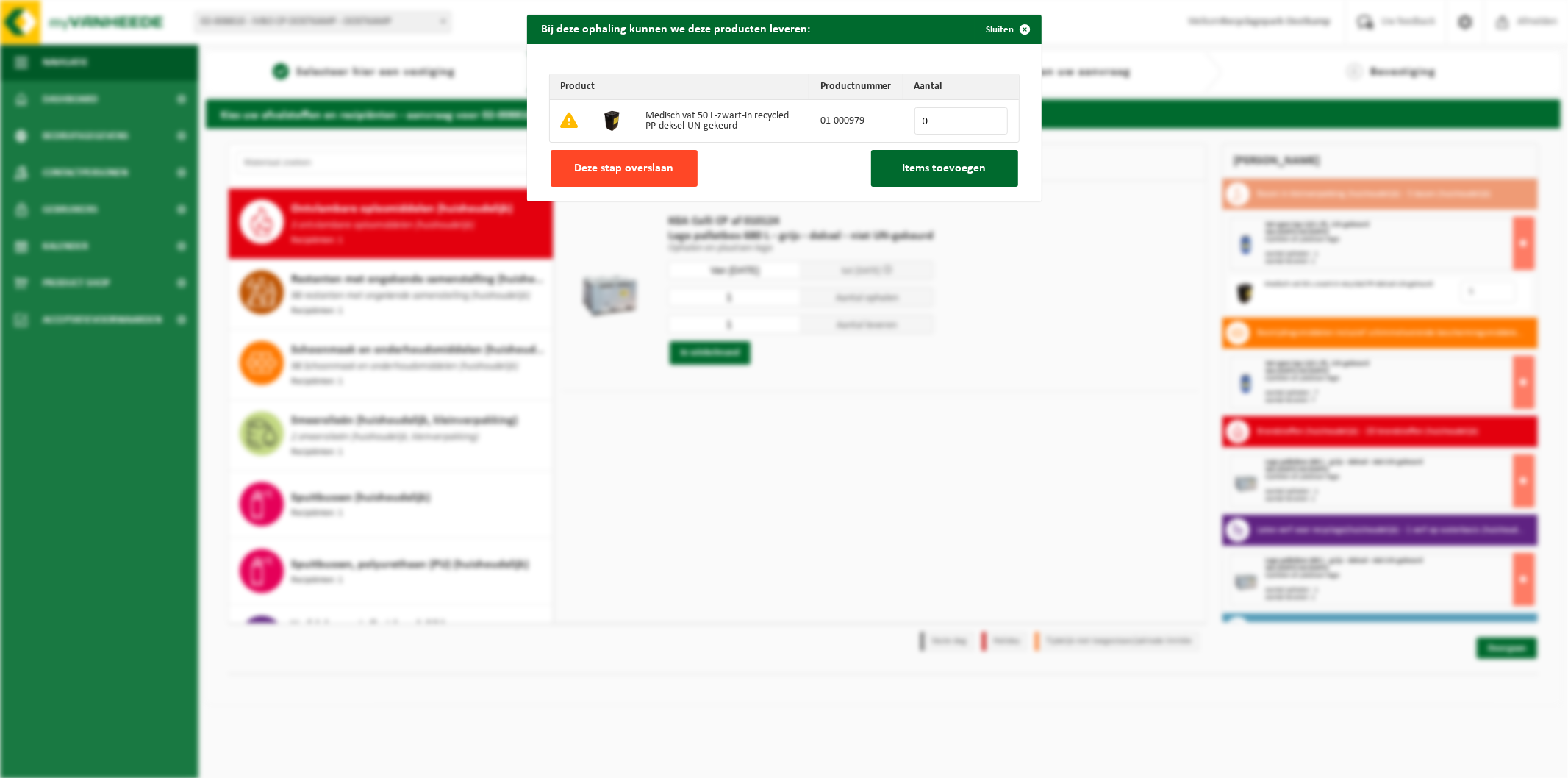
click at [670, 160] on button "Deze stap overslaan" at bounding box center [624, 168] width 147 height 37
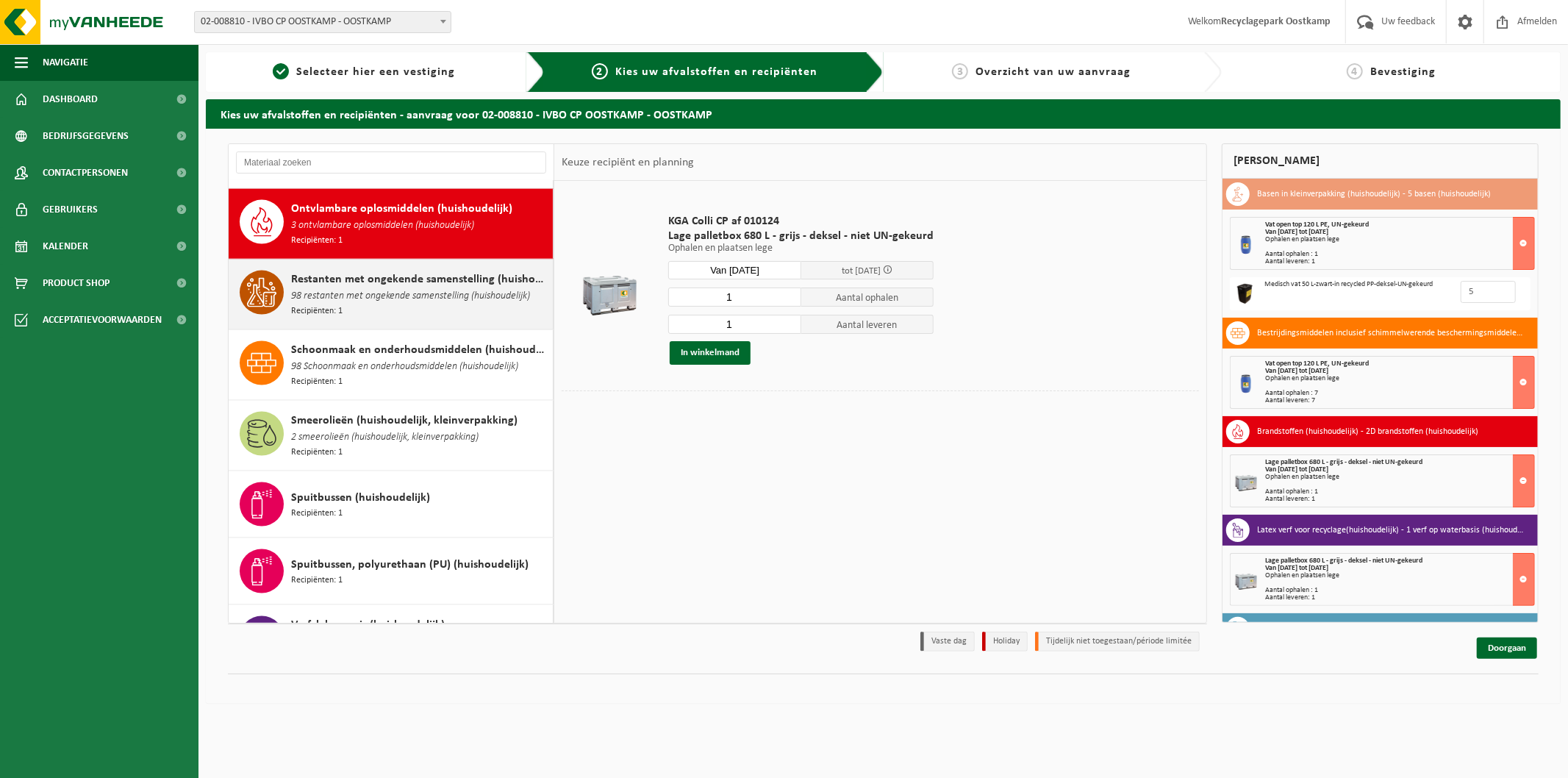
click at [345, 288] on span "98 restanten met ongekende samenstelling (huishoudelijk)" at bounding box center [411, 296] width 239 height 17
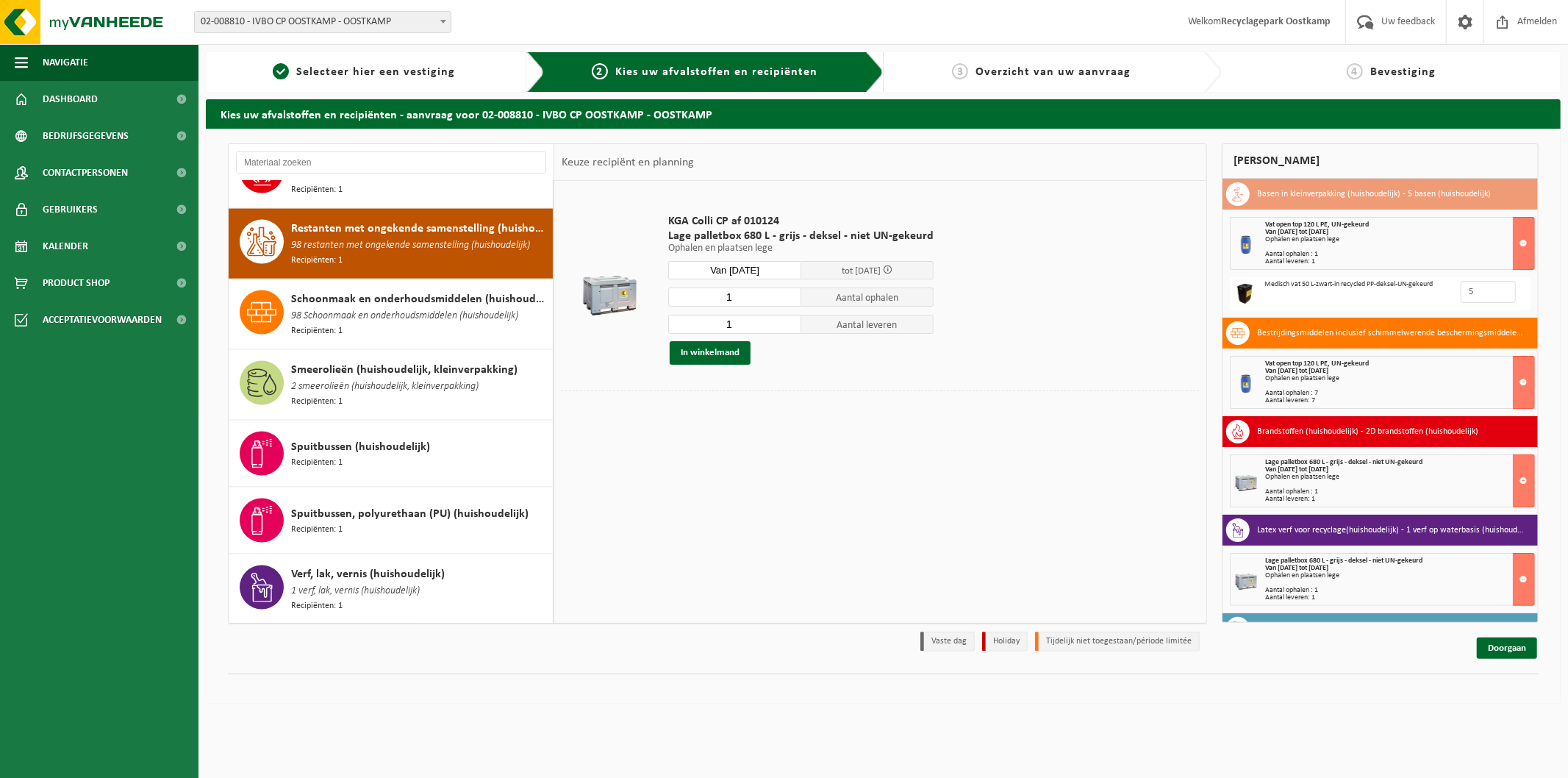
scroll to position [1871, 0]
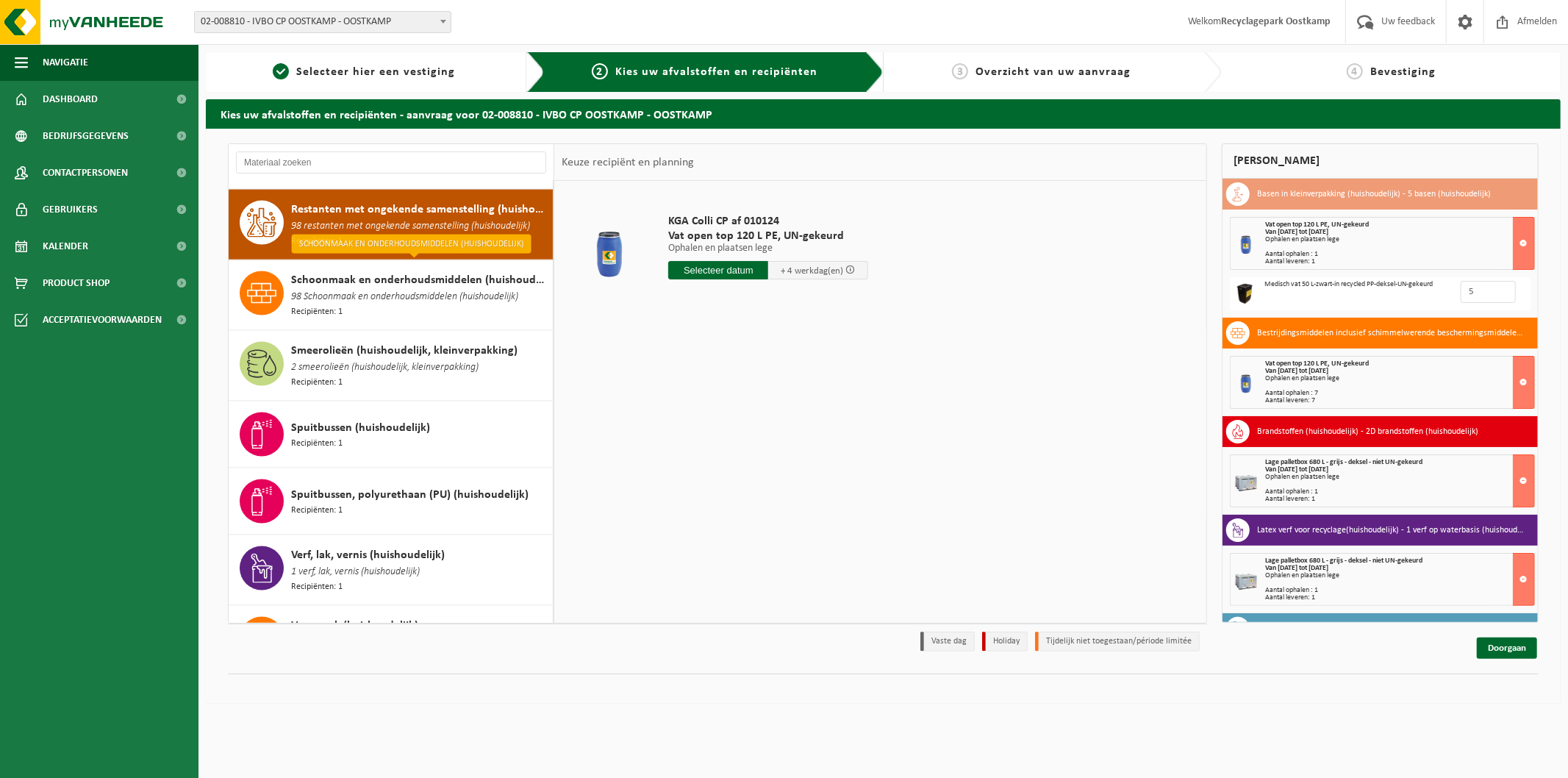
click at [708, 277] on input "text" at bounding box center [718, 270] width 100 height 18
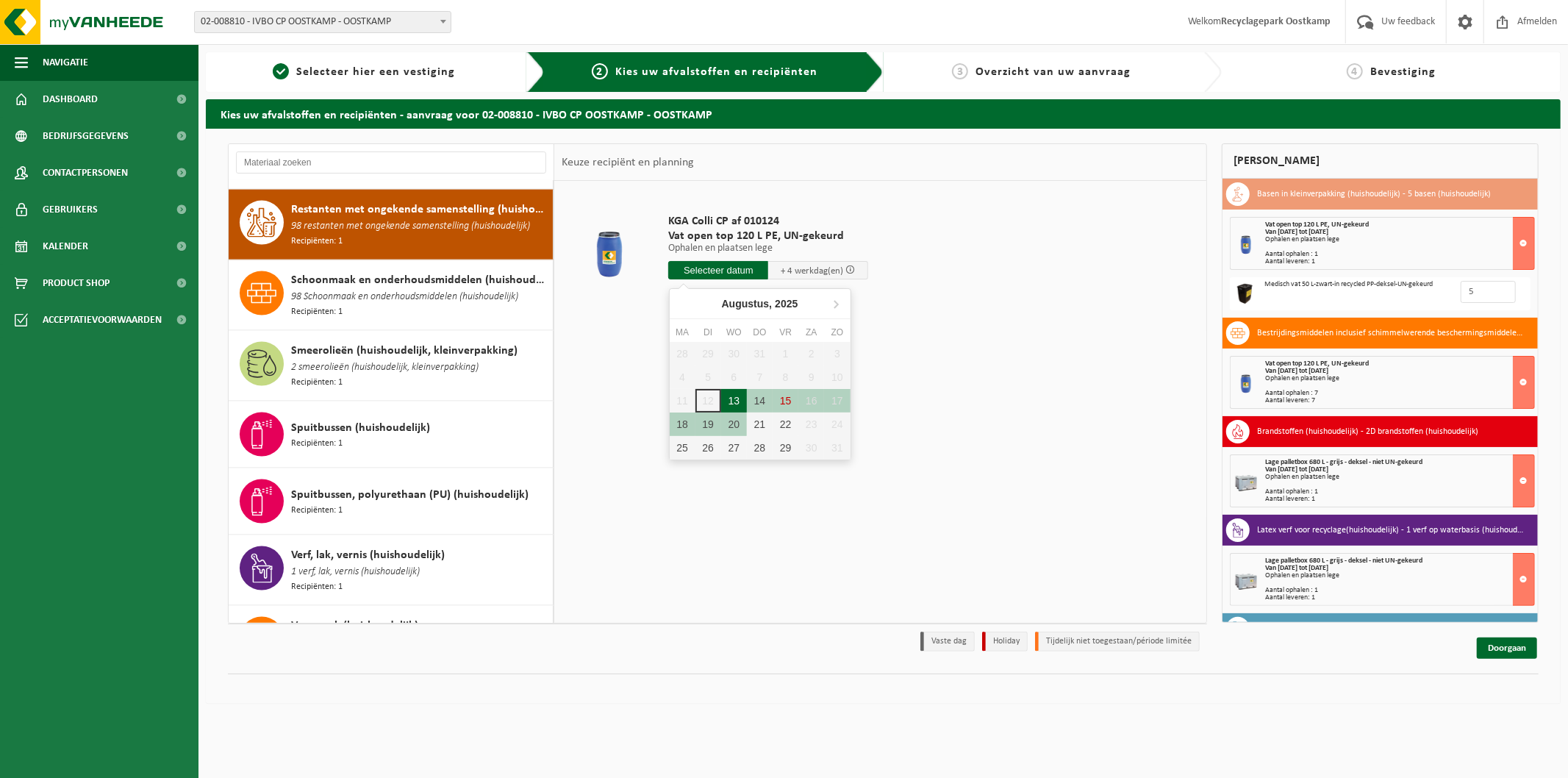
click at [732, 395] on div "13" at bounding box center [734, 400] width 26 height 23
type input "Van 2025-08-13"
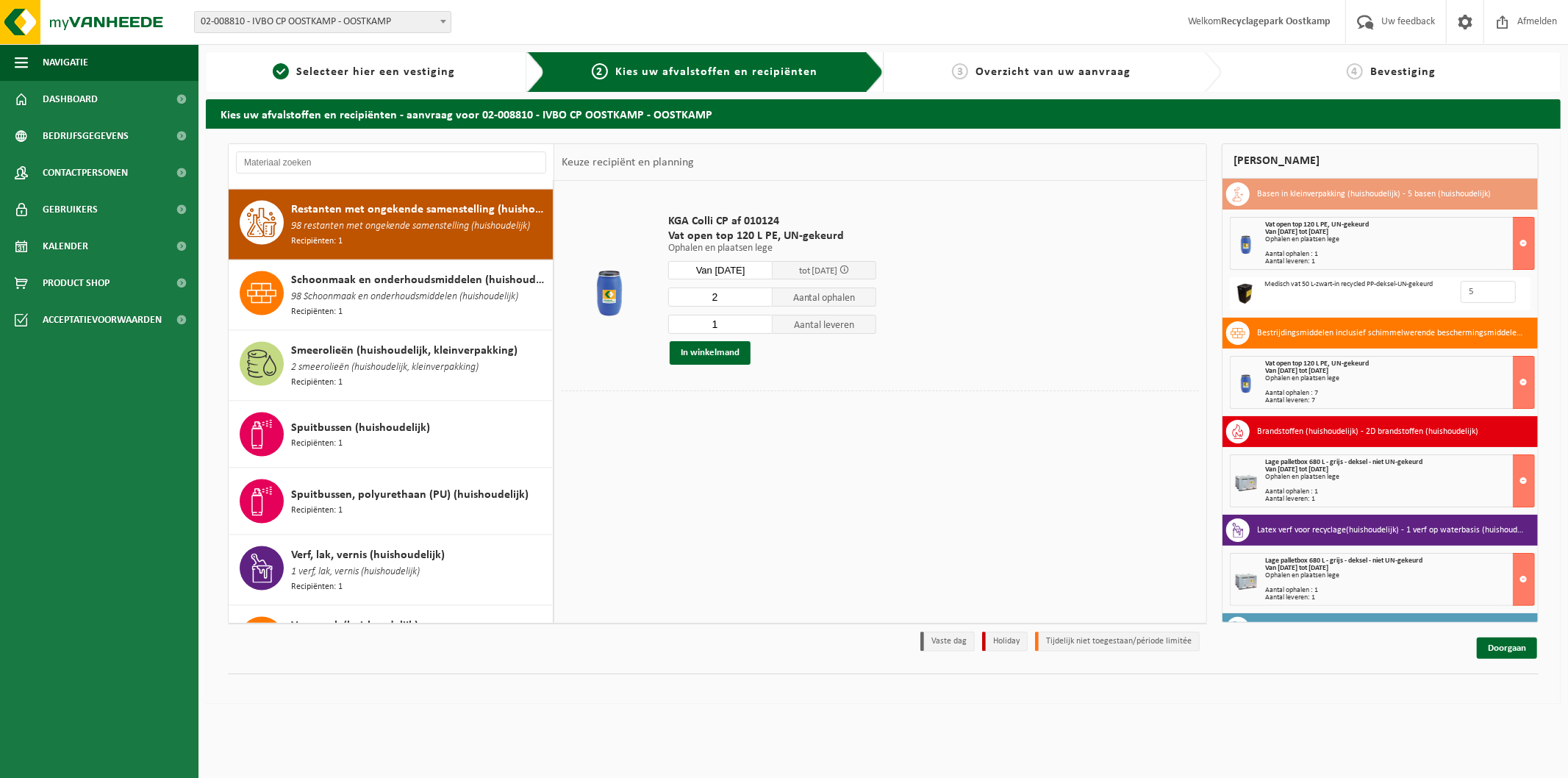
type input "2"
click at [760, 292] on input "2" at bounding box center [720, 296] width 105 height 19
type input "2"
click at [760, 321] on input "2" at bounding box center [720, 324] width 105 height 19
click at [723, 354] on button "In winkelmand" at bounding box center [711, 353] width 81 height 23
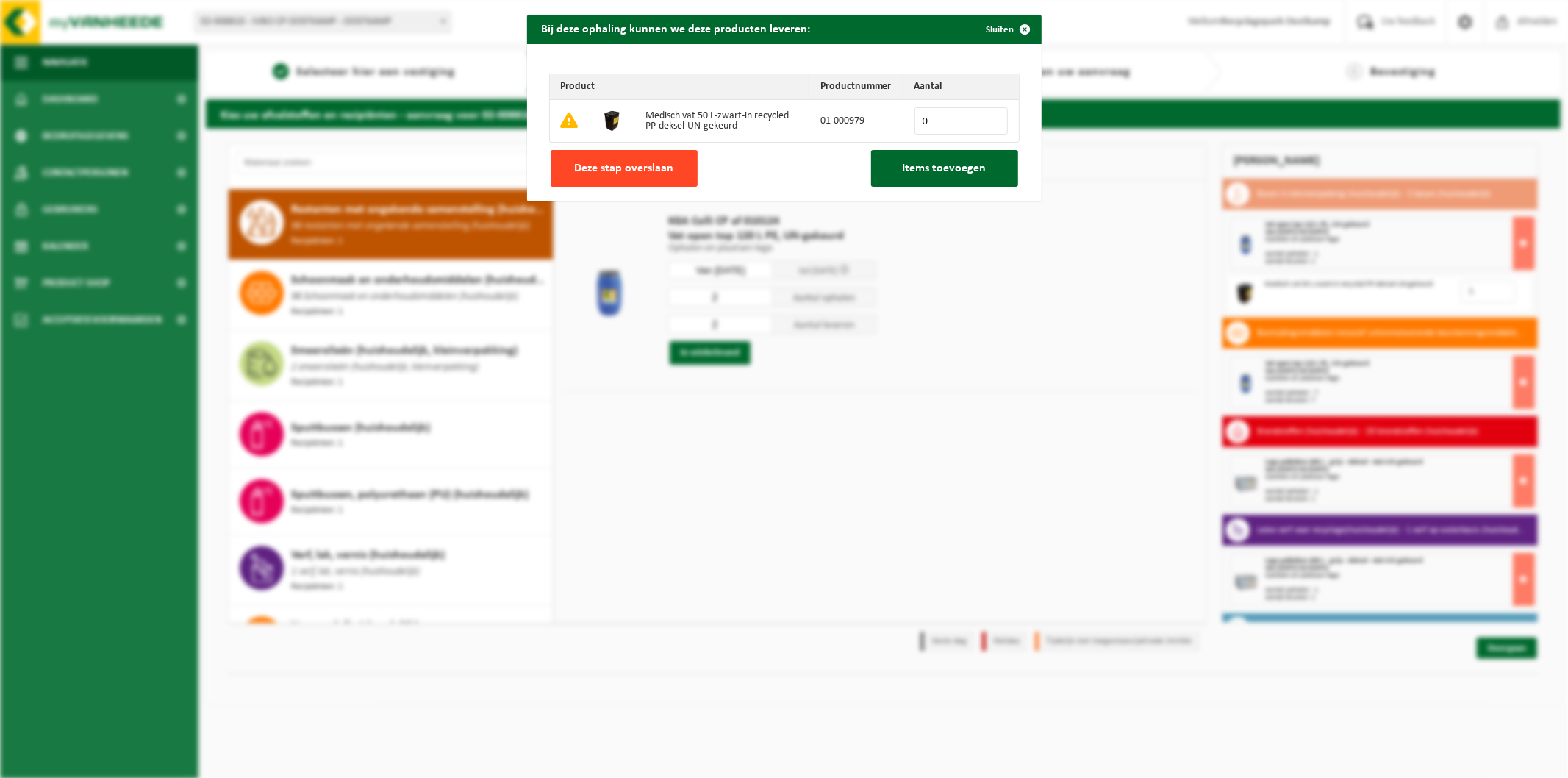
click at [639, 175] on span "Deze stap overslaan" at bounding box center [623, 169] width 99 height 12
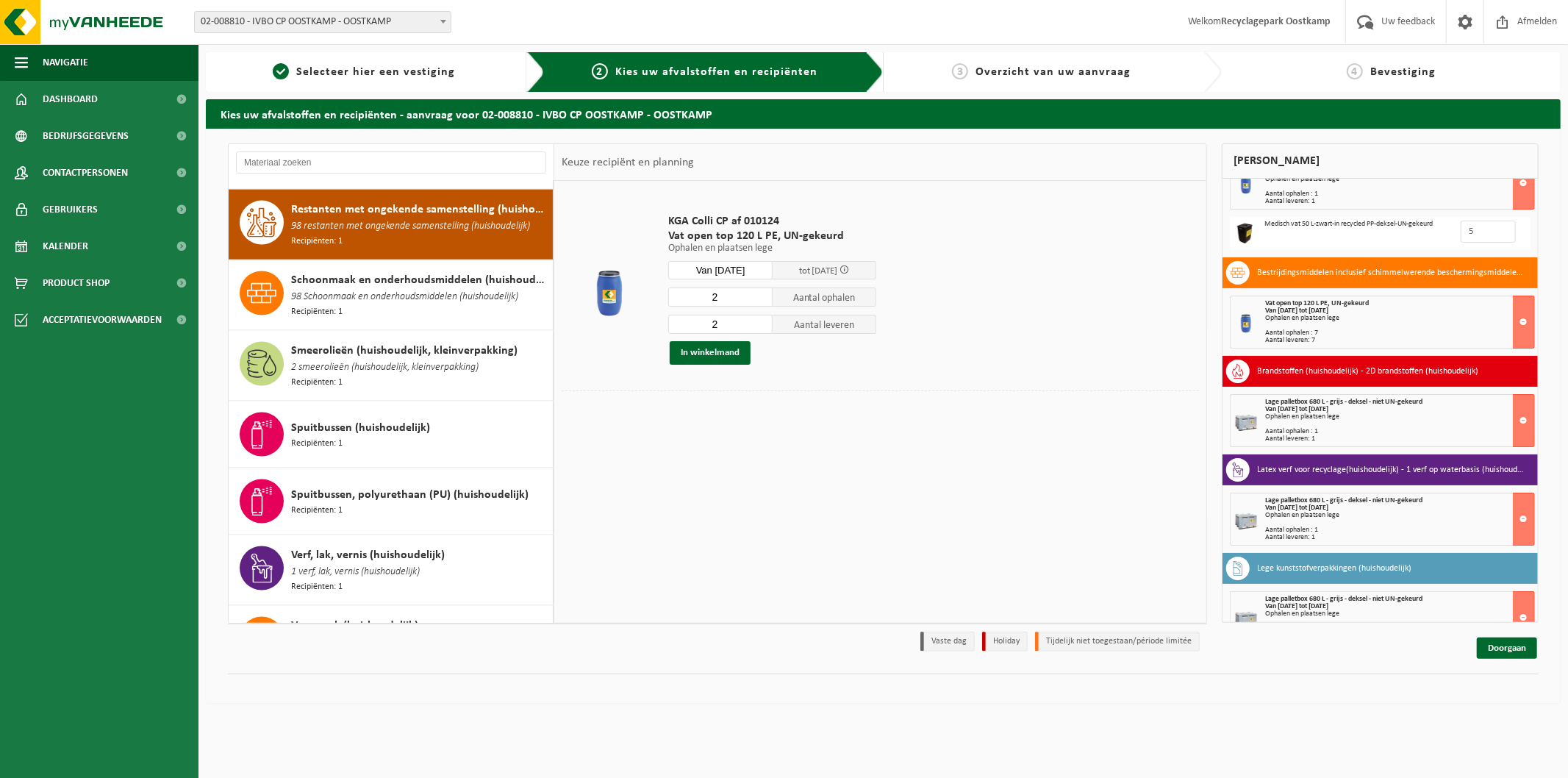
scroll to position [0, 0]
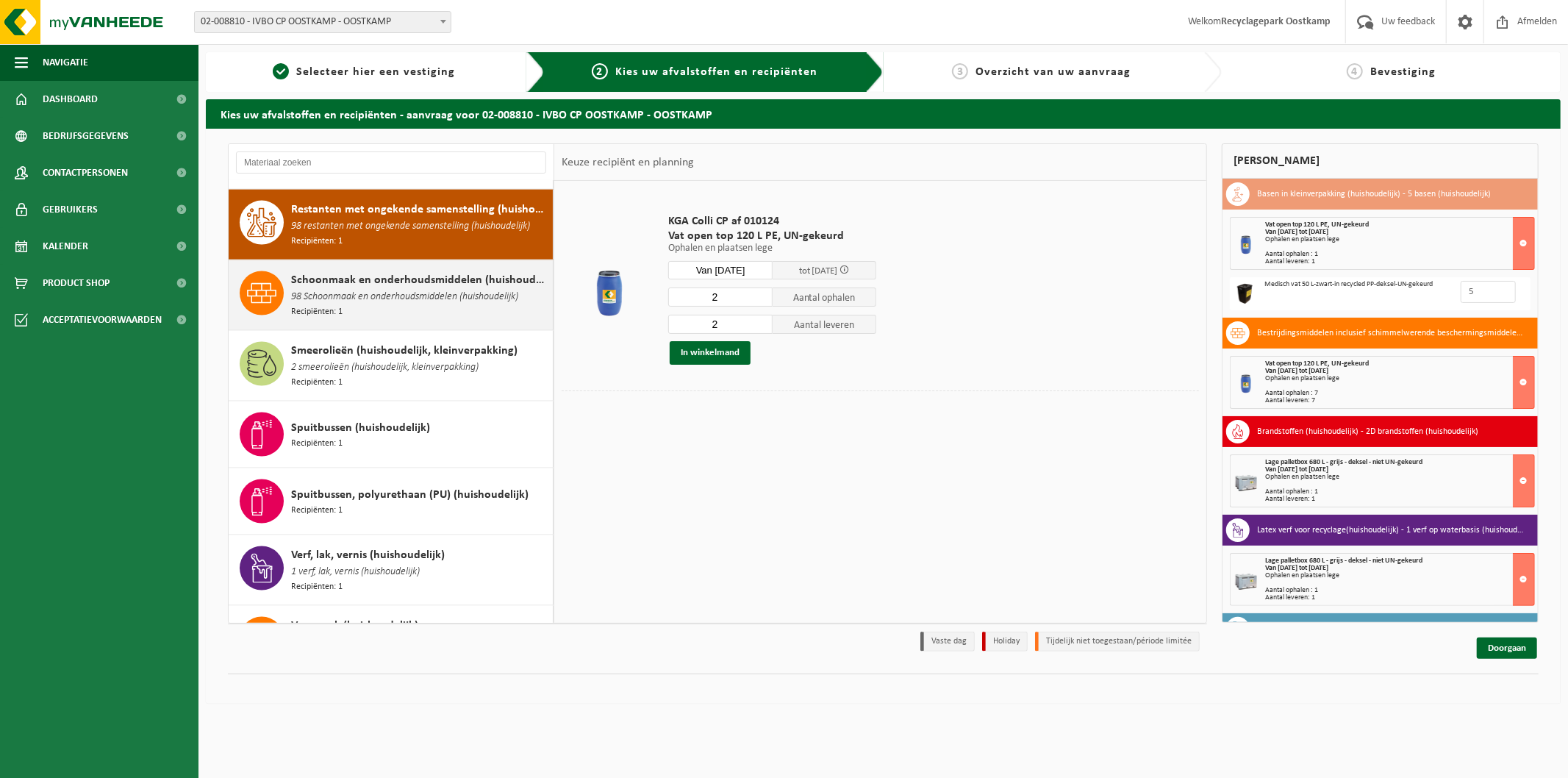
click at [419, 292] on span "98 Schoonmaak en onderhoudsmiddelen (huishoudelijk)" at bounding box center [405, 297] width 227 height 17
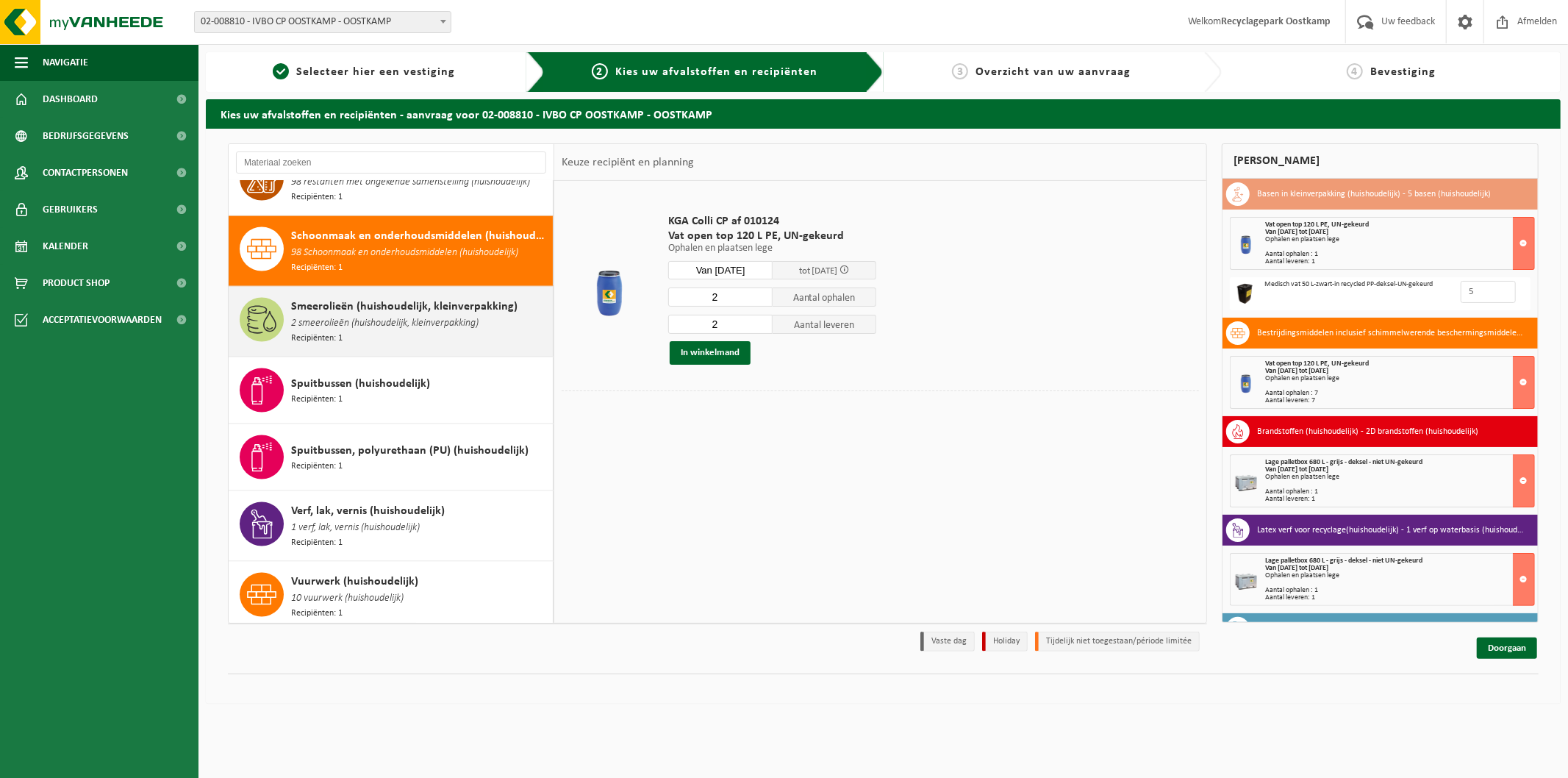
scroll to position [1939, 0]
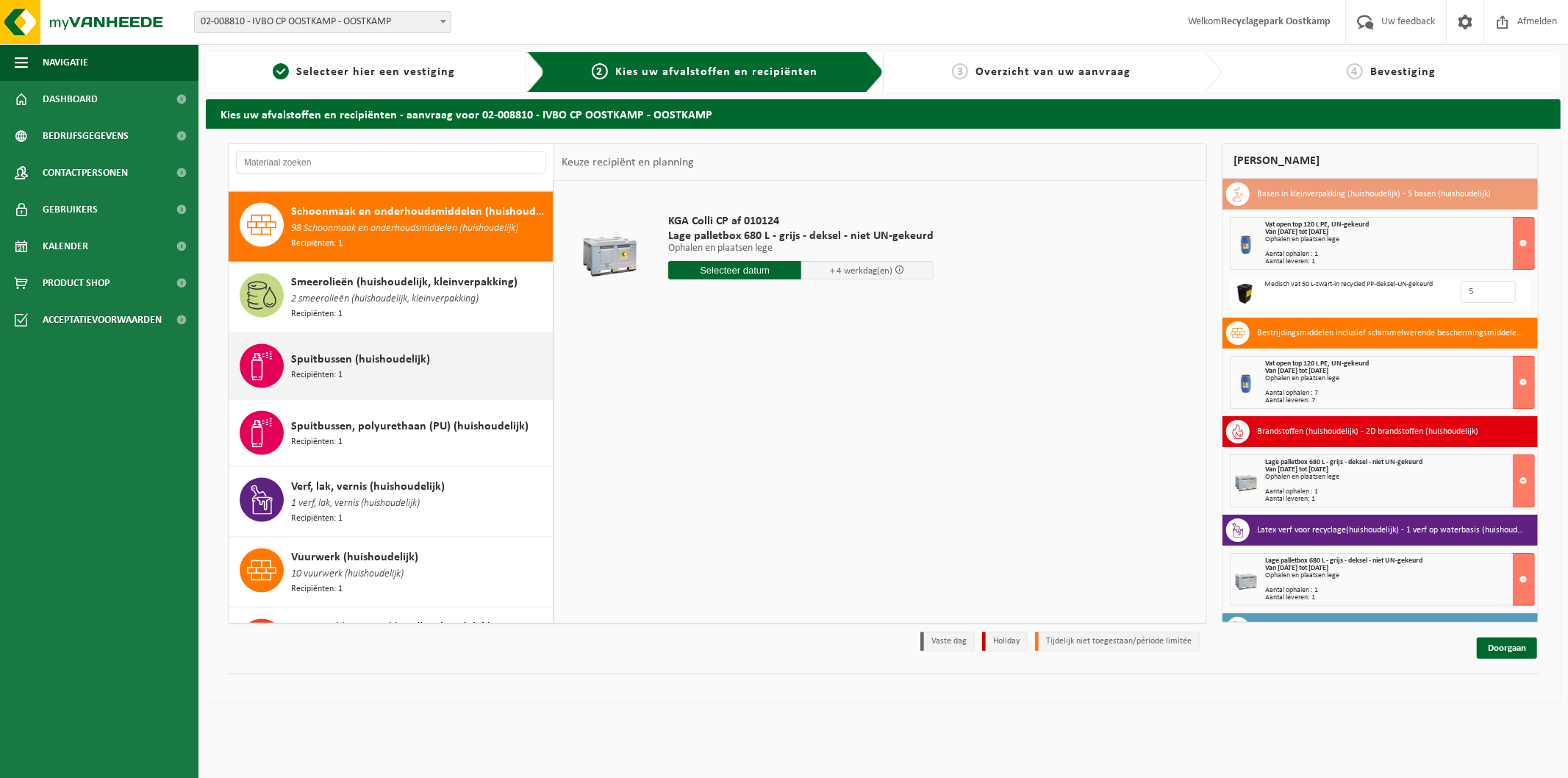
click at [467, 344] on div "Spuitbussen (huishoudelijk) Recipiënten: 1" at bounding box center [420, 366] width 258 height 44
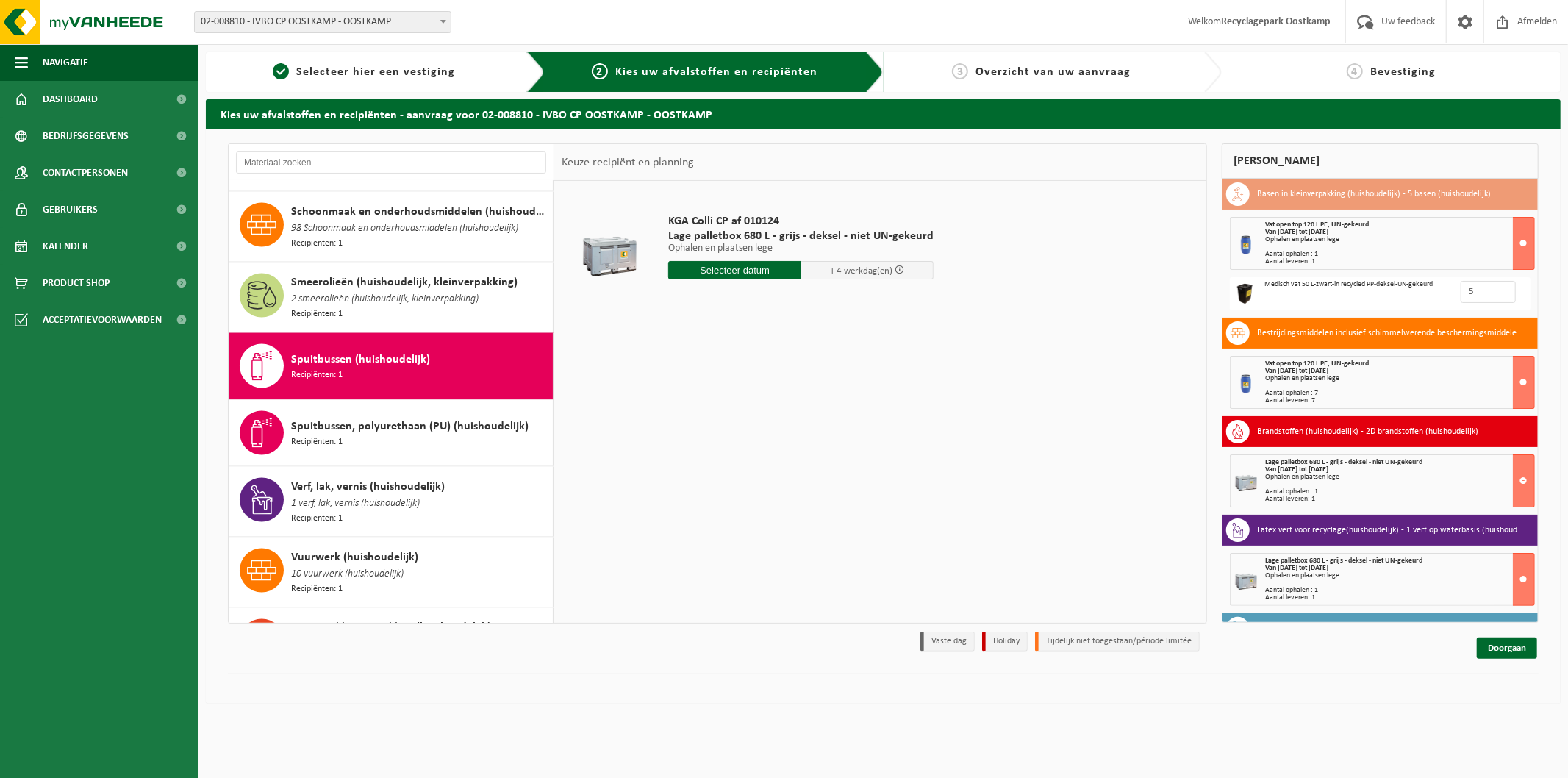
scroll to position [1977, 0]
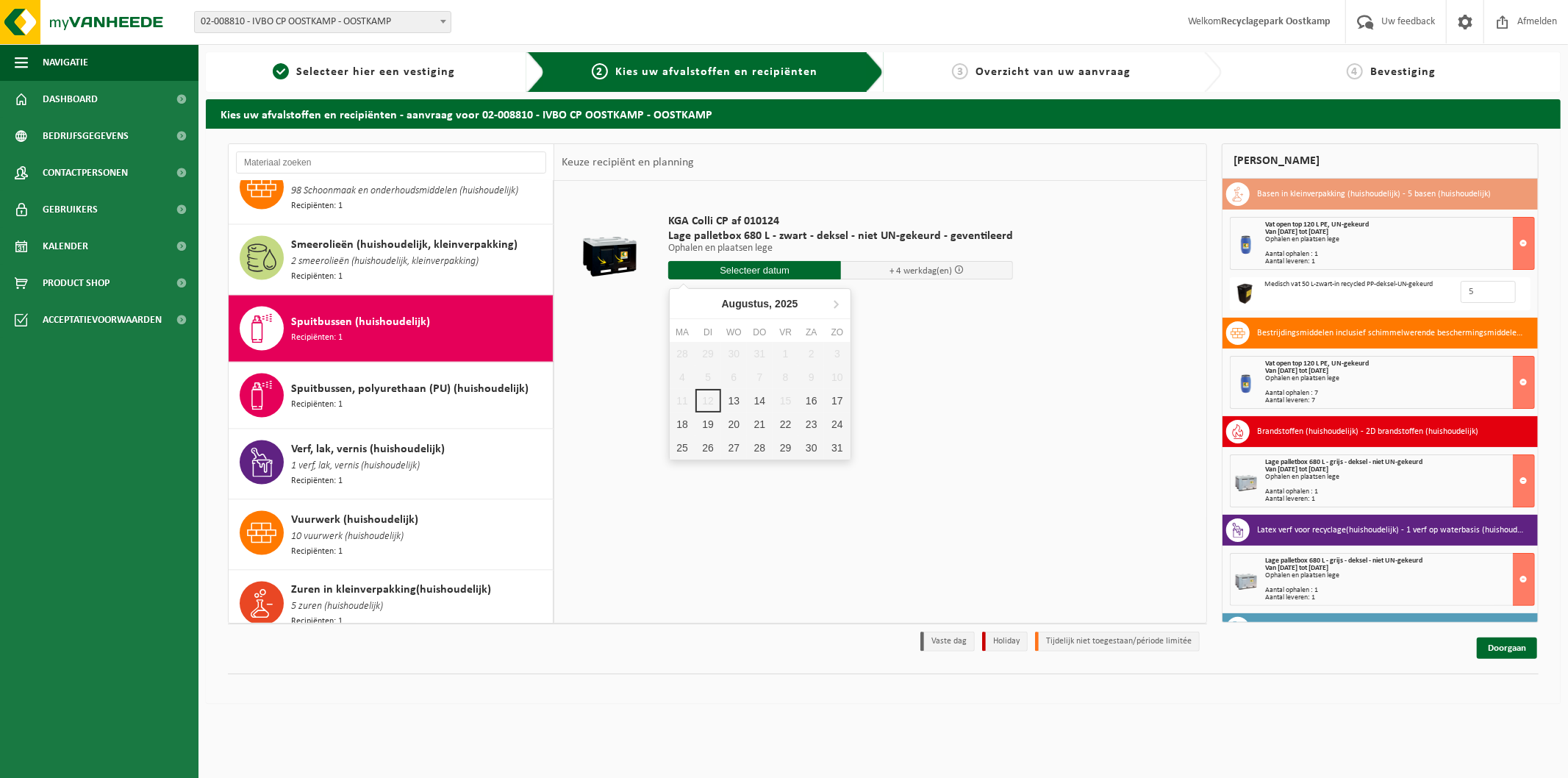
click at [700, 270] on input "text" at bounding box center [755, 270] width 173 height 18
click at [732, 395] on div "13" at bounding box center [734, 400] width 26 height 23
type input "Van 2025-08-13"
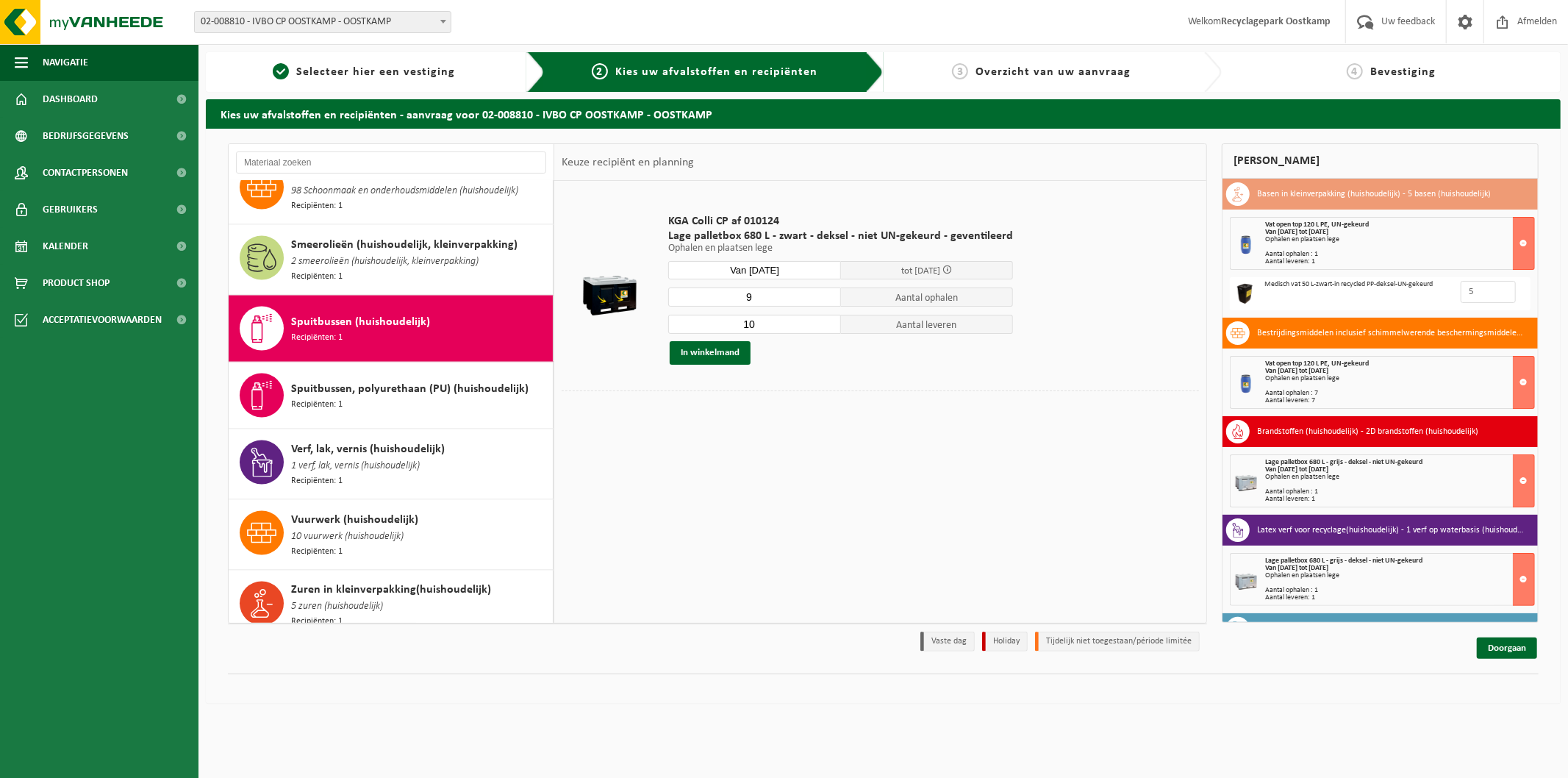
click at [824, 299] on input "9" at bounding box center [755, 296] width 173 height 19
click at [824, 299] on input "8" at bounding box center [755, 296] width 173 height 19
click at [824, 299] on input "7" at bounding box center [755, 296] width 173 height 19
click at [824, 299] on input "6" at bounding box center [755, 296] width 173 height 19
click at [824, 299] on input "5" at bounding box center [755, 296] width 173 height 19
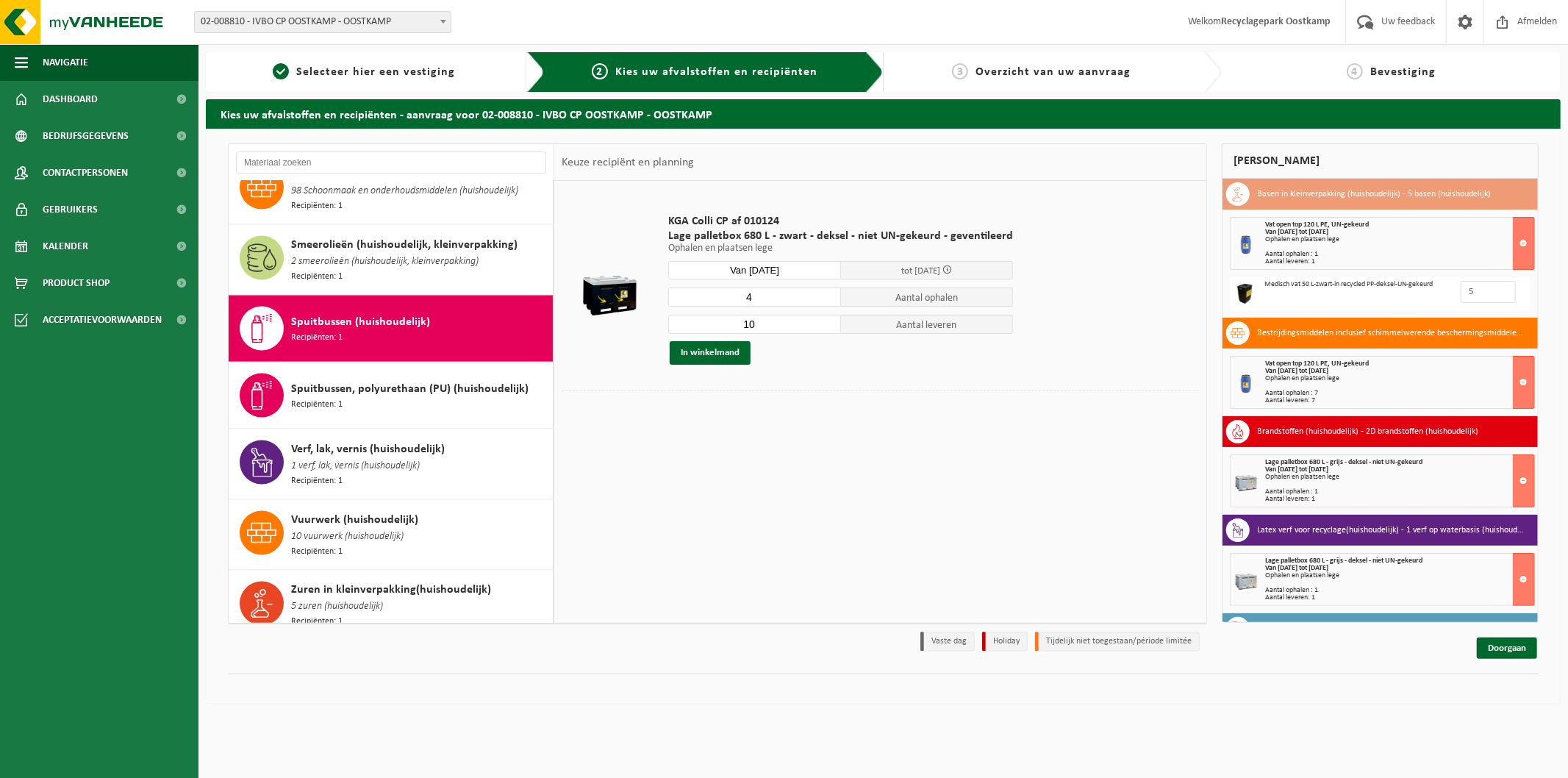
click at [824, 299] on input "4" at bounding box center [755, 296] width 173 height 19
click at [824, 299] on input "3" at bounding box center [755, 296] width 173 height 19
click at [824, 299] on input "2" at bounding box center [755, 296] width 173 height 19
type input "1"
click at [824, 299] on input "1" at bounding box center [755, 296] width 173 height 19
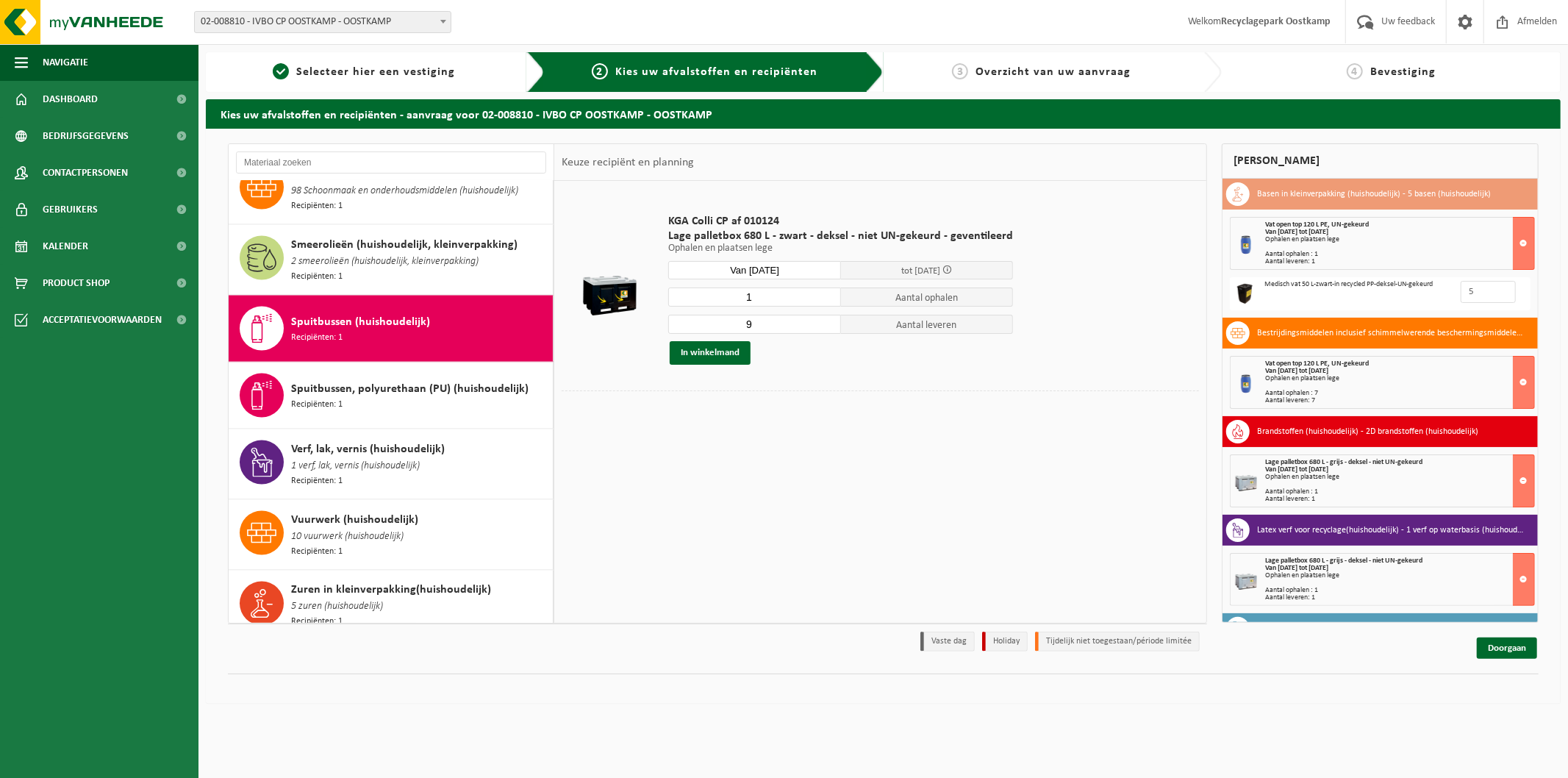
click at [826, 327] on input "9" at bounding box center [755, 324] width 173 height 19
click at [826, 327] on input "8" at bounding box center [755, 324] width 173 height 19
click at [826, 327] on input "7" at bounding box center [755, 324] width 173 height 19
click at [826, 327] on input "6" at bounding box center [755, 324] width 173 height 19
click at [826, 327] on input "5" at bounding box center [755, 324] width 173 height 19
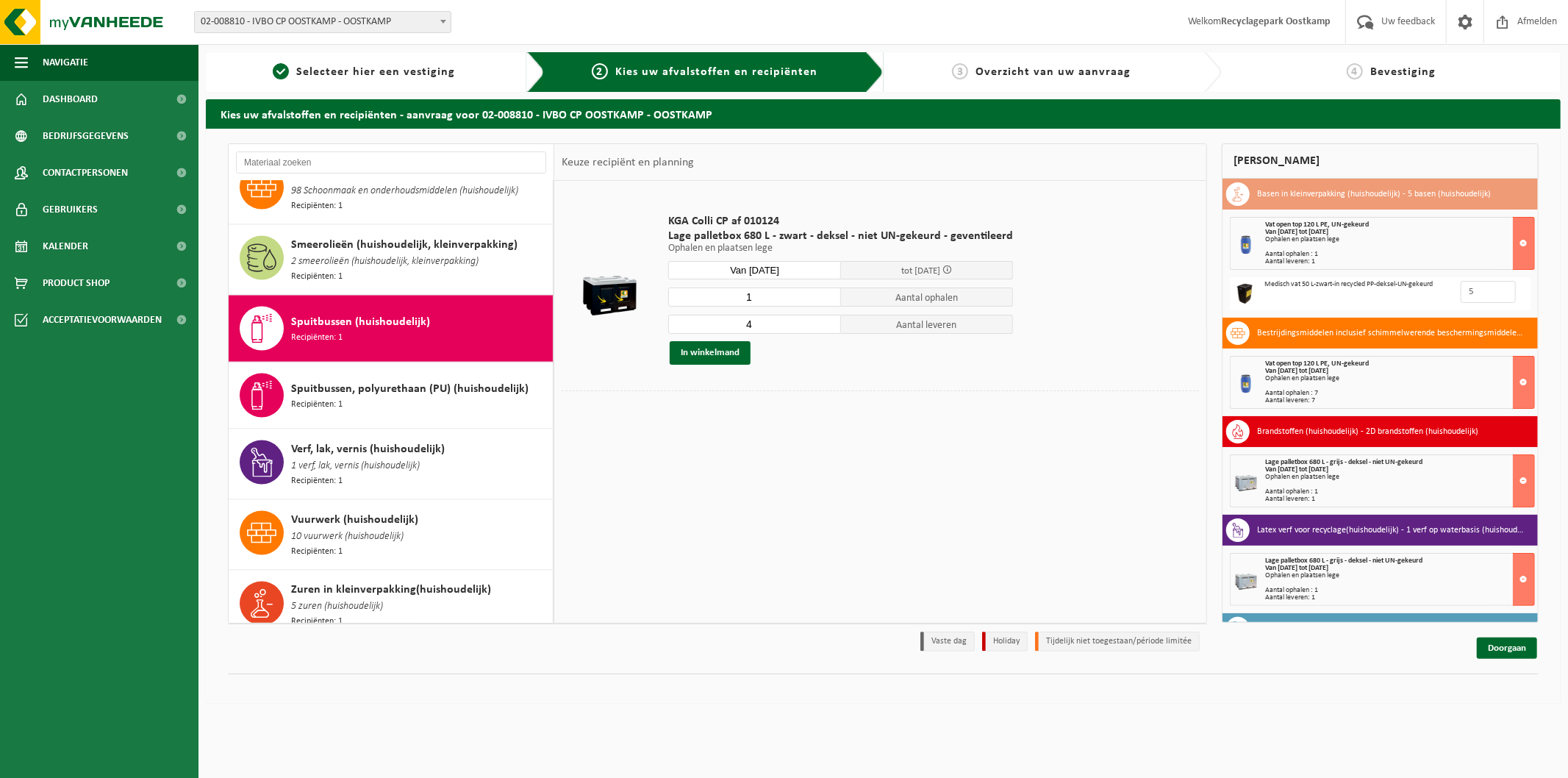
click at [826, 327] on input "4" at bounding box center [755, 324] width 173 height 19
click at [826, 327] on input "3" at bounding box center [755, 324] width 173 height 19
click at [826, 327] on input "2" at bounding box center [755, 324] width 173 height 19
type input "1"
click at [826, 327] on input "1" at bounding box center [755, 324] width 173 height 19
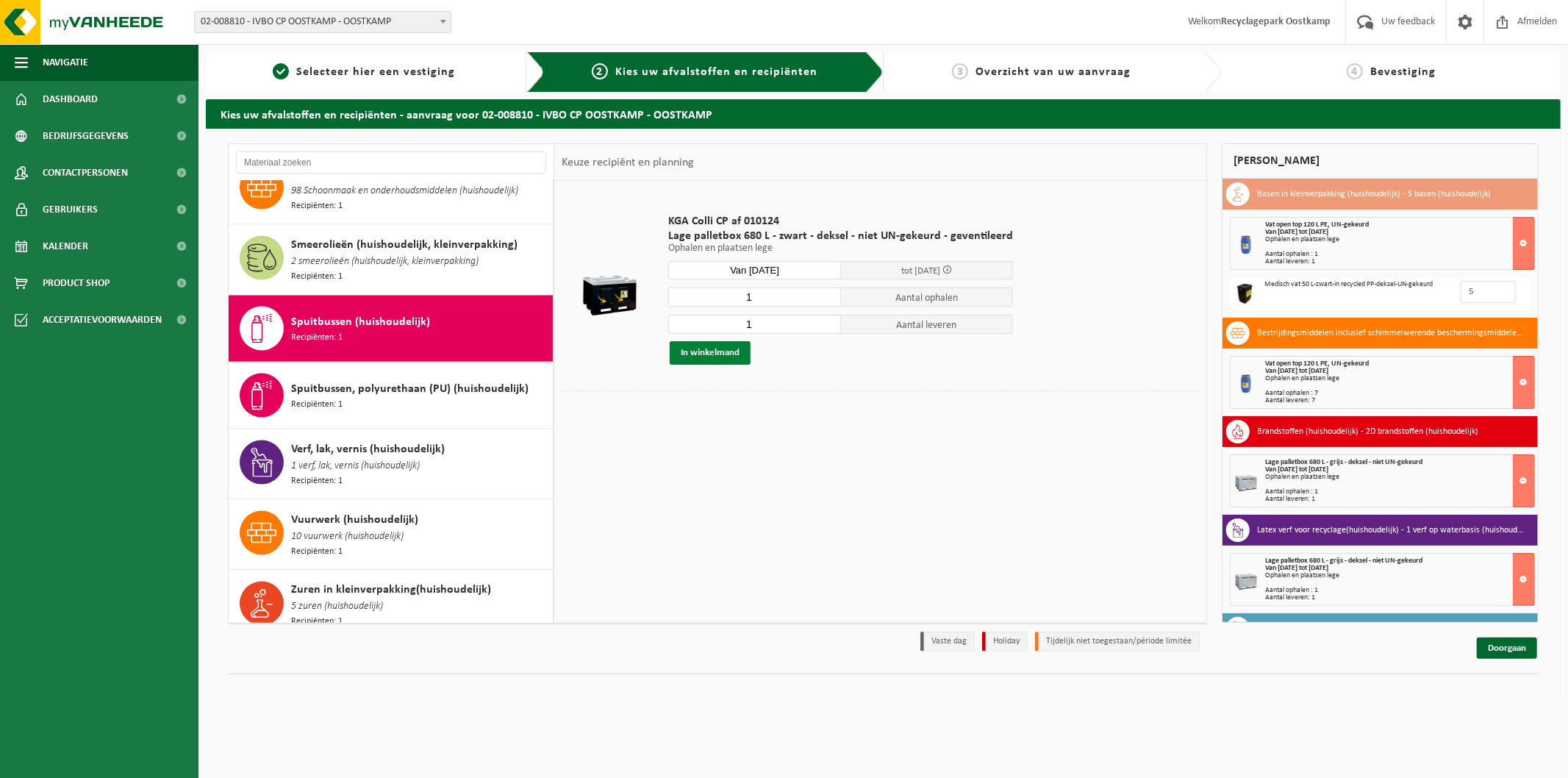
click at [725, 357] on button "In winkelmand" at bounding box center [711, 353] width 81 height 23
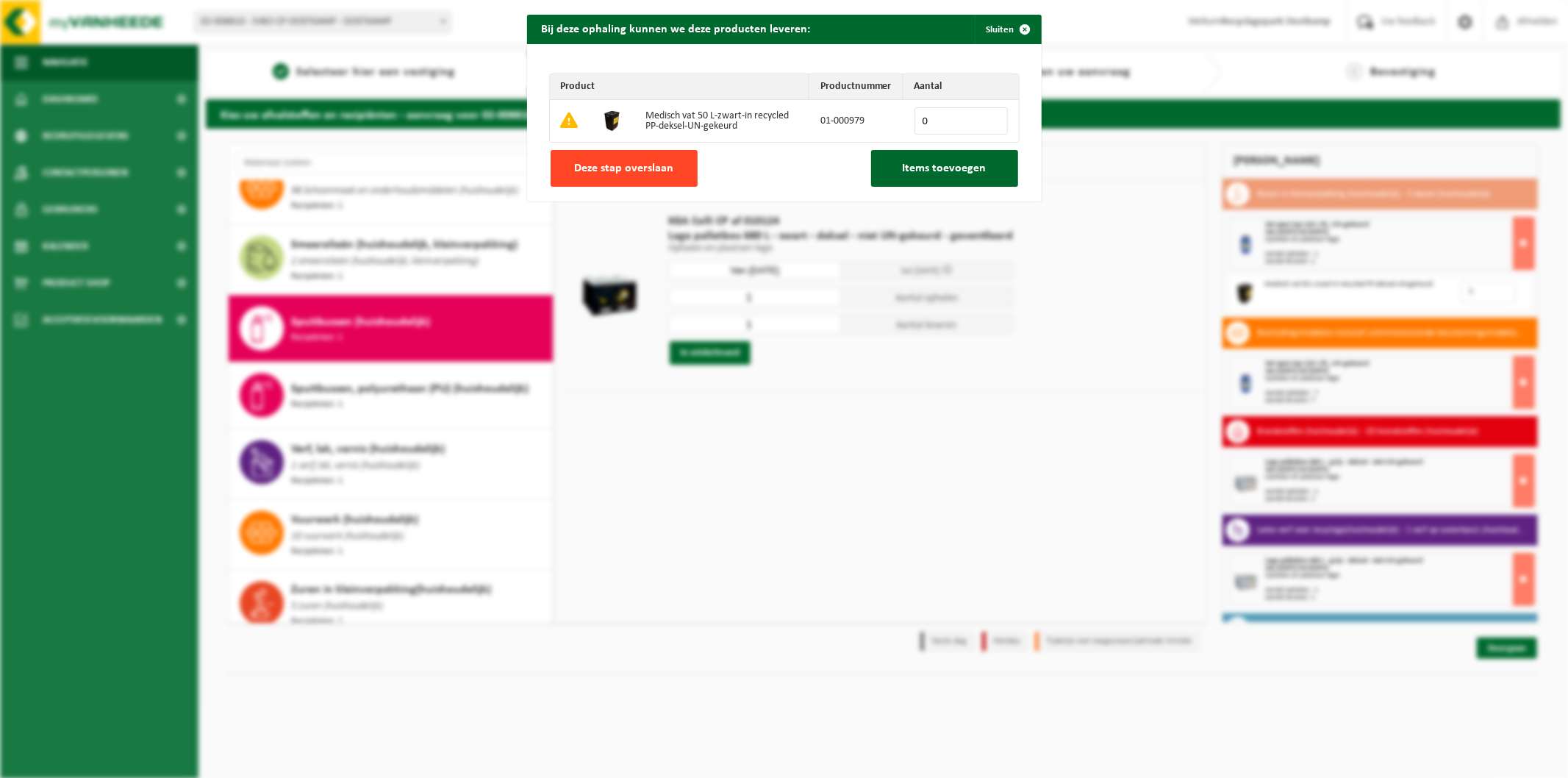
click at [641, 164] on span "Deze stap overslaan" at bounding box center [623, 169] width 99 height 12
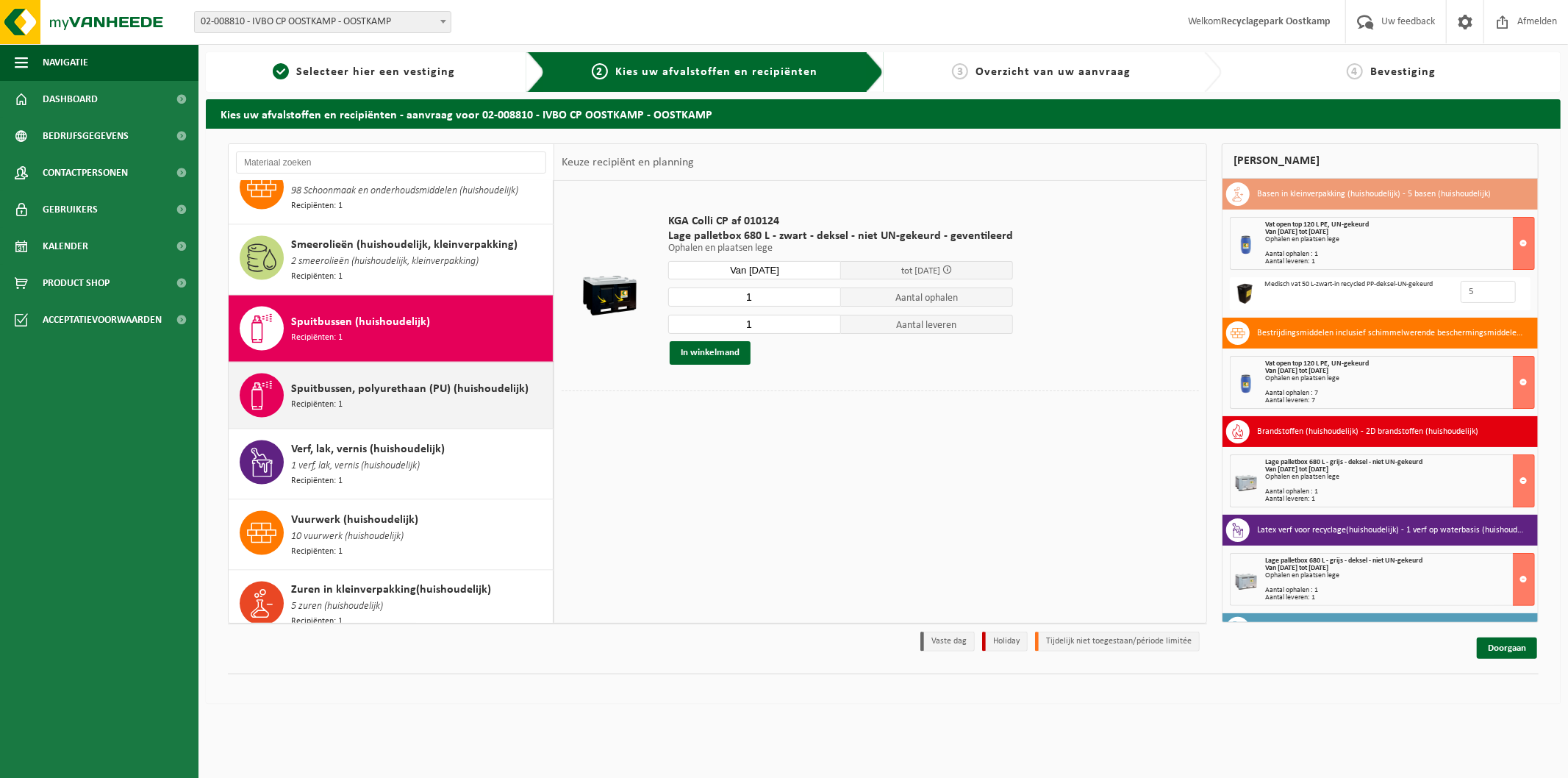
click at [475, 380] on span "Spuitbussen, polyurethaan (PU) (huishoudelijk)" at bounding box center [410, 388] width 238 height 17
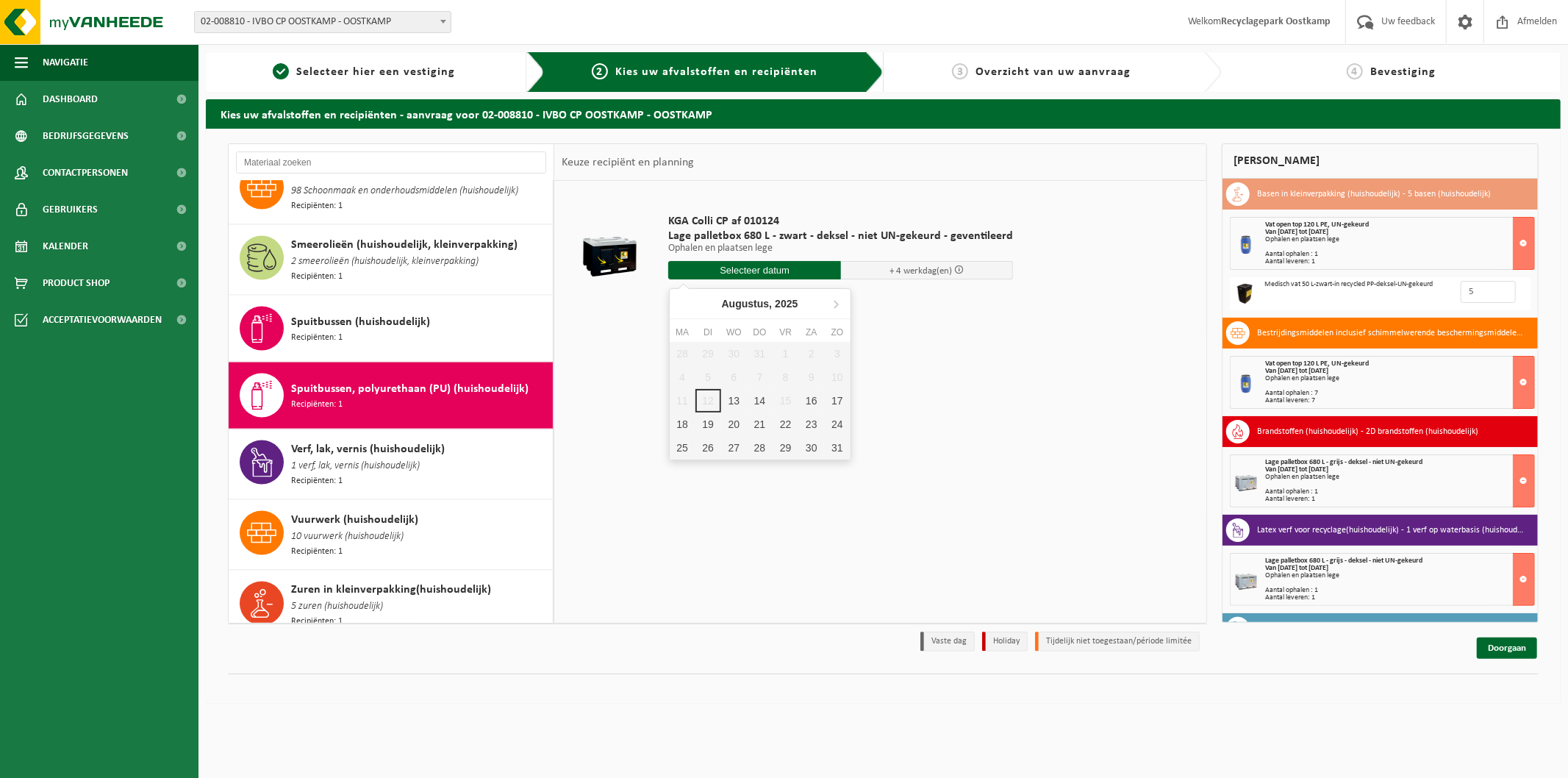
click at [738, 265] on input "text" at bounding box center [755, 270] width 173 height 18
click at [735, 402] on div "13" at bounding box center [734, 400] width 26 height 23
type input "Van 2025-08-13"
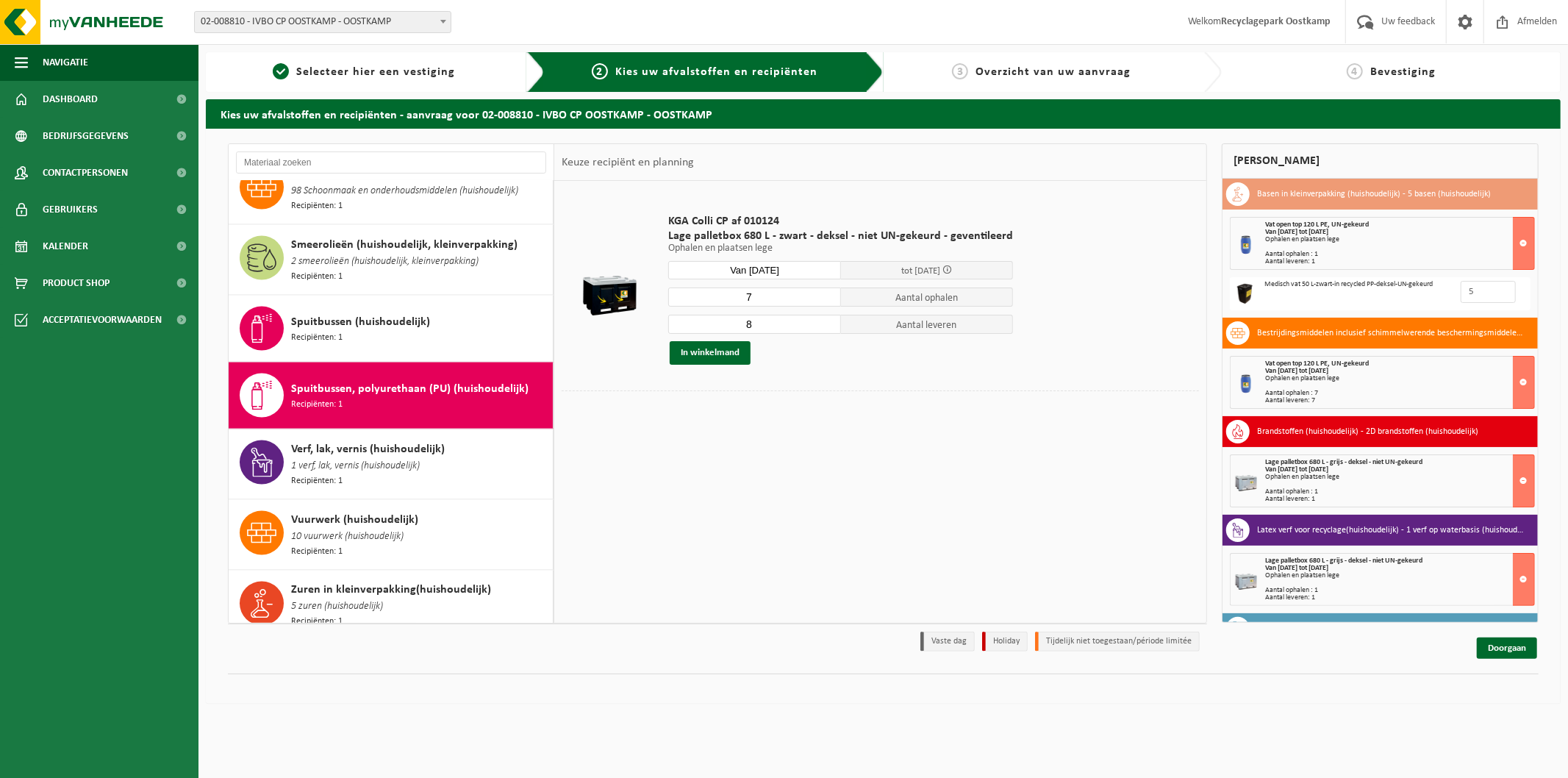
click at [826, 298] on input "7" at bounding box center [755, 296] width 173 height 19
click at [826, 298] on input "6" at bounding box center [755, 296] width 173 height 19
click at [826, 298] on input "5" at bounding box center [755, 296] width 173 height 19
click at [826, 298] on input "4" at bounding box center [755, 296] width 173 height 19
click at [826, 298] on input "3" at bounding box center [755, 296] width 173 height 19
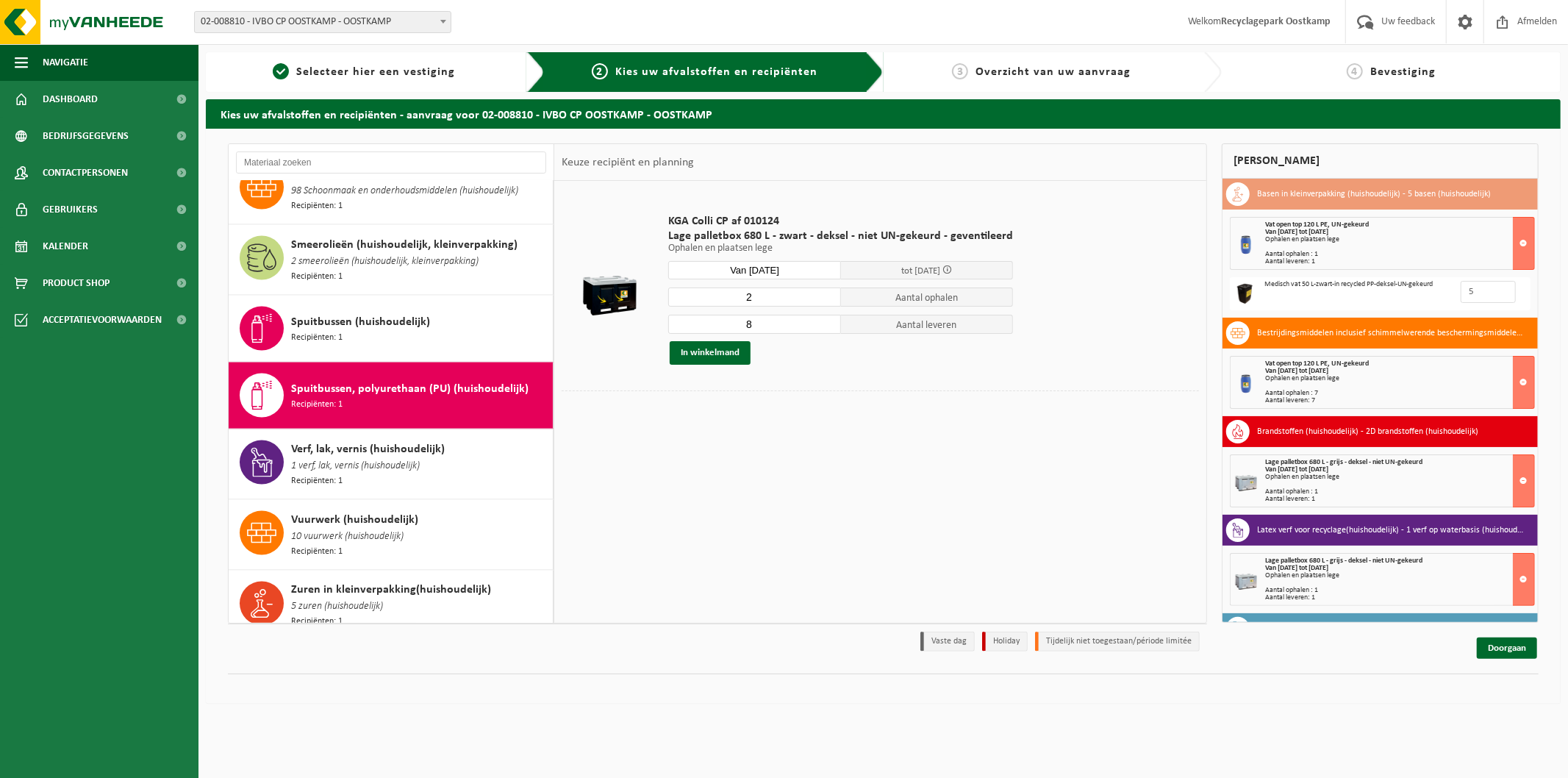
click at [826, 298] on input "2" at bounding box center [755, 296] width 173 height 19
type input "1"
click at [826, 299] on input "1" at bounding box center [755, 296] width 173 height 19
click at [824, 328] on input "7" at bounding box center [755, 324] width 173 height 19
click at [824, 328] on input "6" at bounding box center [755, 324] width 173 height 19
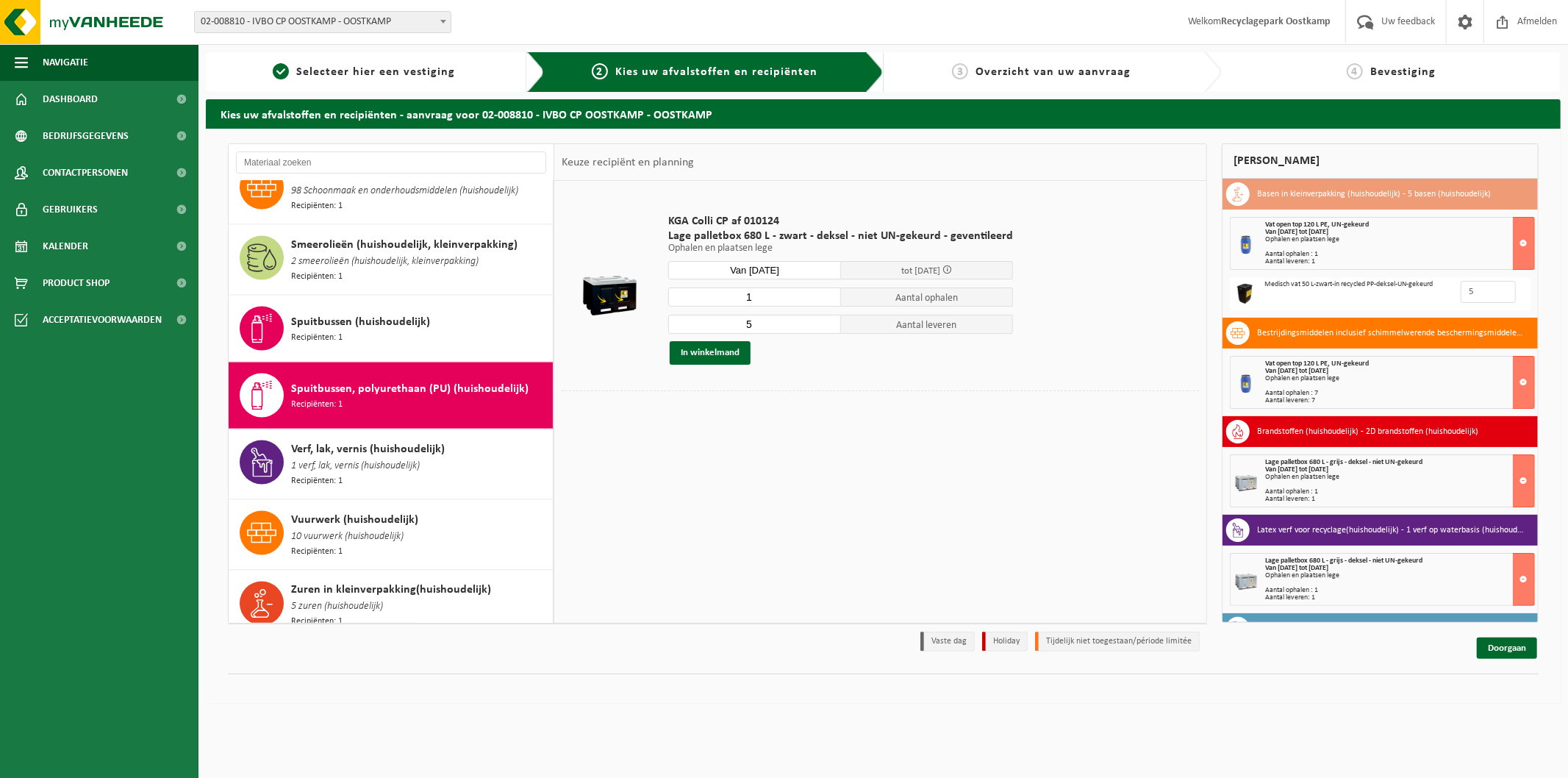
click at [824, 328] on input "5" at bounding box center [755, 324] width 173 height 19
click at [824, 328] on input "4" at bounding box center [755, 324] width 173 height 19
click at [824, 328] on input "3" at bounding box center [755, 324] width 173 height 19
click at [824, 328] on input "2" at bounding box center [755, 324] width 173 height 19
type input "1"
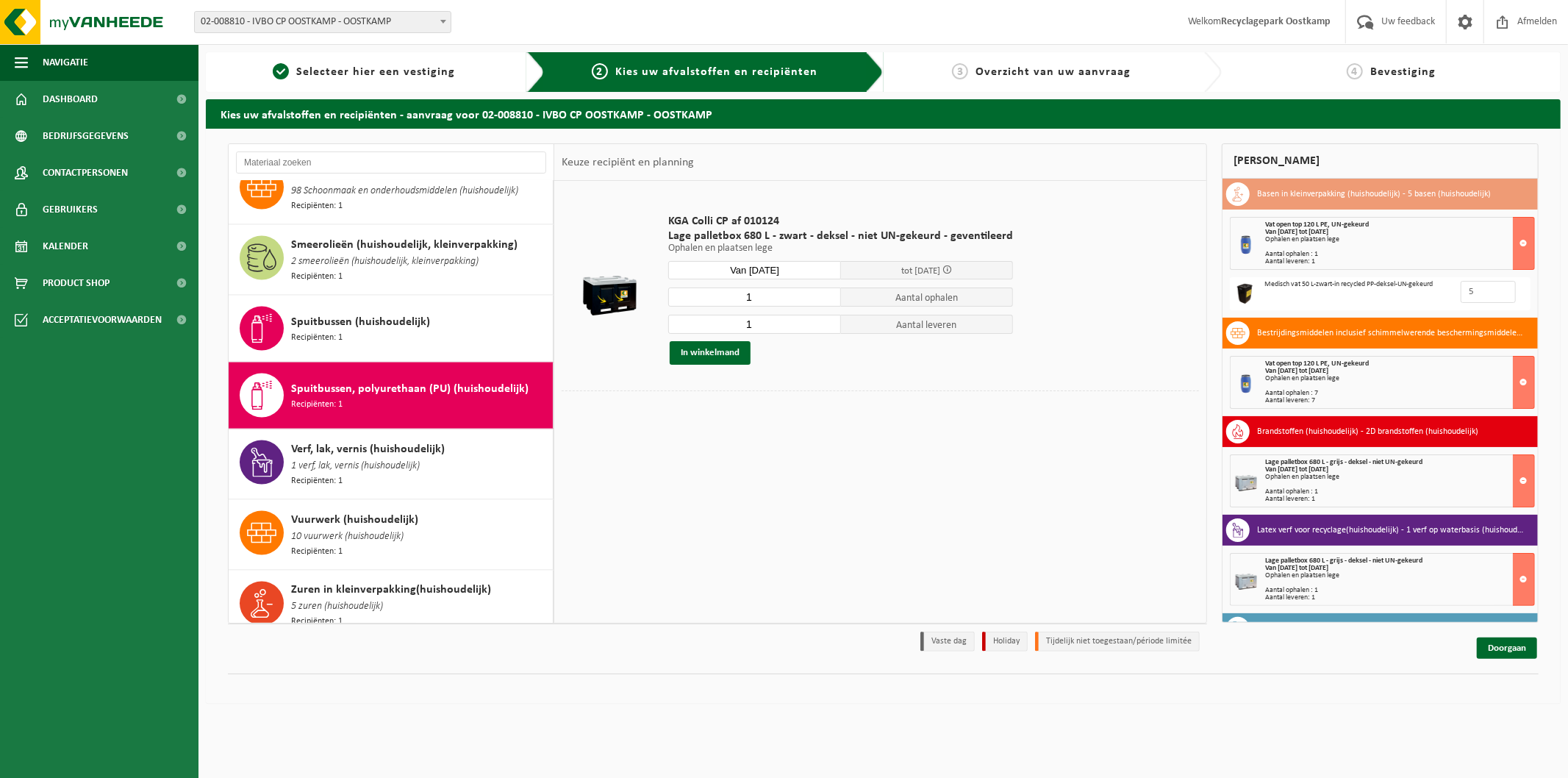
click at [824, 328] on input "1" at bounding box center [755, 324] width 173 height 19
click at [736, 359] on button "In winkelmand" at bounding box center [711, 353] width 81 height 23
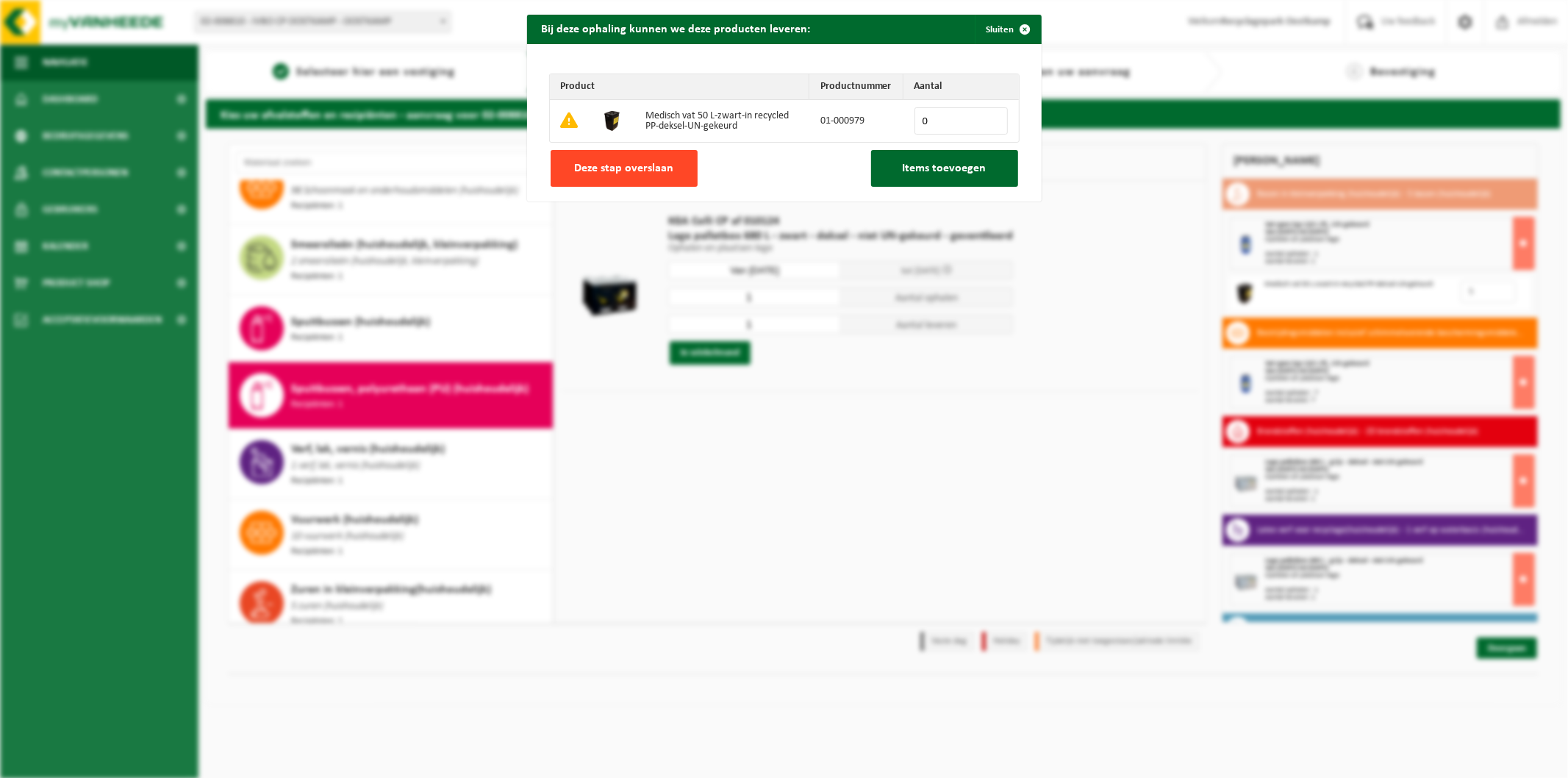
click at [610, 160] on button "Deze stap overslaan" at bounding box center [624, 168] width 147 height 37
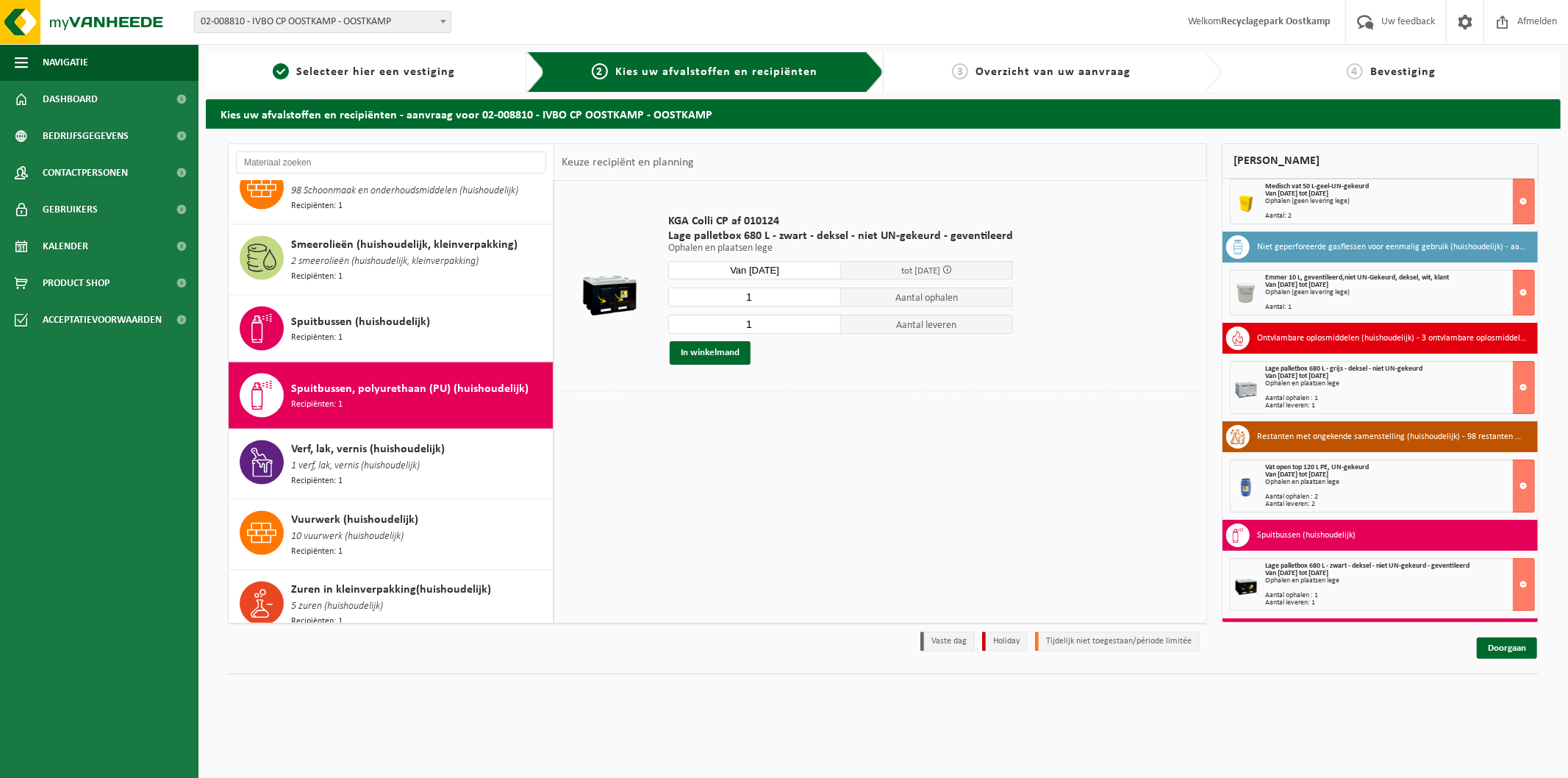
scroll to position [667, 0]
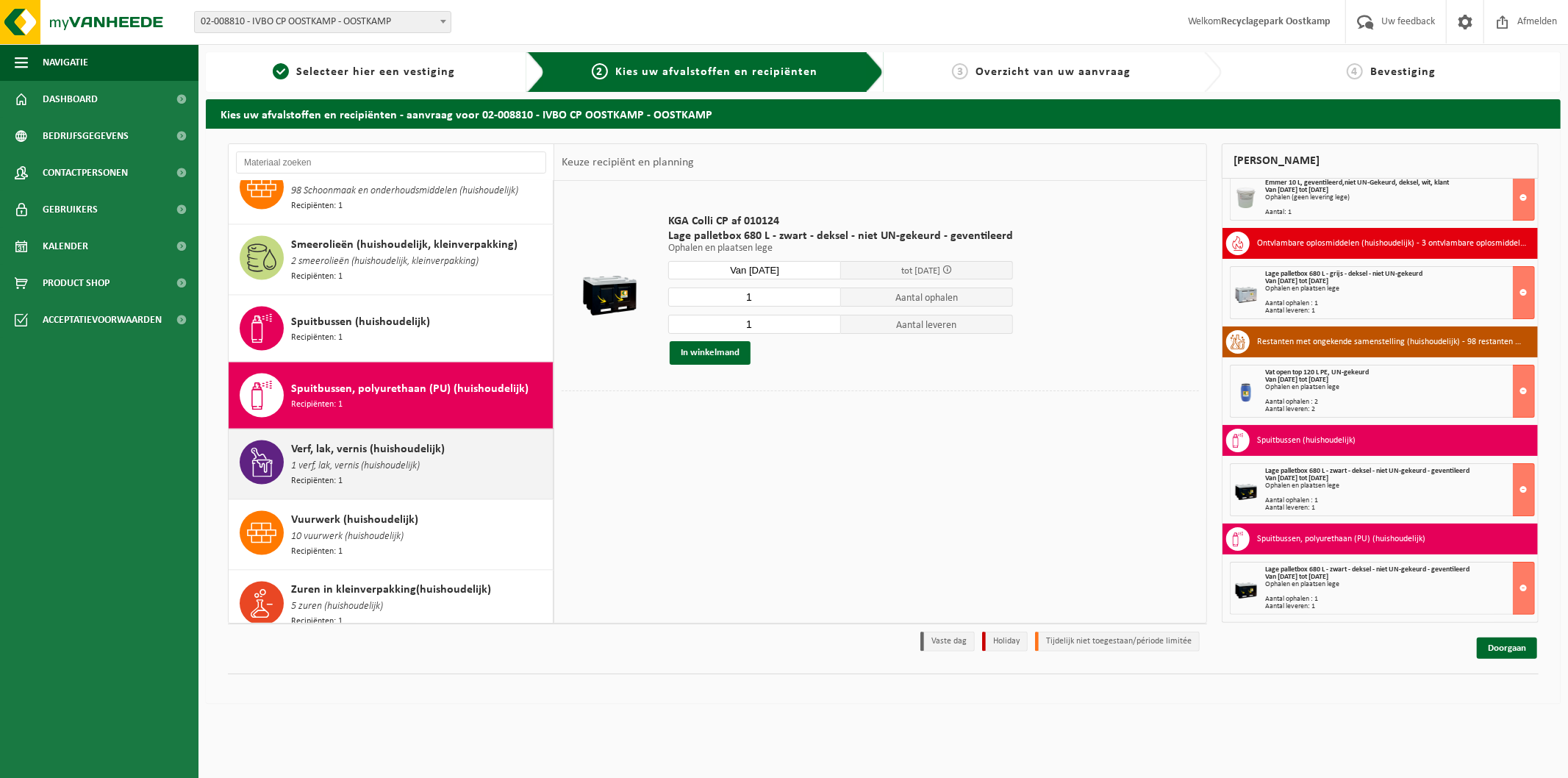
click at [291, 441] on span "Verf, lak, vernis (huishoudelijk)" at bounding box center [368, 449] width 153 height 17
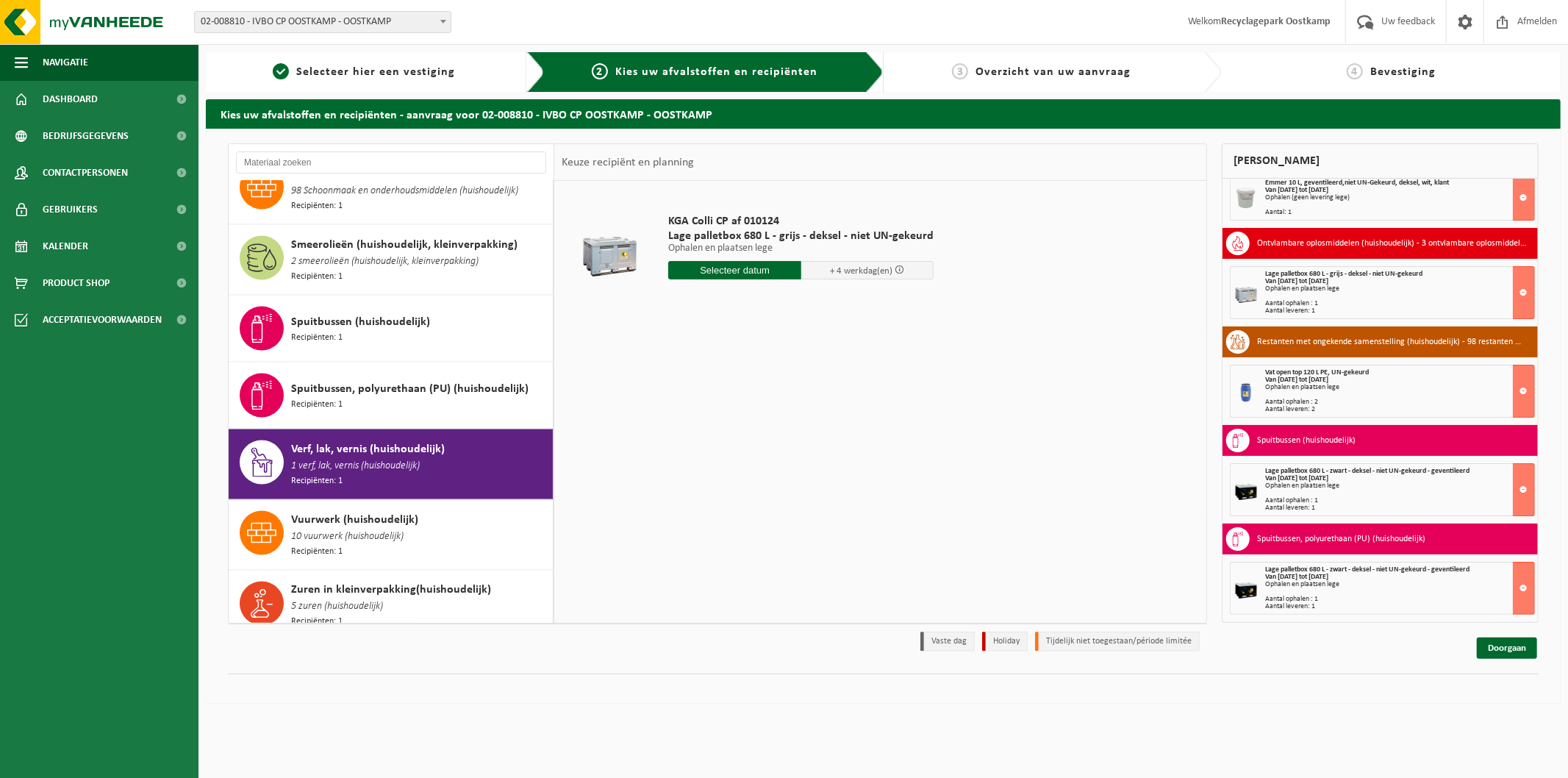
click at [706, 261] on input "text" at bounding box center [735, 270] width 133 height 18
click at [733, 397] on div "13" at bounding box center [734, 400] width 26 height 23
type input "Van 2025-08-13"
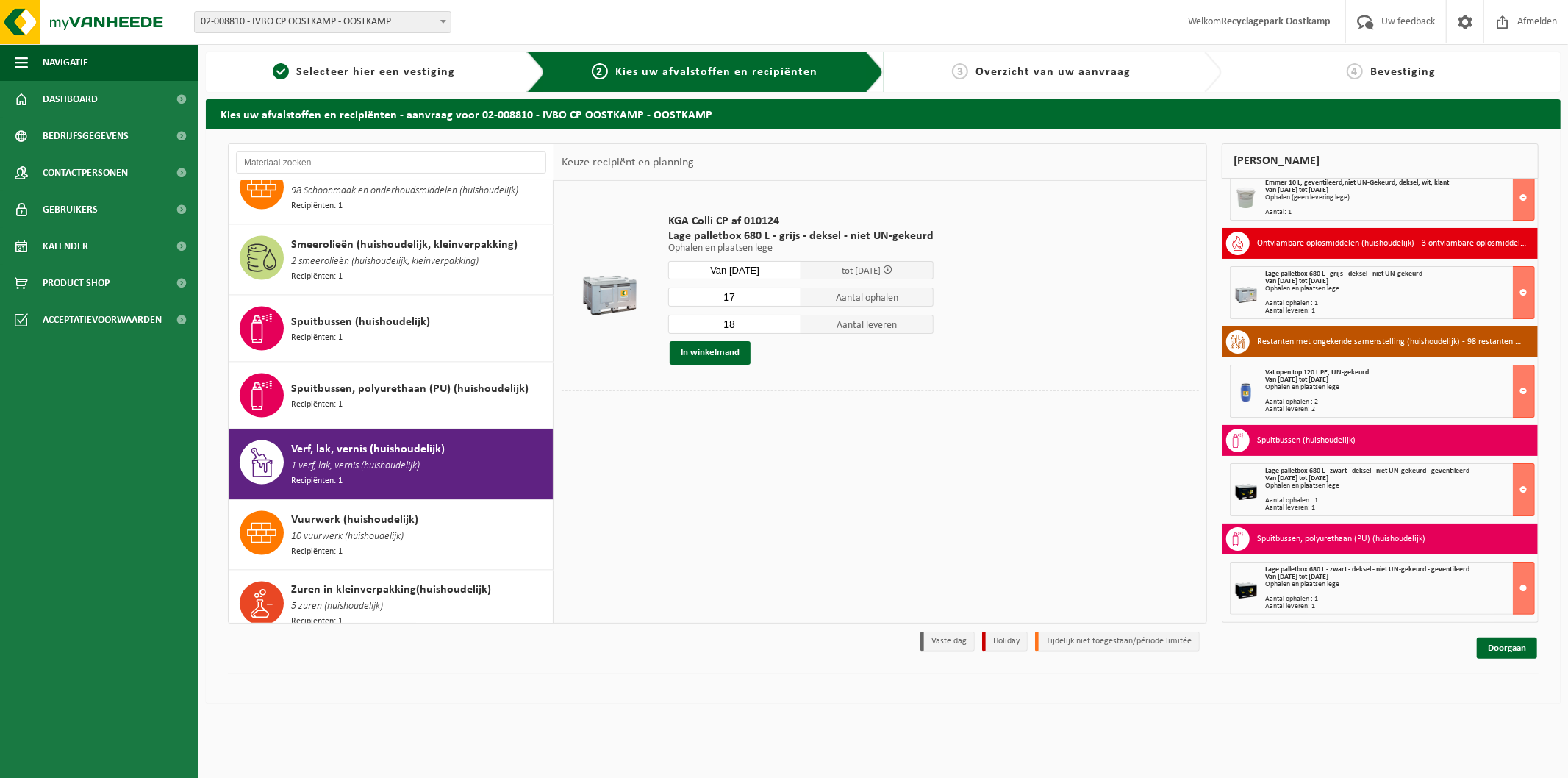
click at [783, 299] on input "17" at bounding box center [735, 296] width 133 height 19
click at [783, 299] on input "16" at bounding box center [735, 296] width 133 height 19
type input "15"
click at [785, 299] on input "15" at bounding box center [735, 296] width 133 height 19
click at [787, 328] on input "17" at bounding box center [735, 324] width 133 height 19
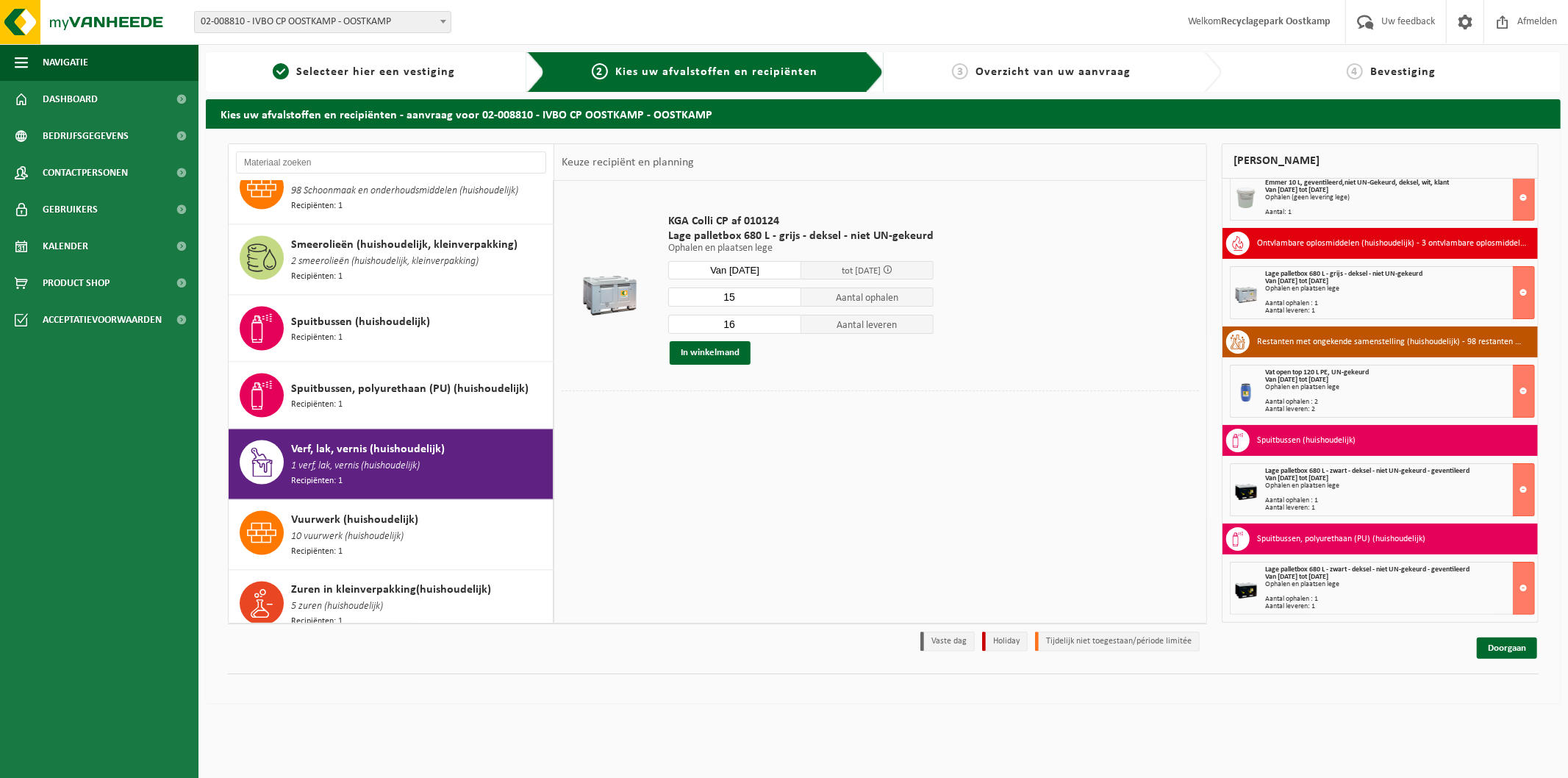
click at [787, 328] on input "16" at bounding box center [735, 324] width 133 height 19
click at [787, 328] on input "15" at bounding box center [735, 324] width 133 height 19
click at [787, 328] on input "14" at bounding box center [735, 324] width 133 height 19
click at [783, 318] on input "15" at bounding box center [735, 324] width 133 height 19
click at [783, 318] on input "16" at bounding box center [735, 324] width 133 height 19
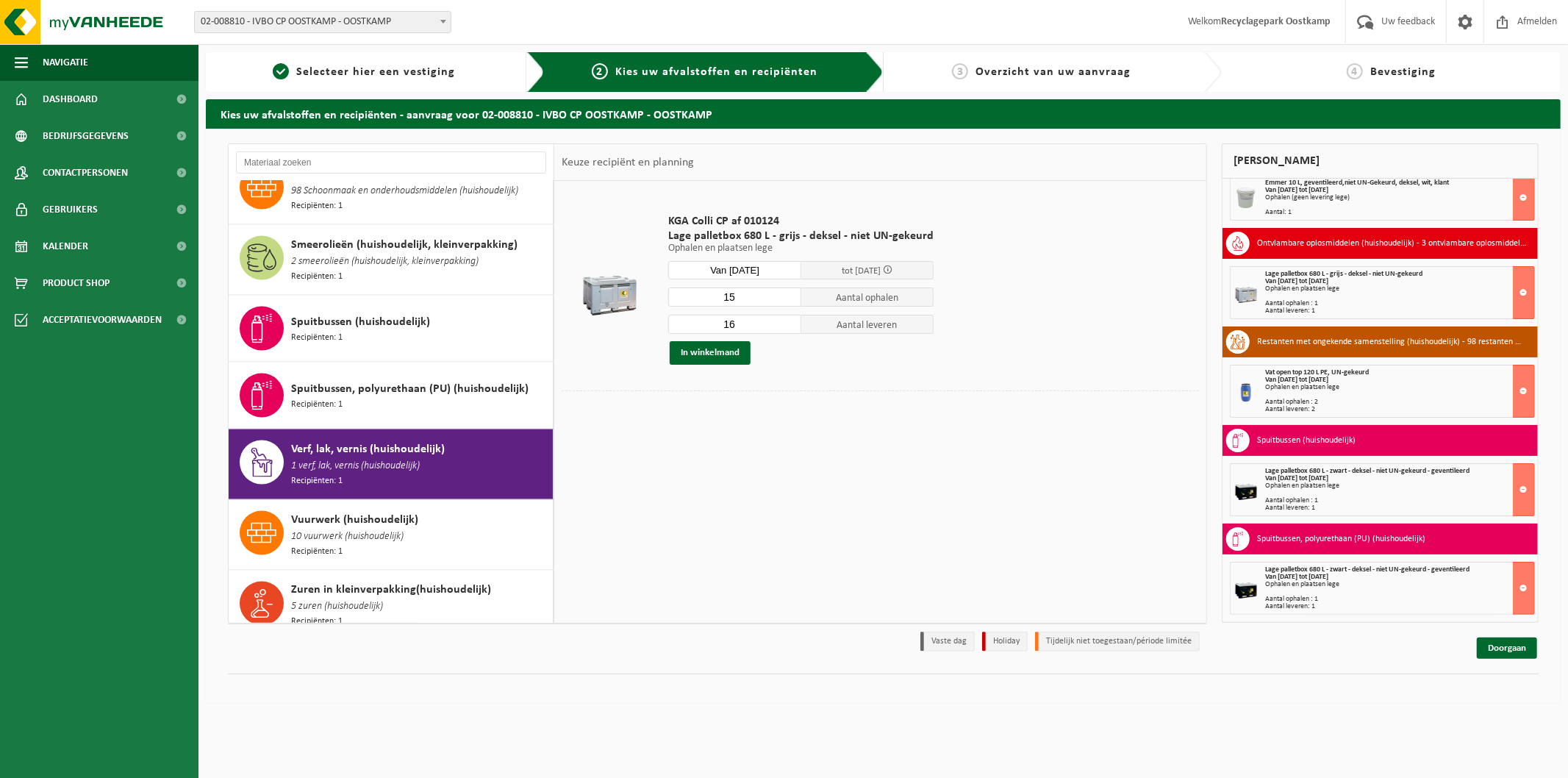
click at [787, 290] on input "15" at bounding box center [735, 296] width 133 height 19
type input "15"
click at [785, 326] on input "15" at bounding box center [735, 324] width 133 height 19
click at [710, 355] on button "In winkelmand" at bounding box center [711, 353] width 81 height 23
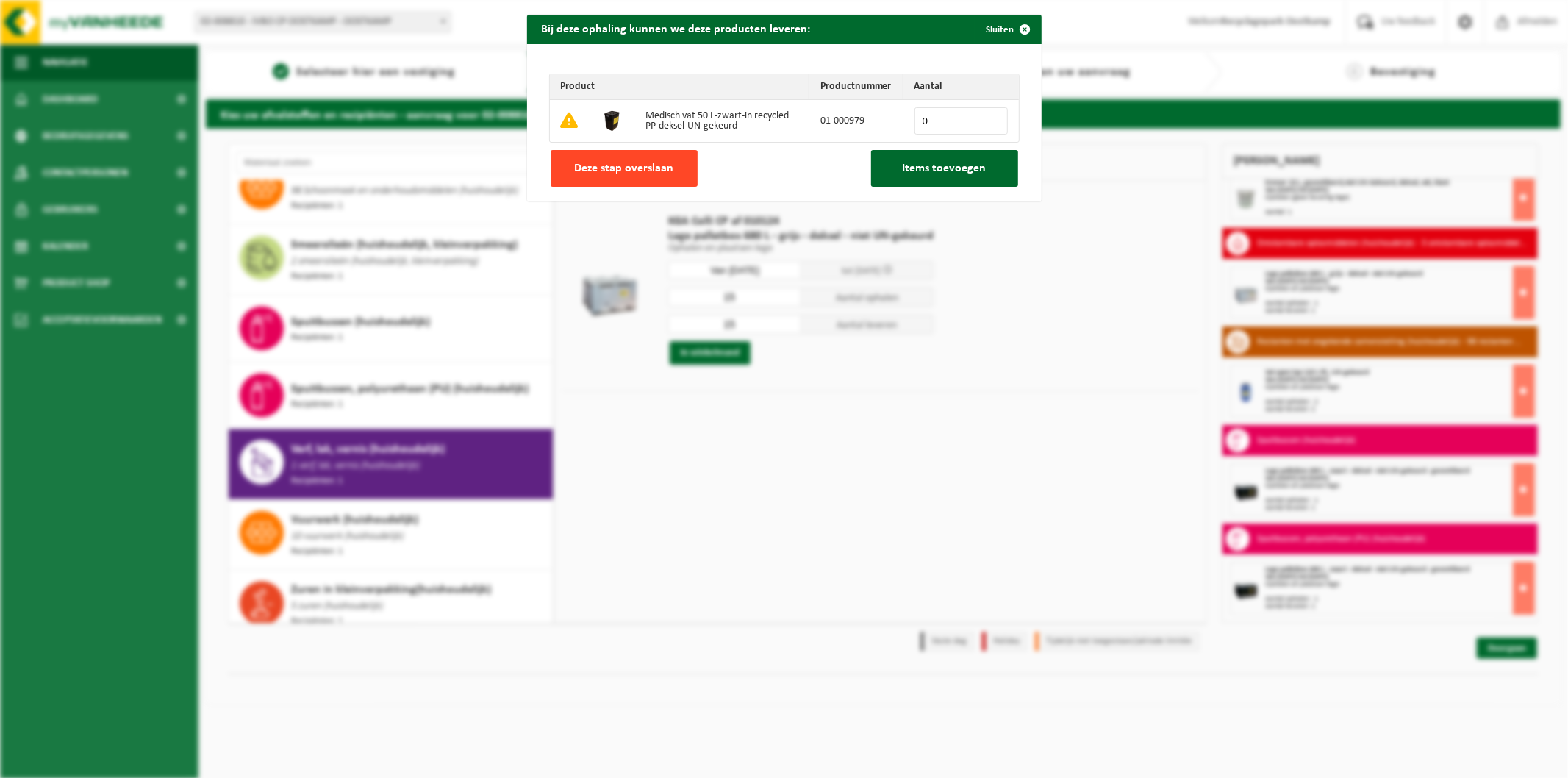
click at [658, 174] on span "Deze stap overslaan" at bounding box center [623, 169] width 99 height 12
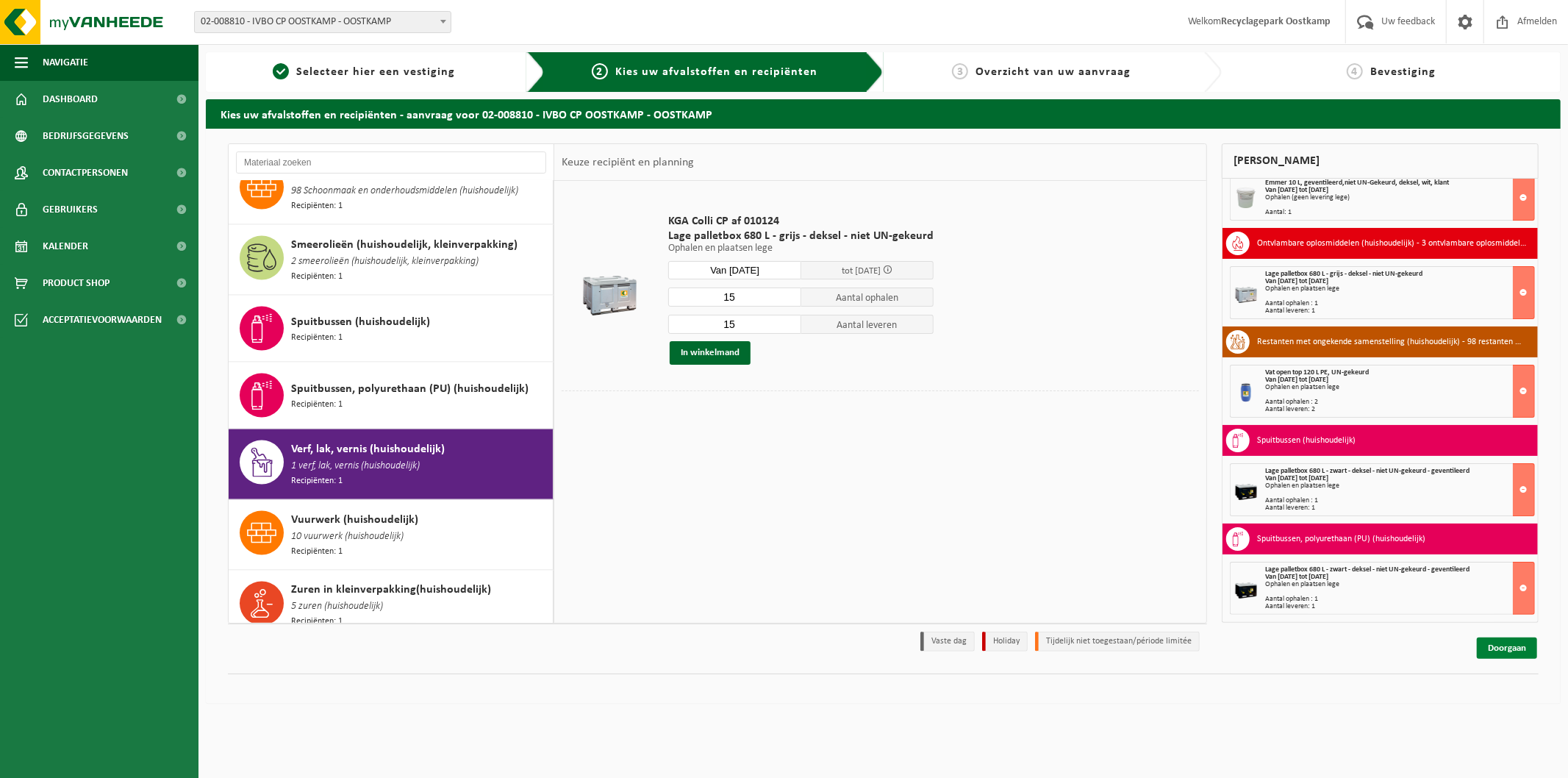
click at [1497, 652] on link "Doorgaan" at bounding box center [1507, 648] width 60 height 21
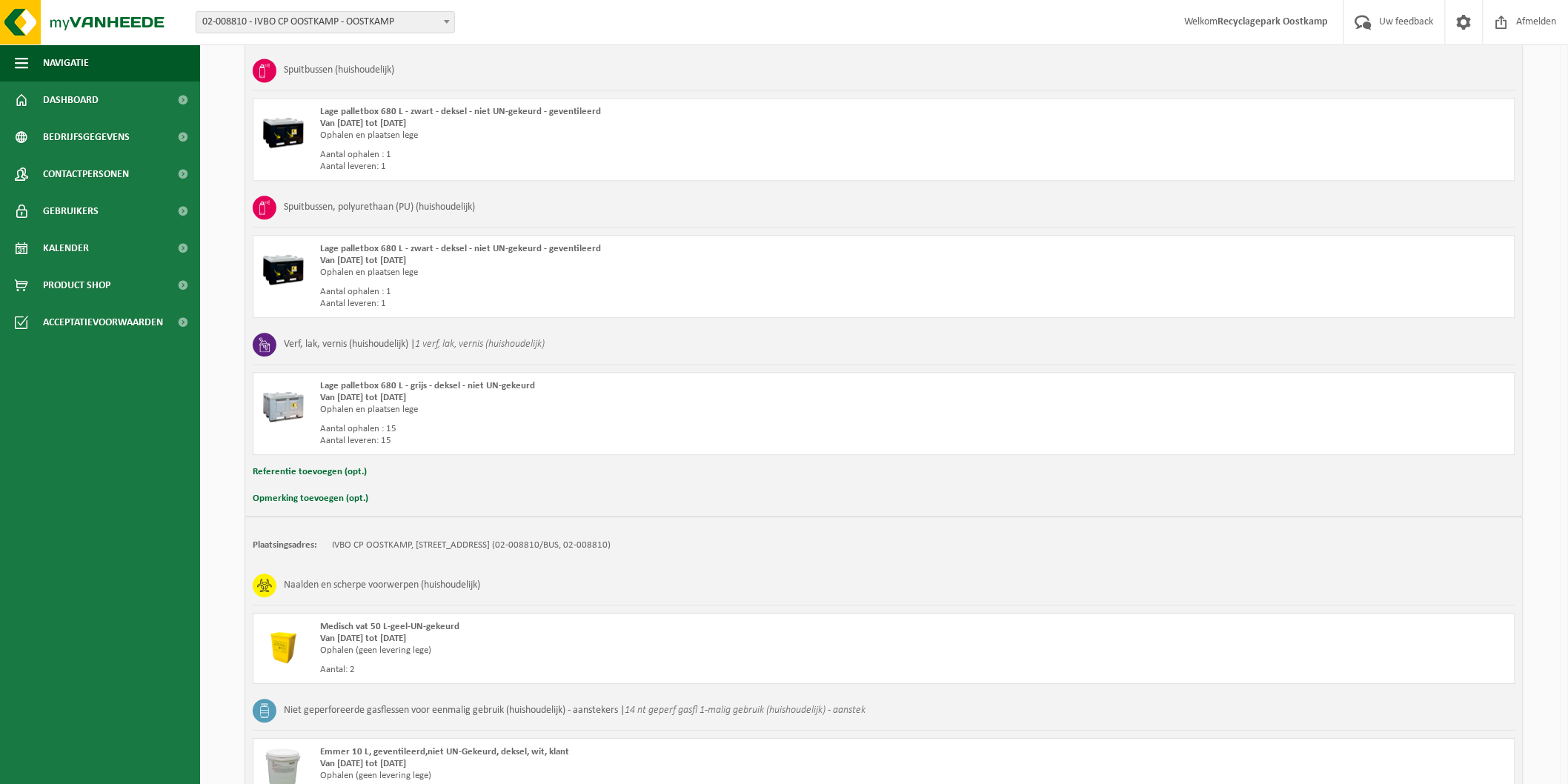
scroll to position [1447, 0]
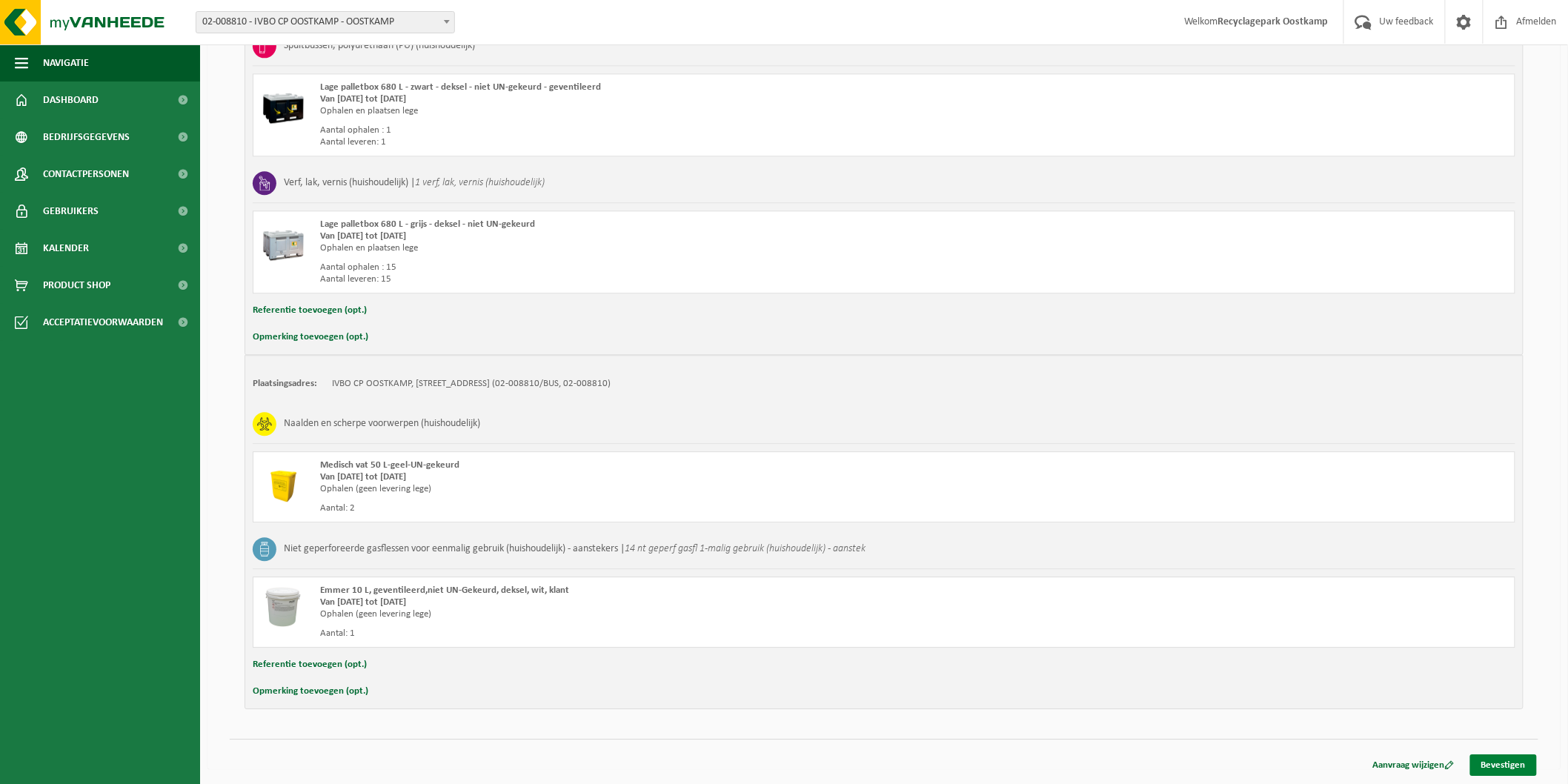
click at [1495, 762] on link "Bevestigen" at bounding box center [1504, 765] width 67 height 21
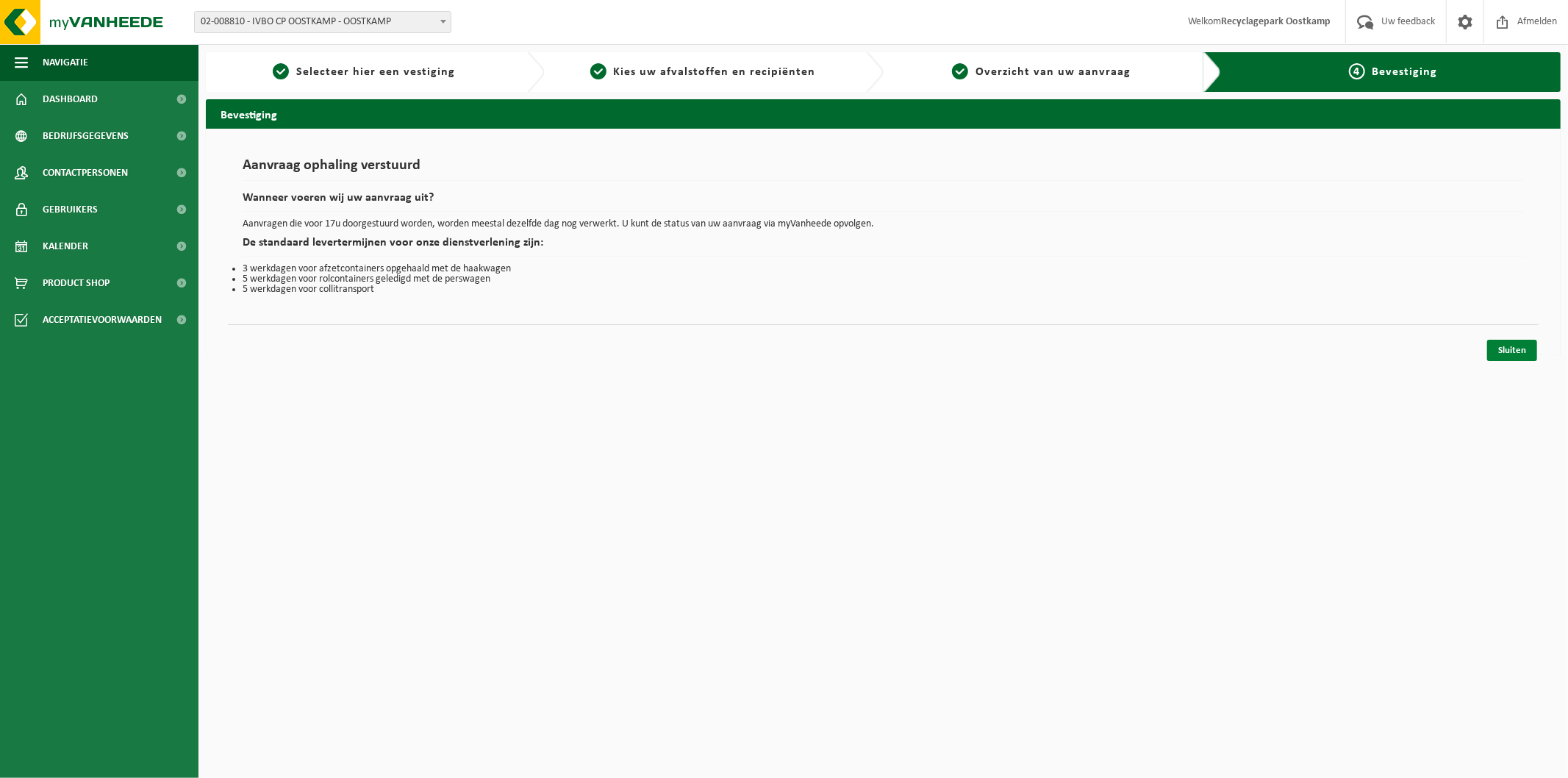
click at [1515, 348] on link "Sluiten" at bounding box center [1512, 351] width 50 height 21
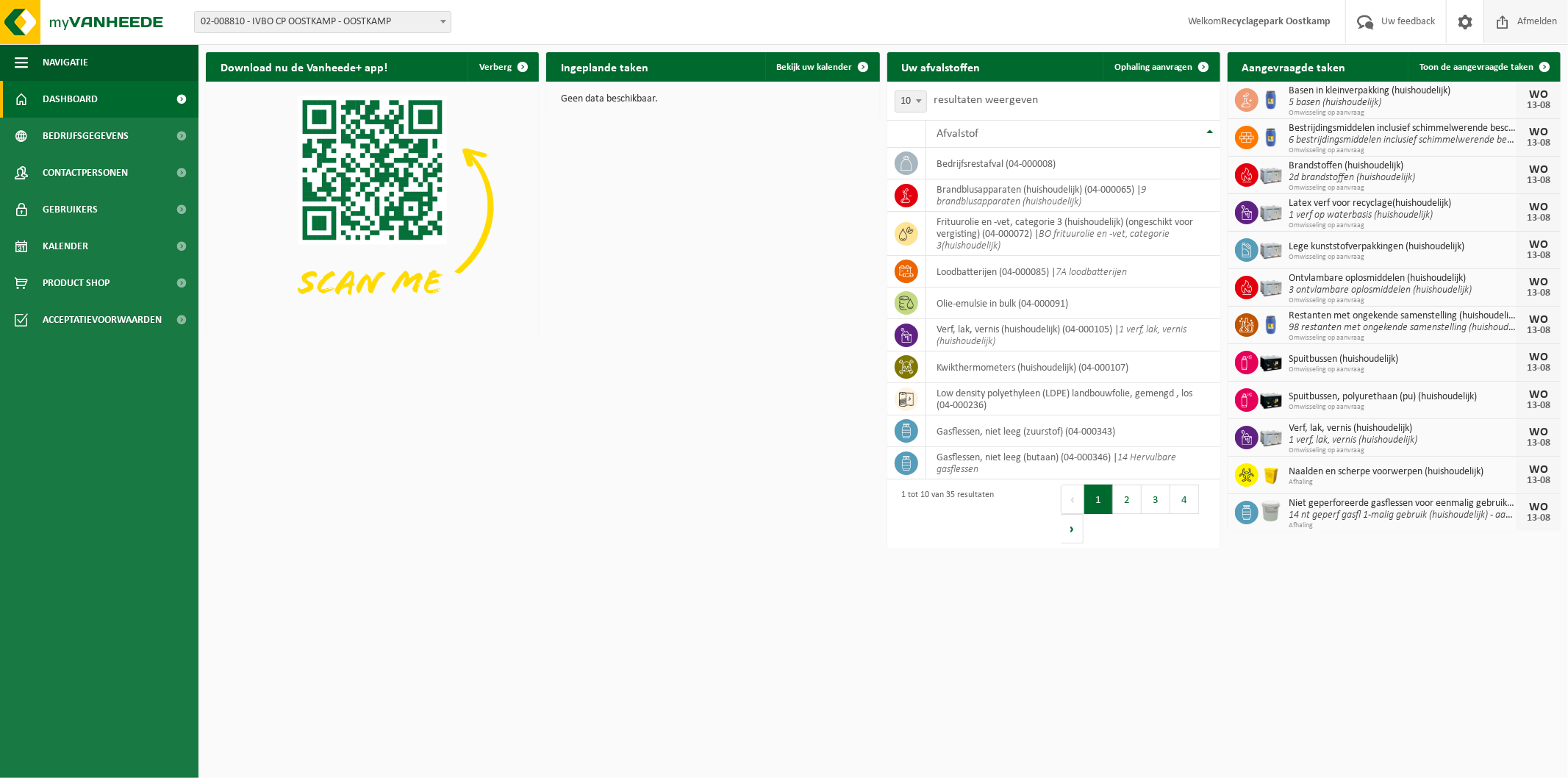
click at [1535, 22] on span "Afmelden" at bounding box center [1537, 22] width 47 height 44
